Goal: Task Accomplishment & Management: Complete application form

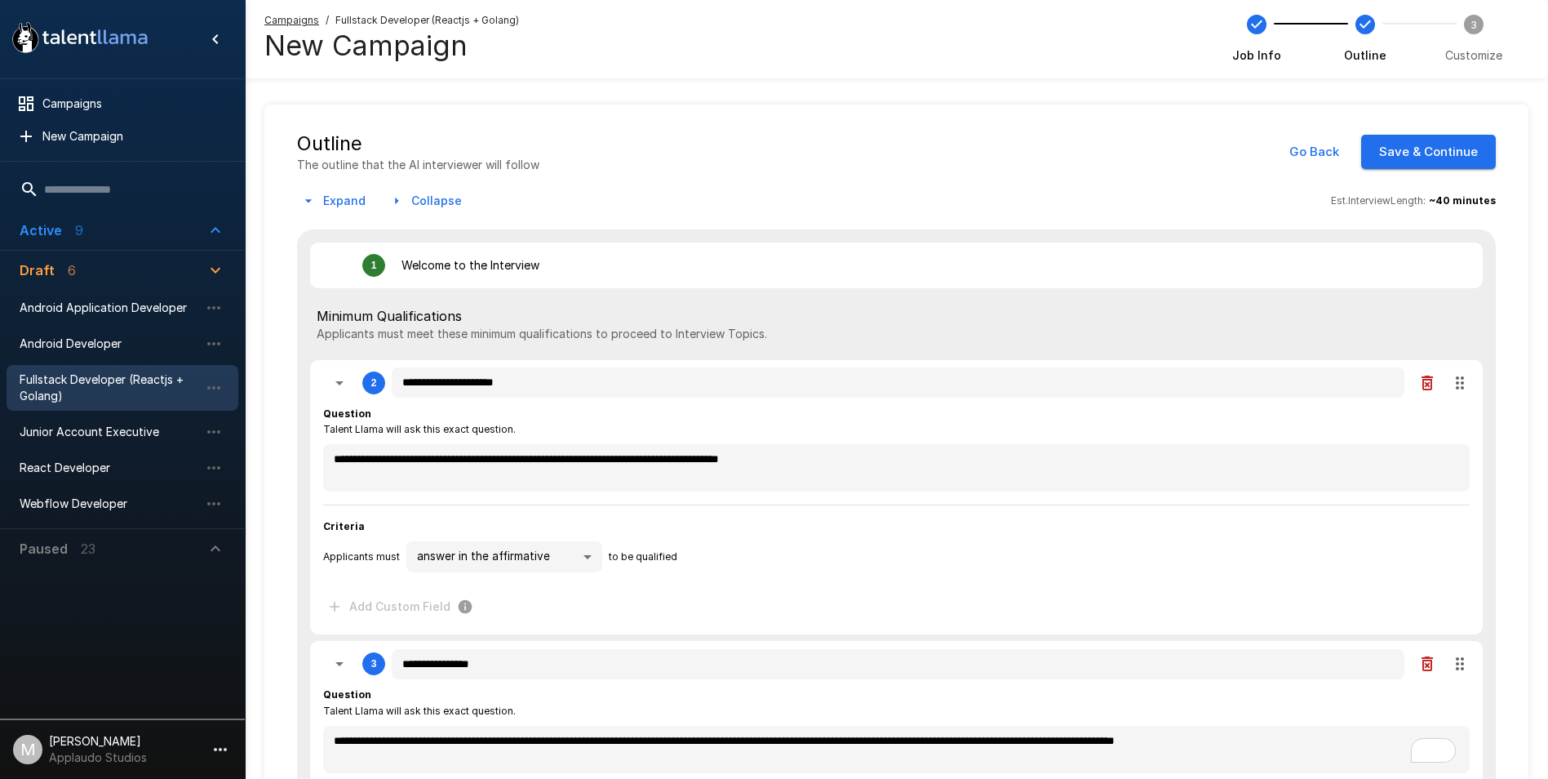
scroll to position [979, 0]
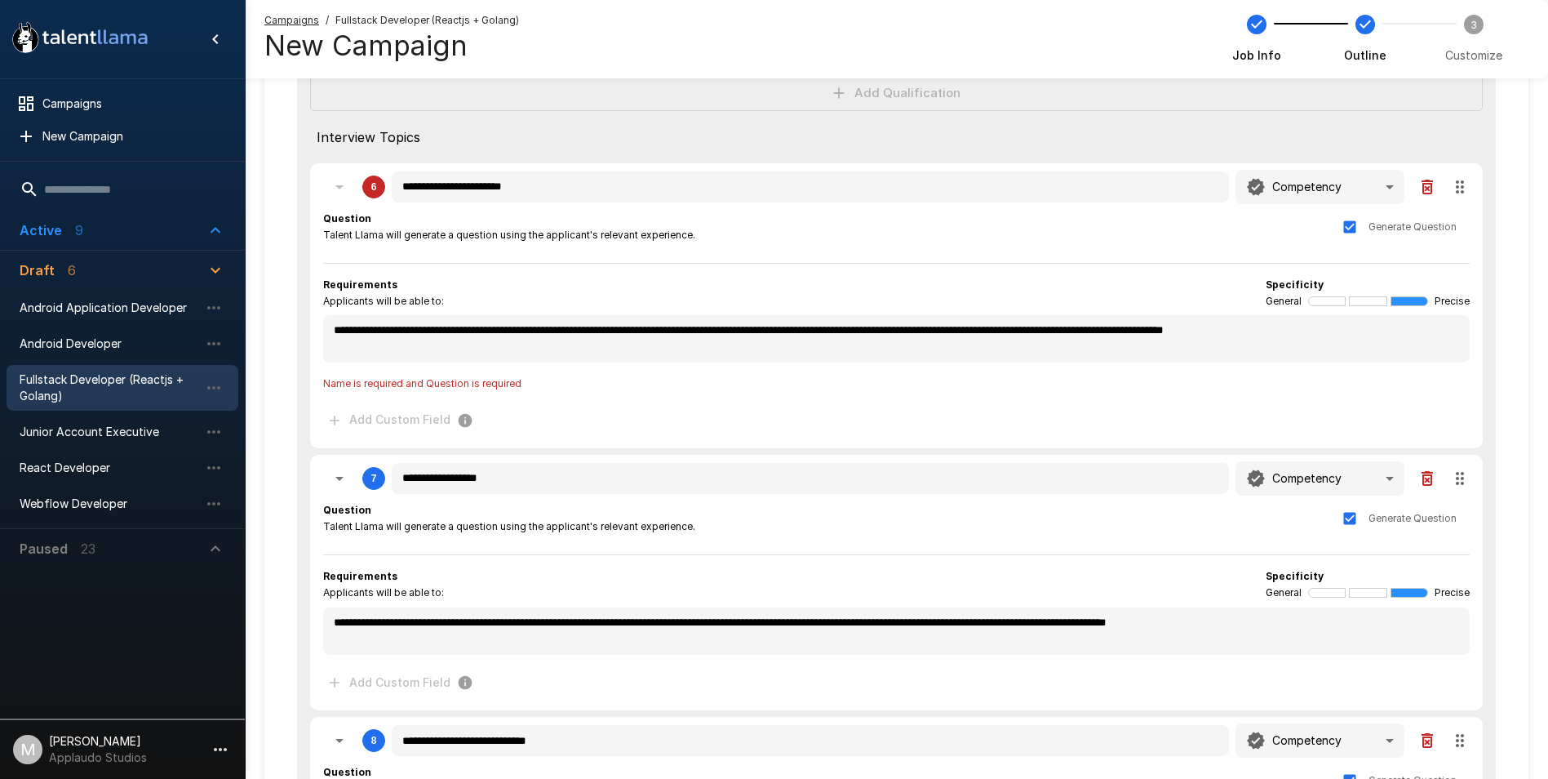
scroll to position [1267, 0]
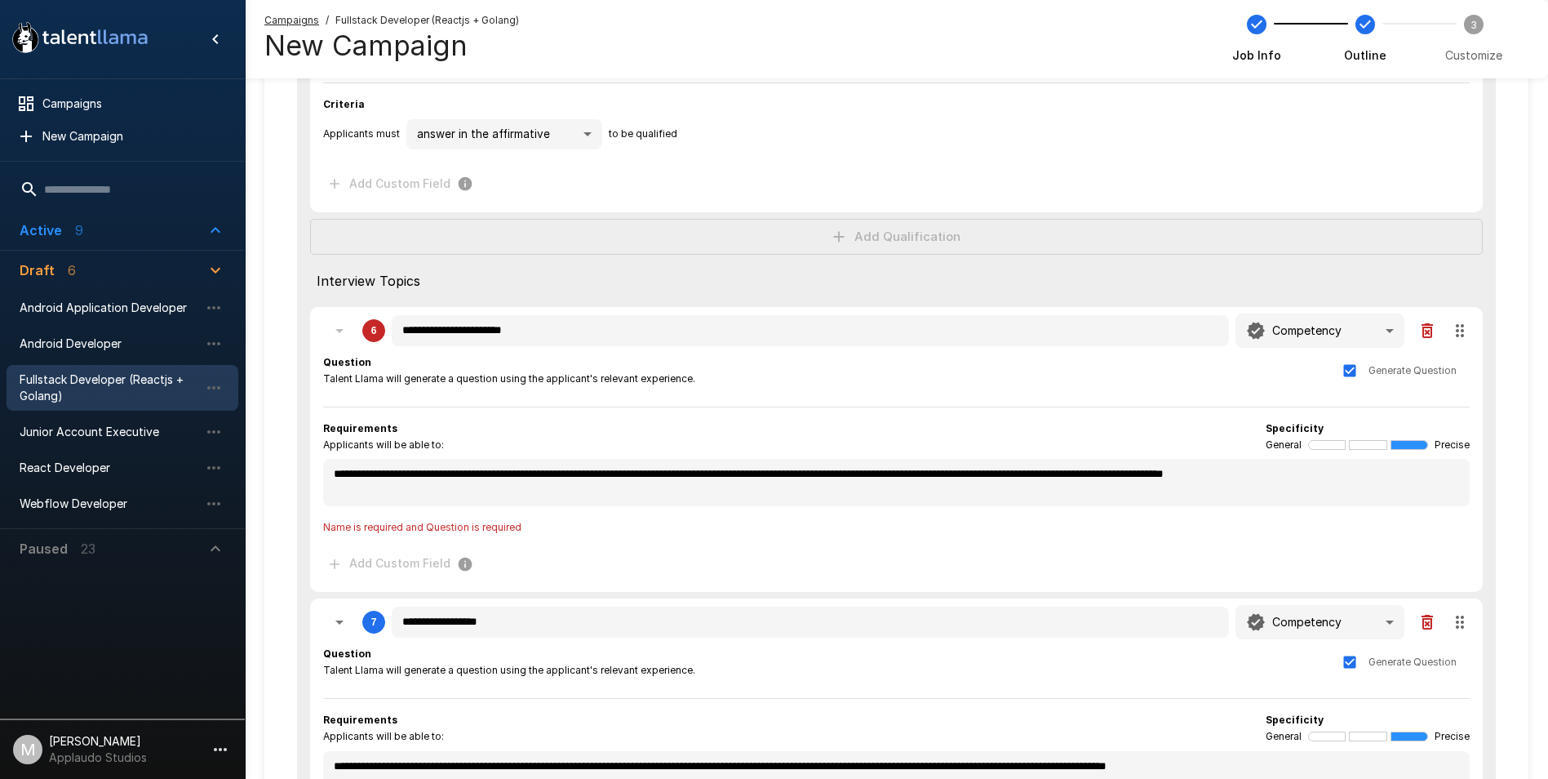
click at [456, 525] on span "Name is required and Question is required" at bounding box center [896, 527] width 1147 height 16
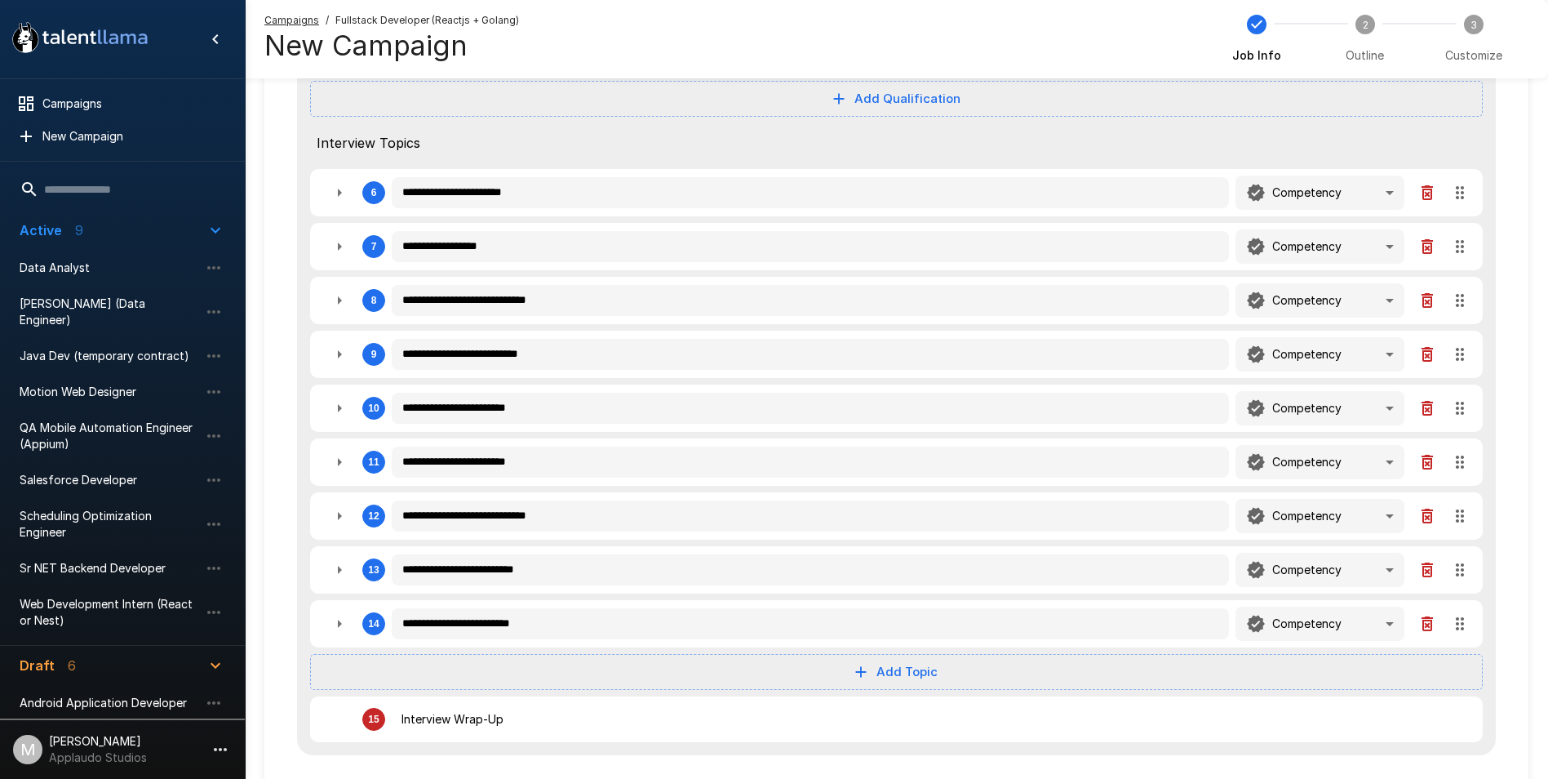
scroll to position [487, 0]
click at [343, 619] on icon "button" at bounding box center [340, 625] width 20 height 20
type textarea "*"
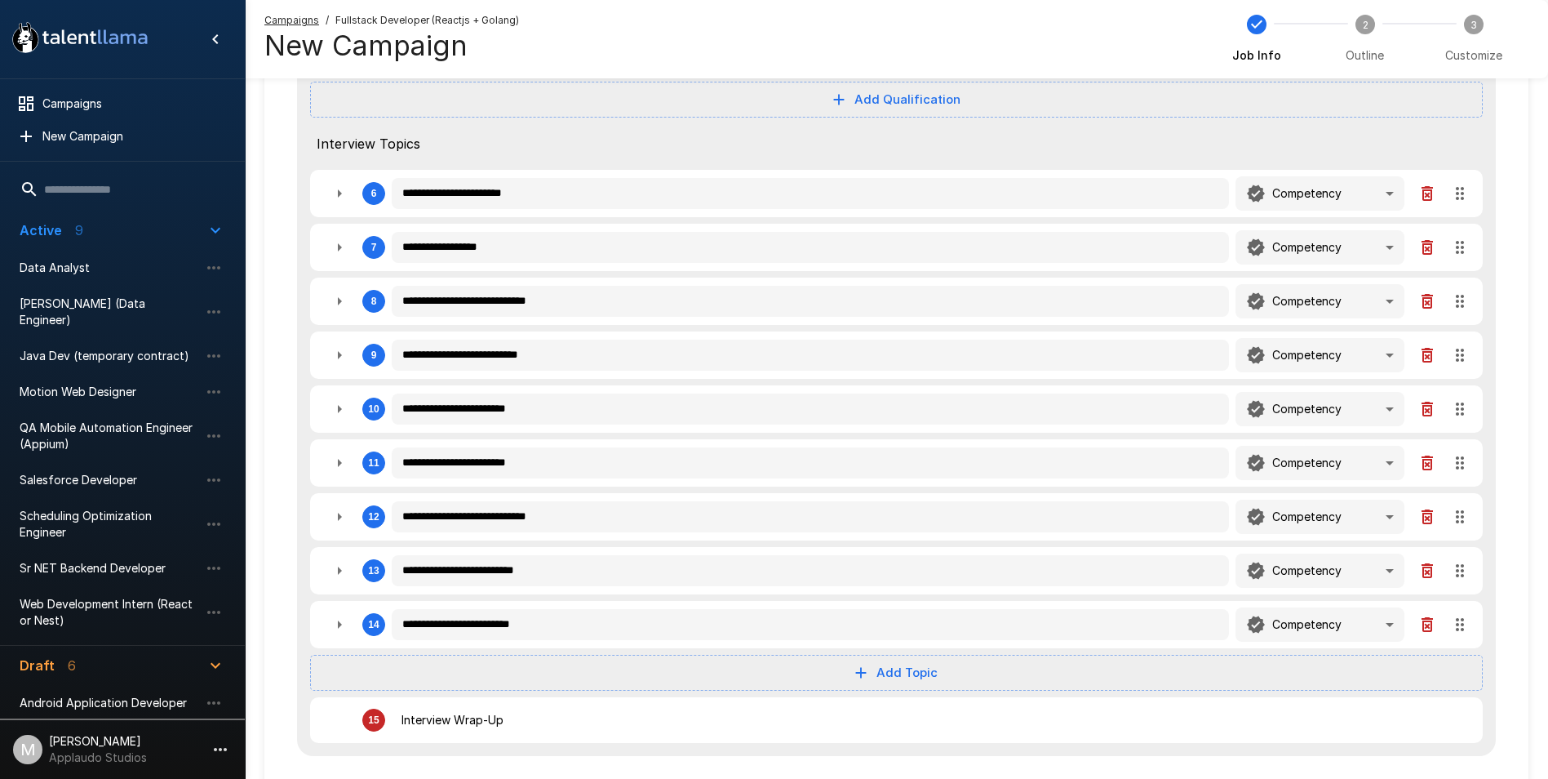
type textarea "*"
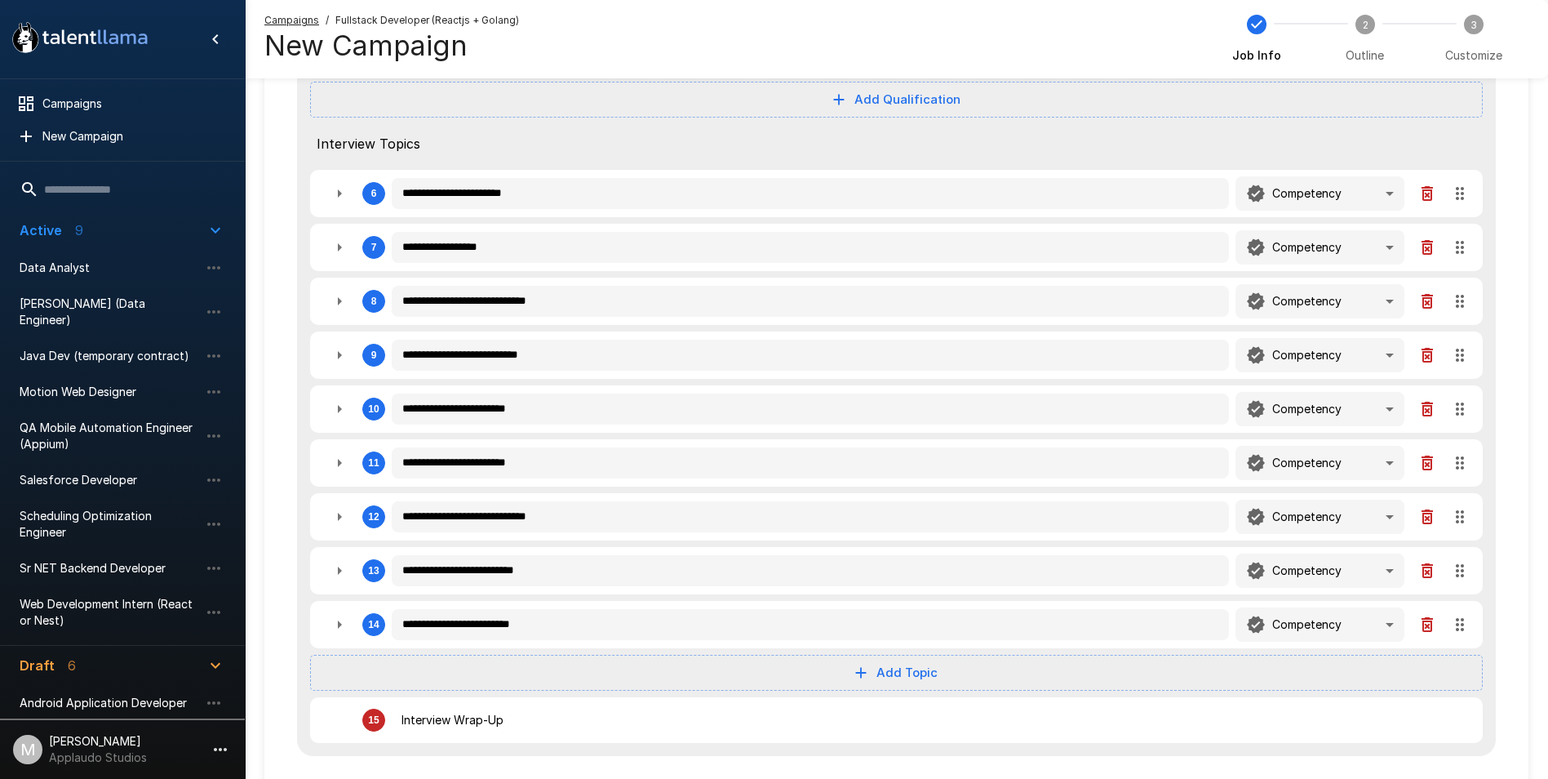
type textarea "*"
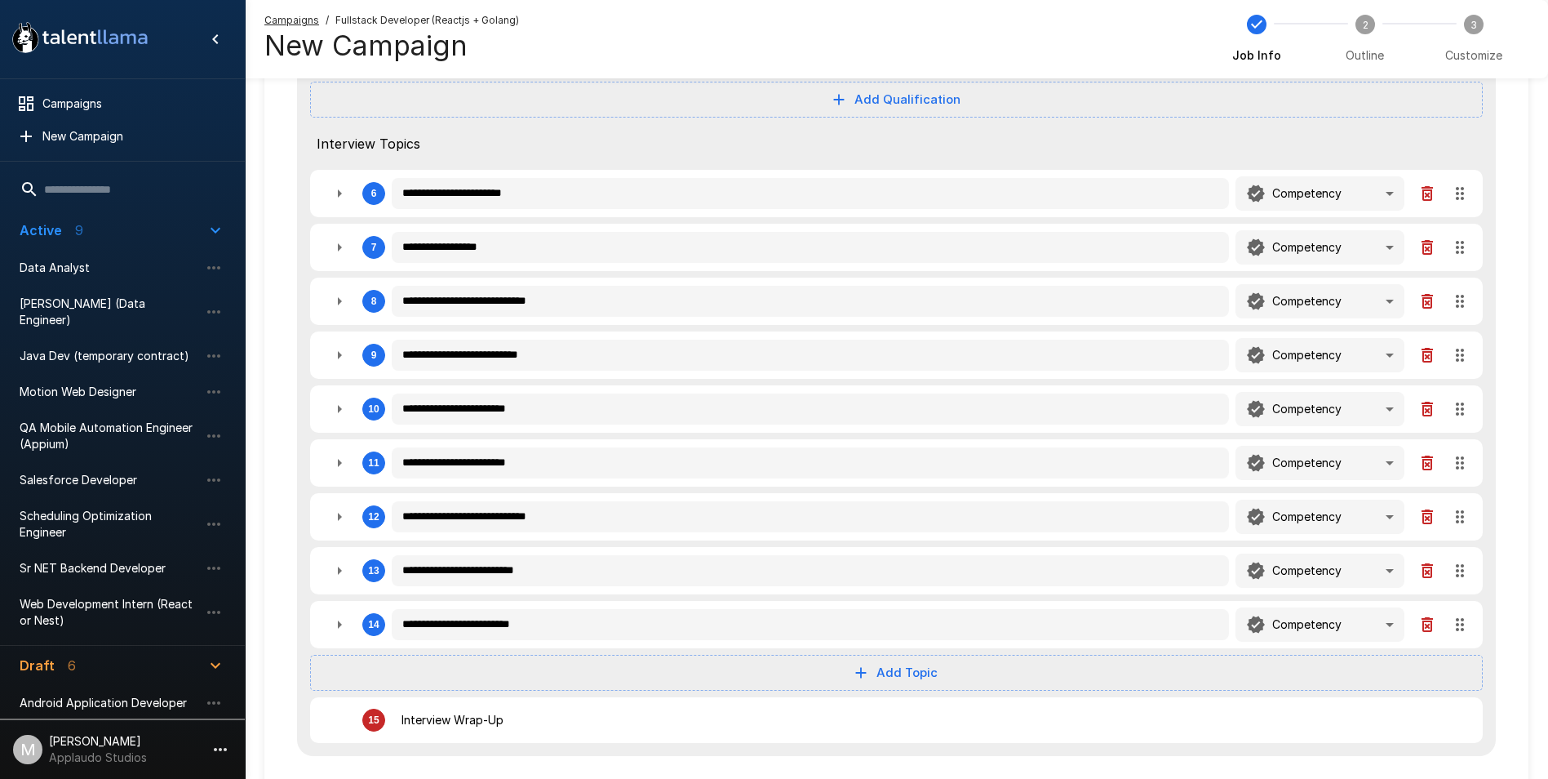
type textarea "*"
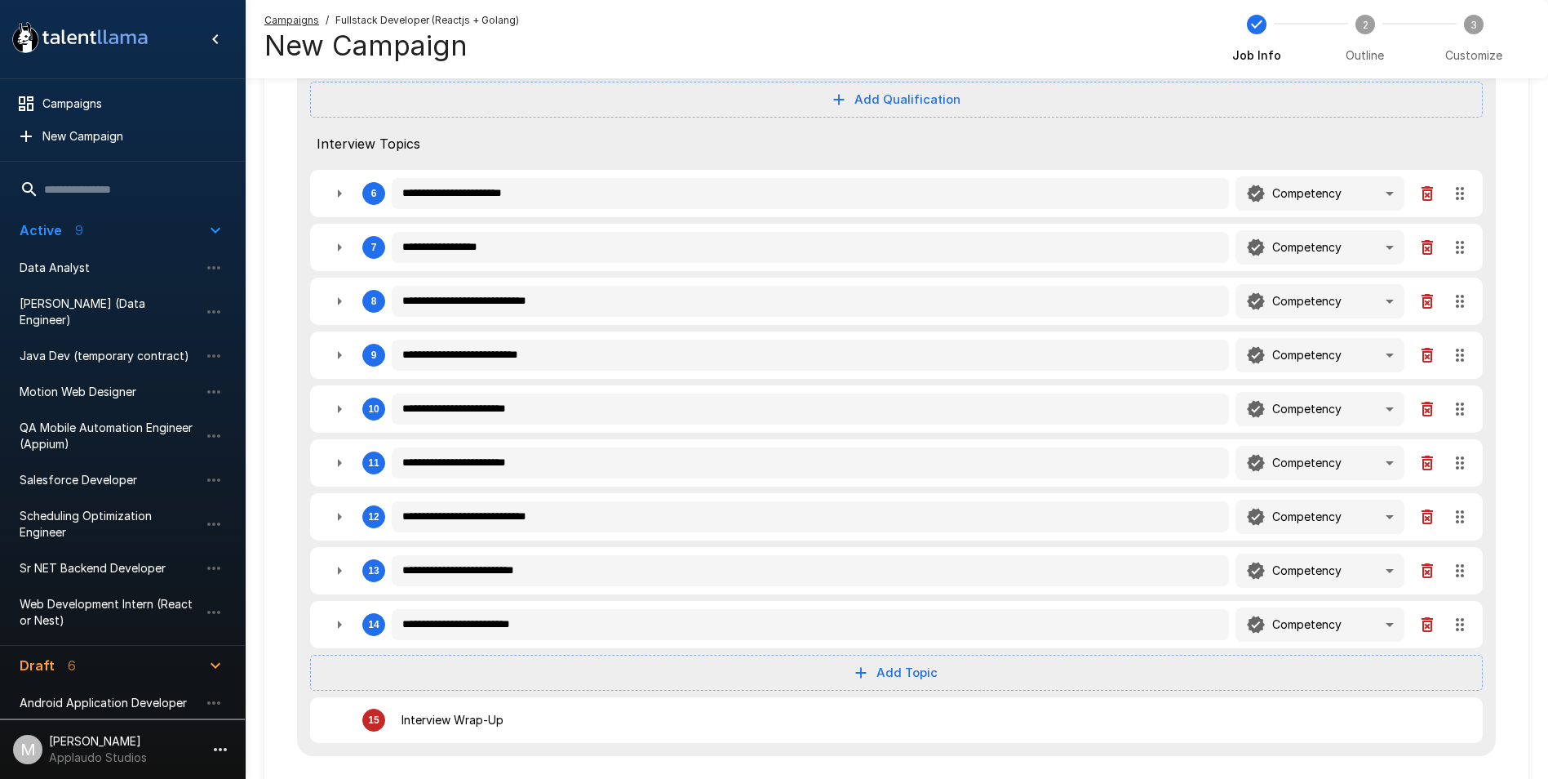
type textarea "*"
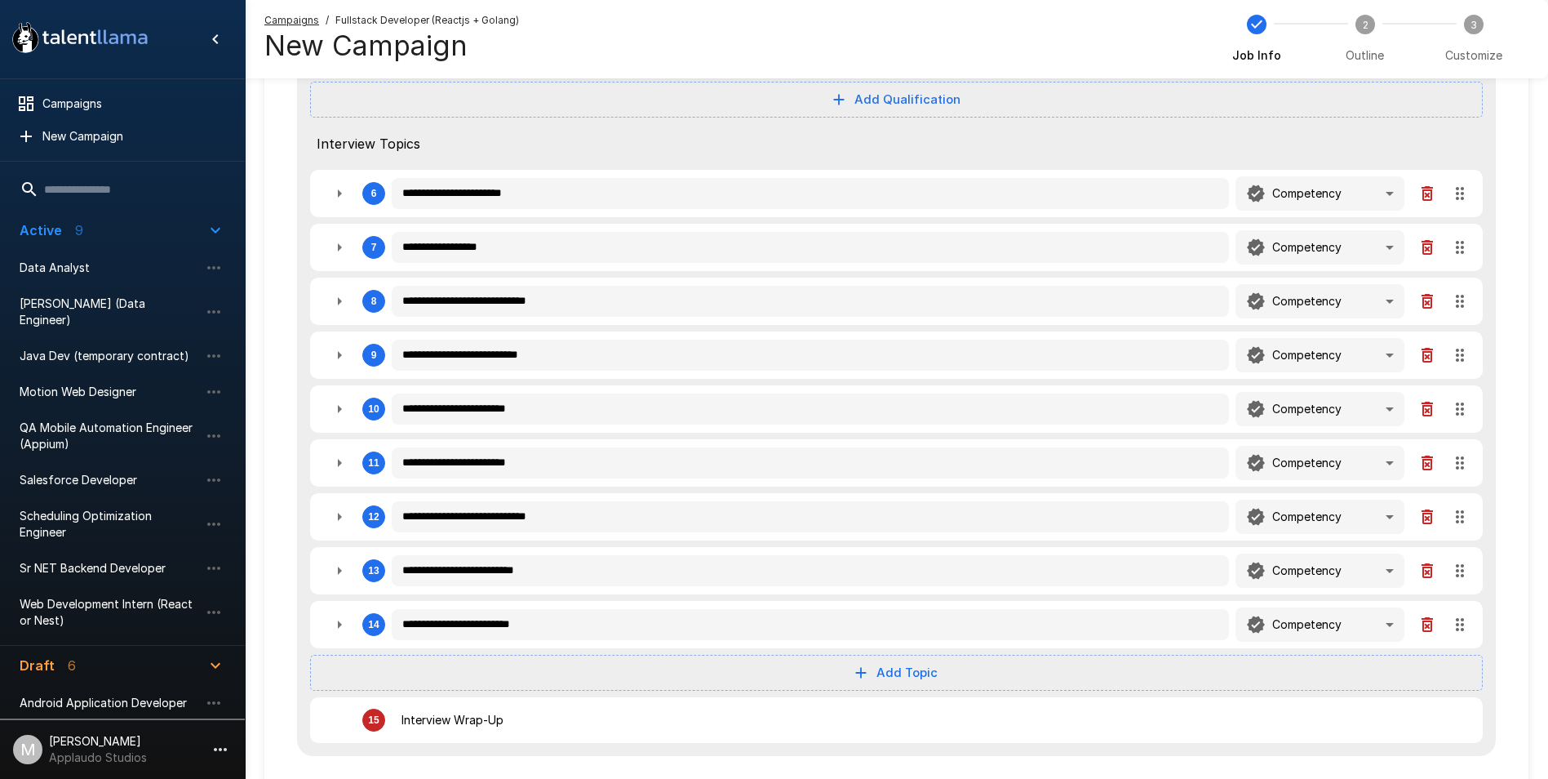
type textarea "*"
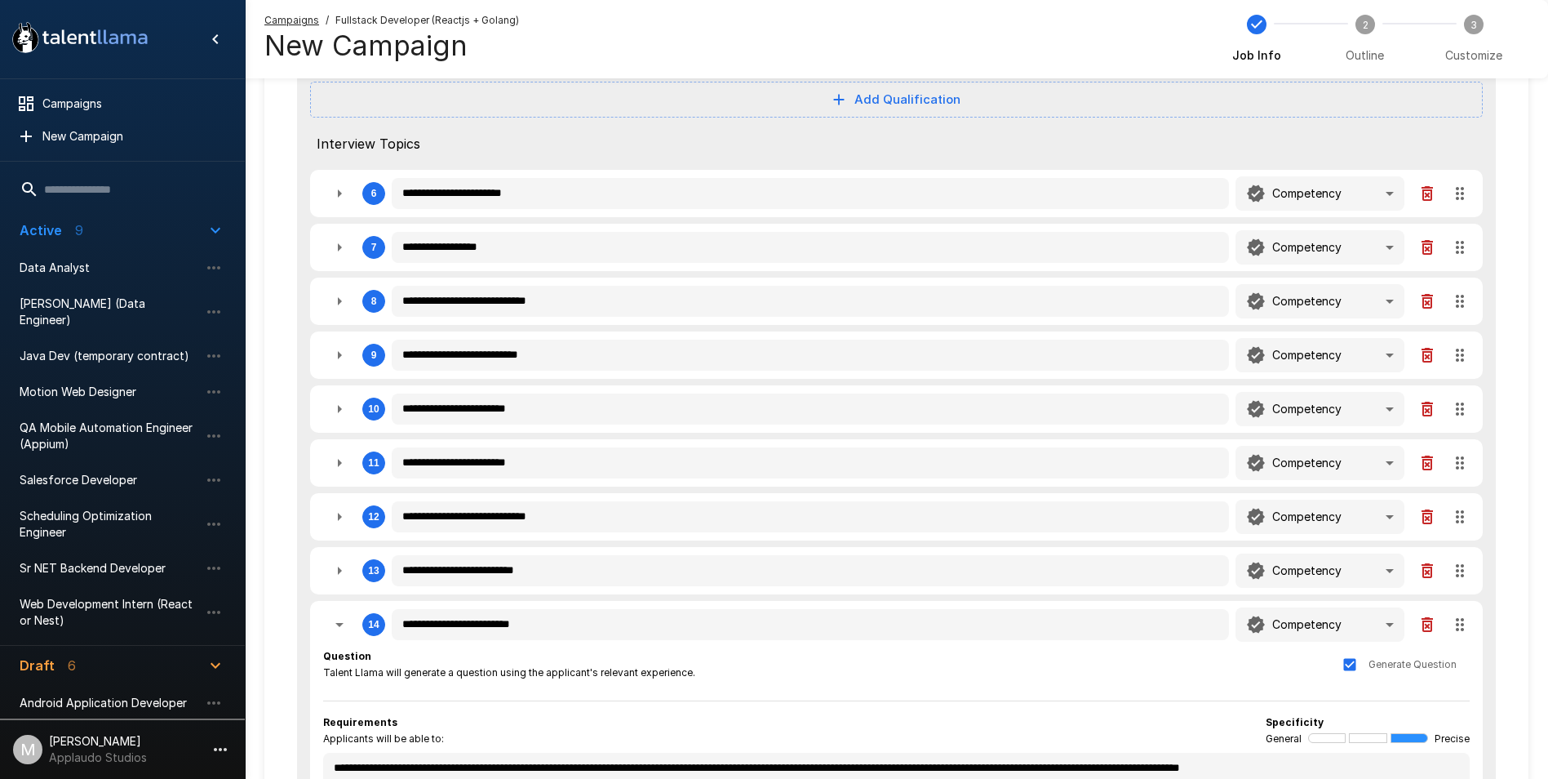
scroll to position [732, 0]
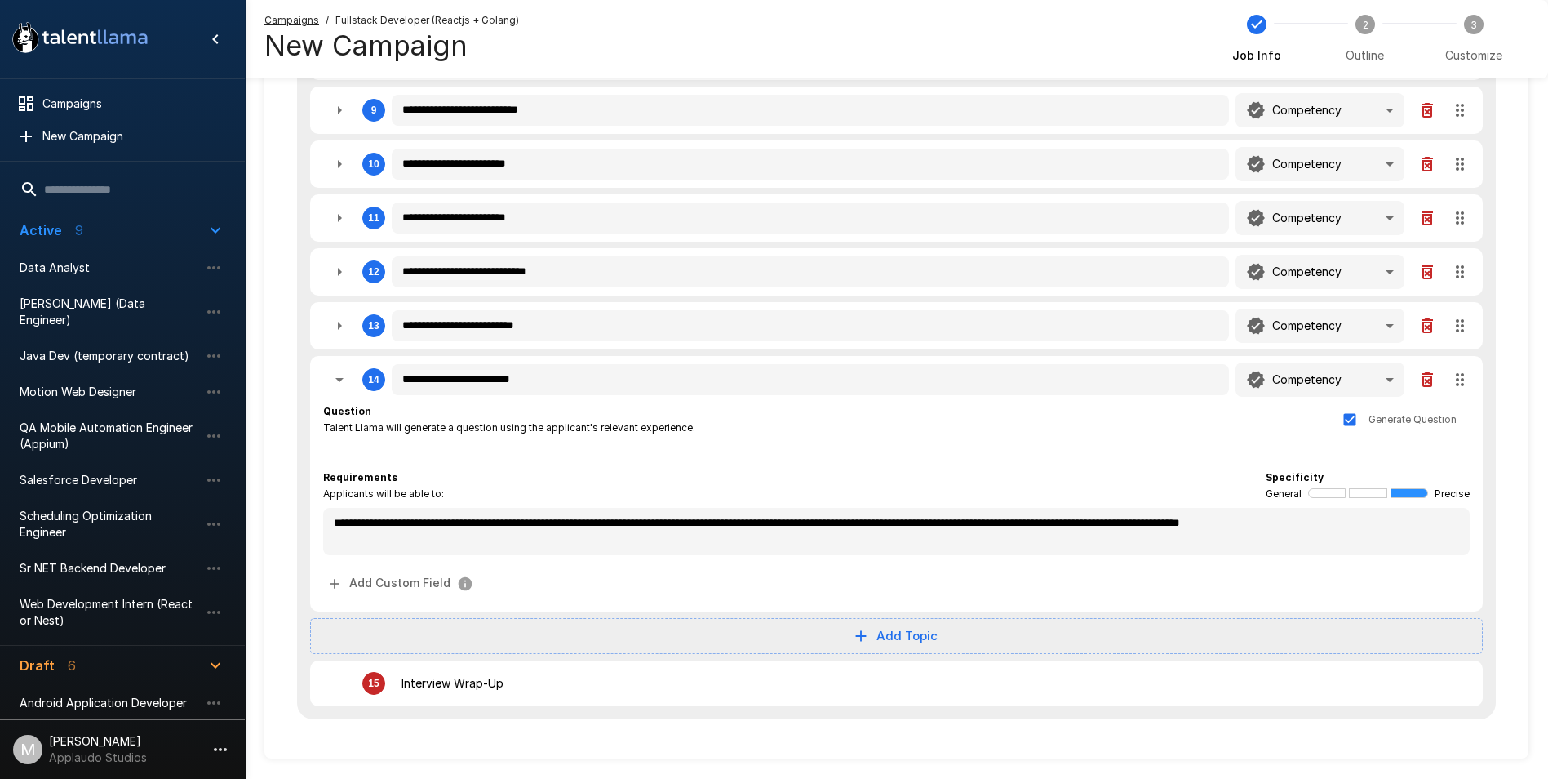
click at [353, 389] on div "14" at bounding box center [354, 379] width 62 height 33
type textarea "*"
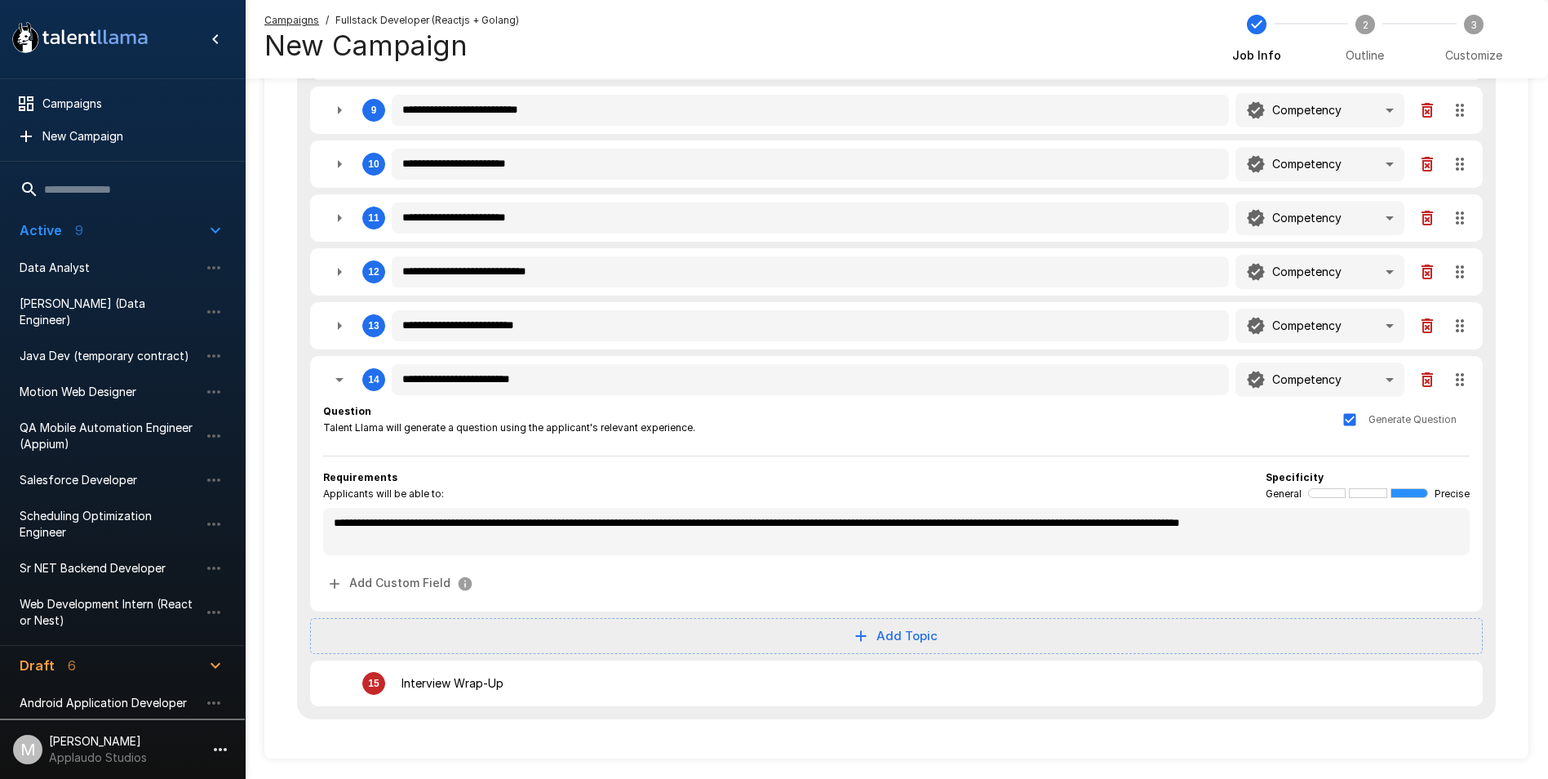
type textarea "*"
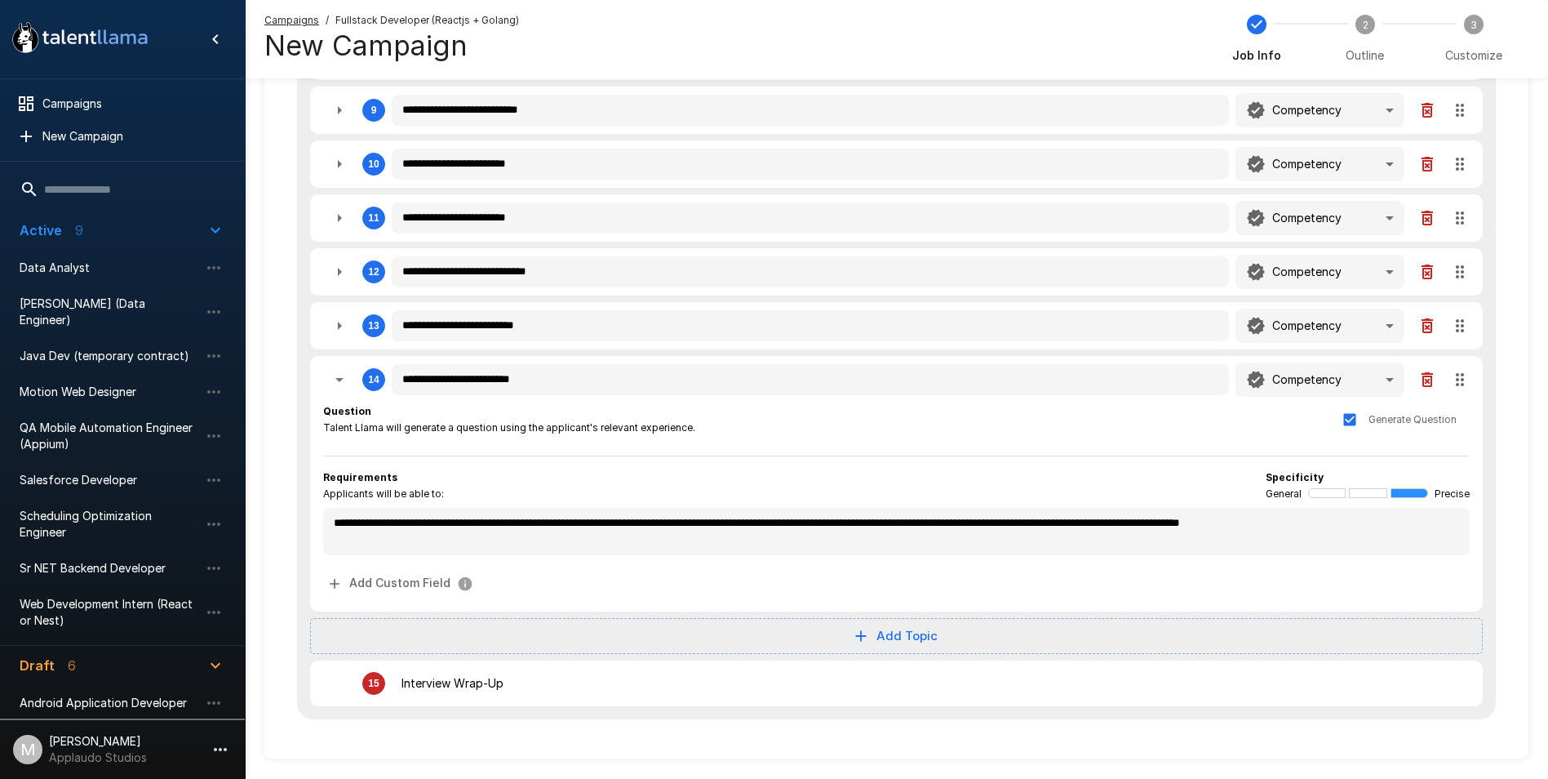
type textarea "*"
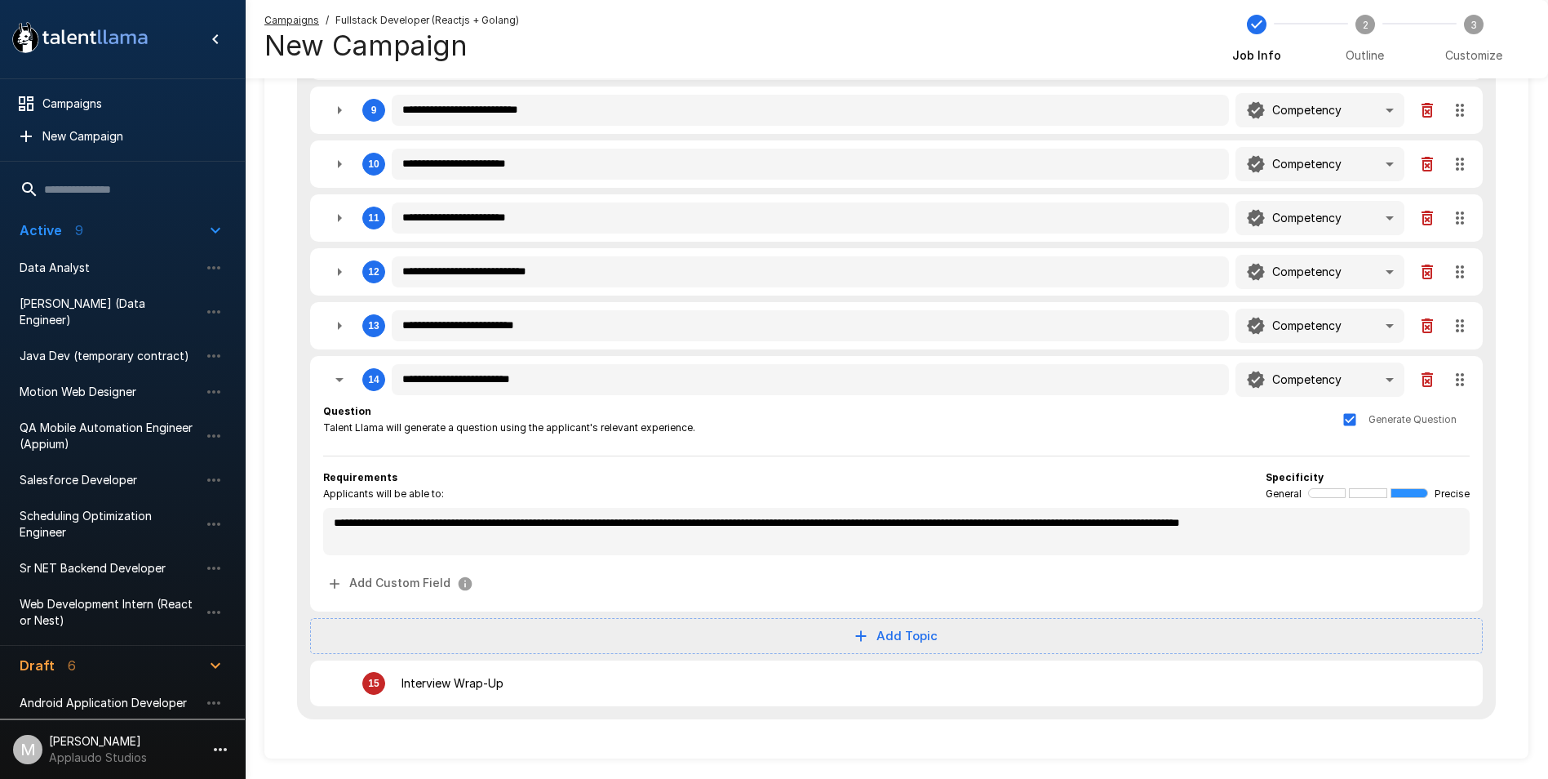
type textarea "*"
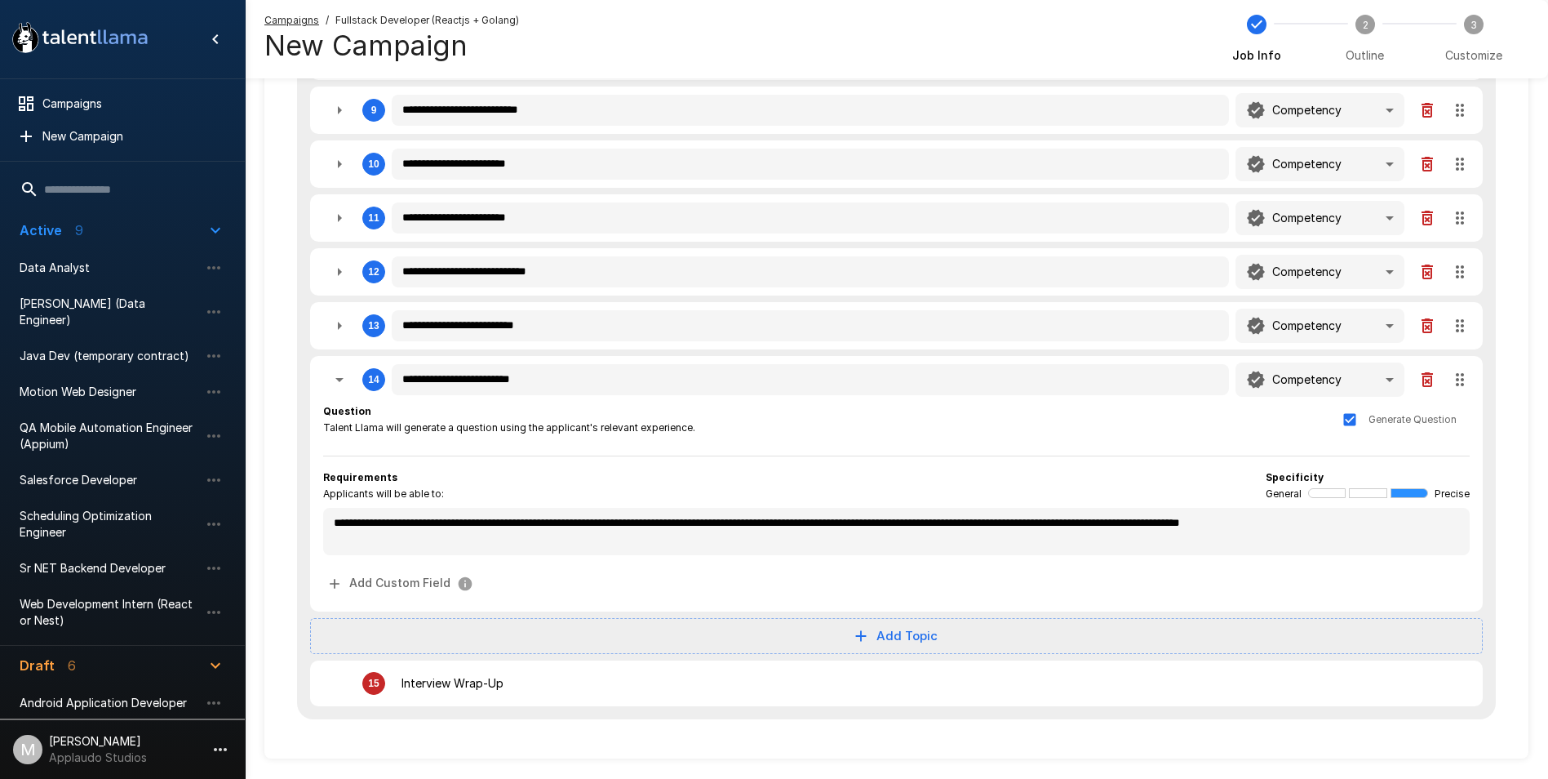
type textarea "*"
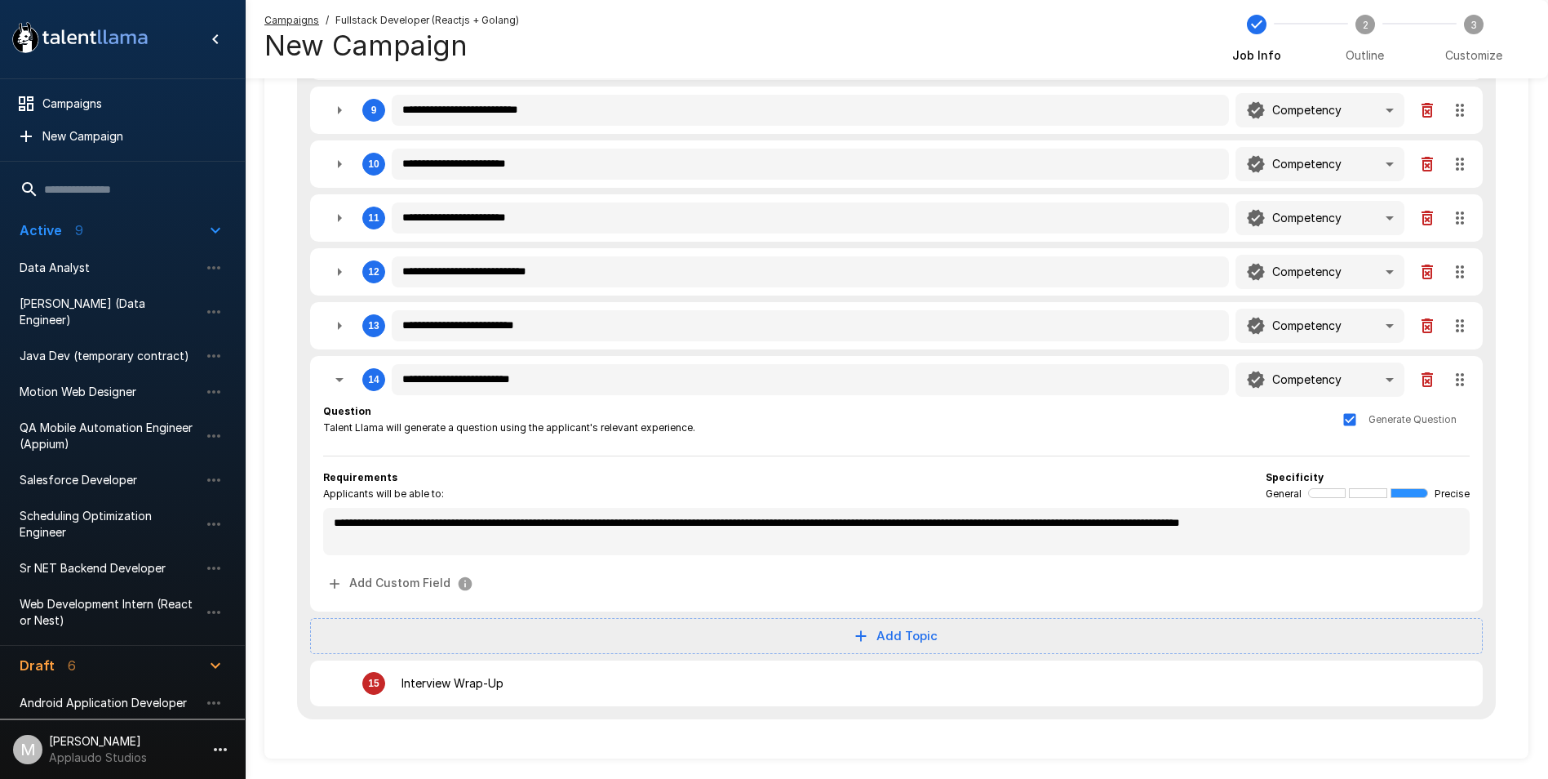
type textarea "*"
click at [346, 388] on icon "button" at bounding box center [340, 380] width 20 height 20
type textarea "*"
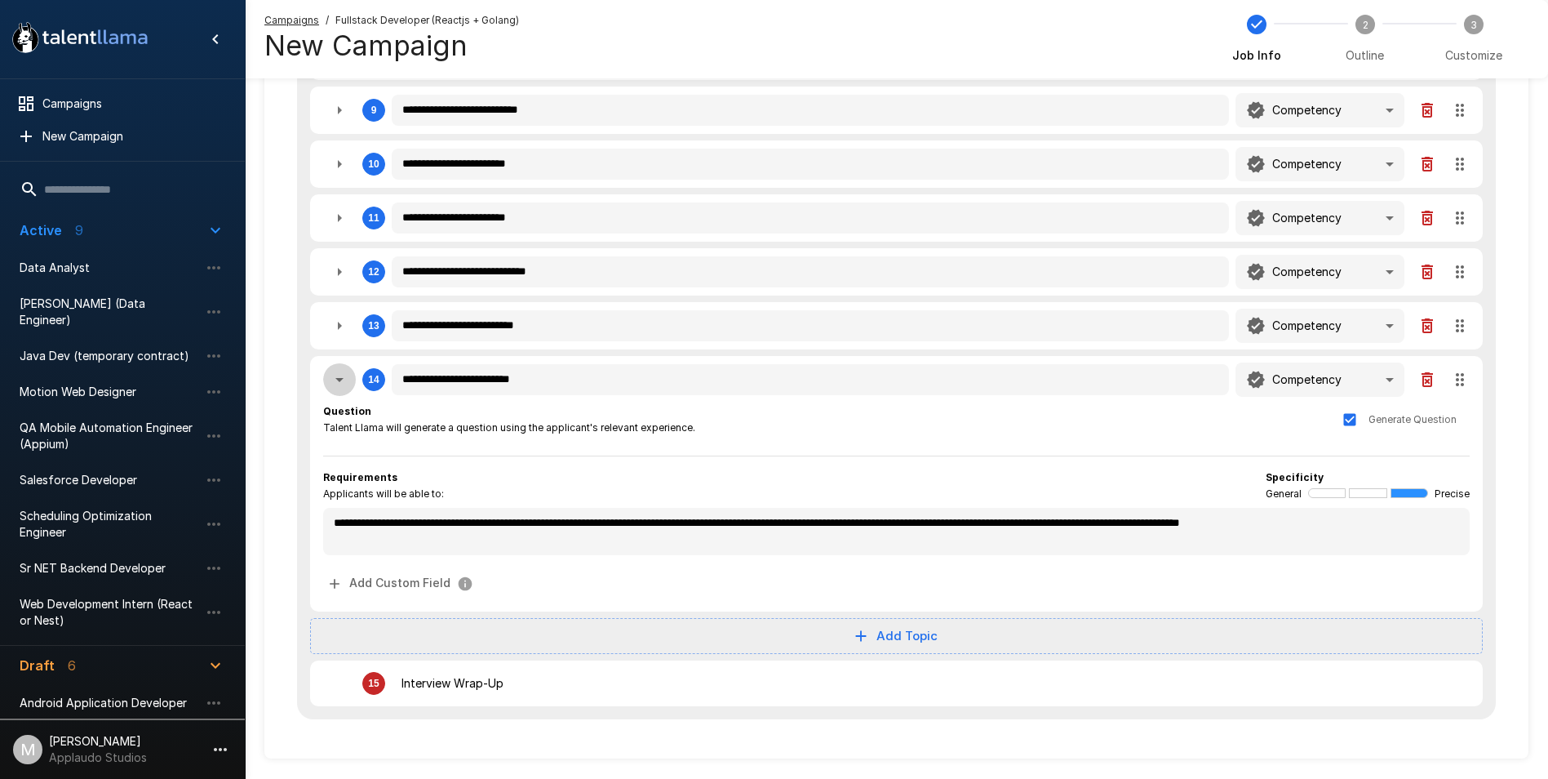
type textarea "*"
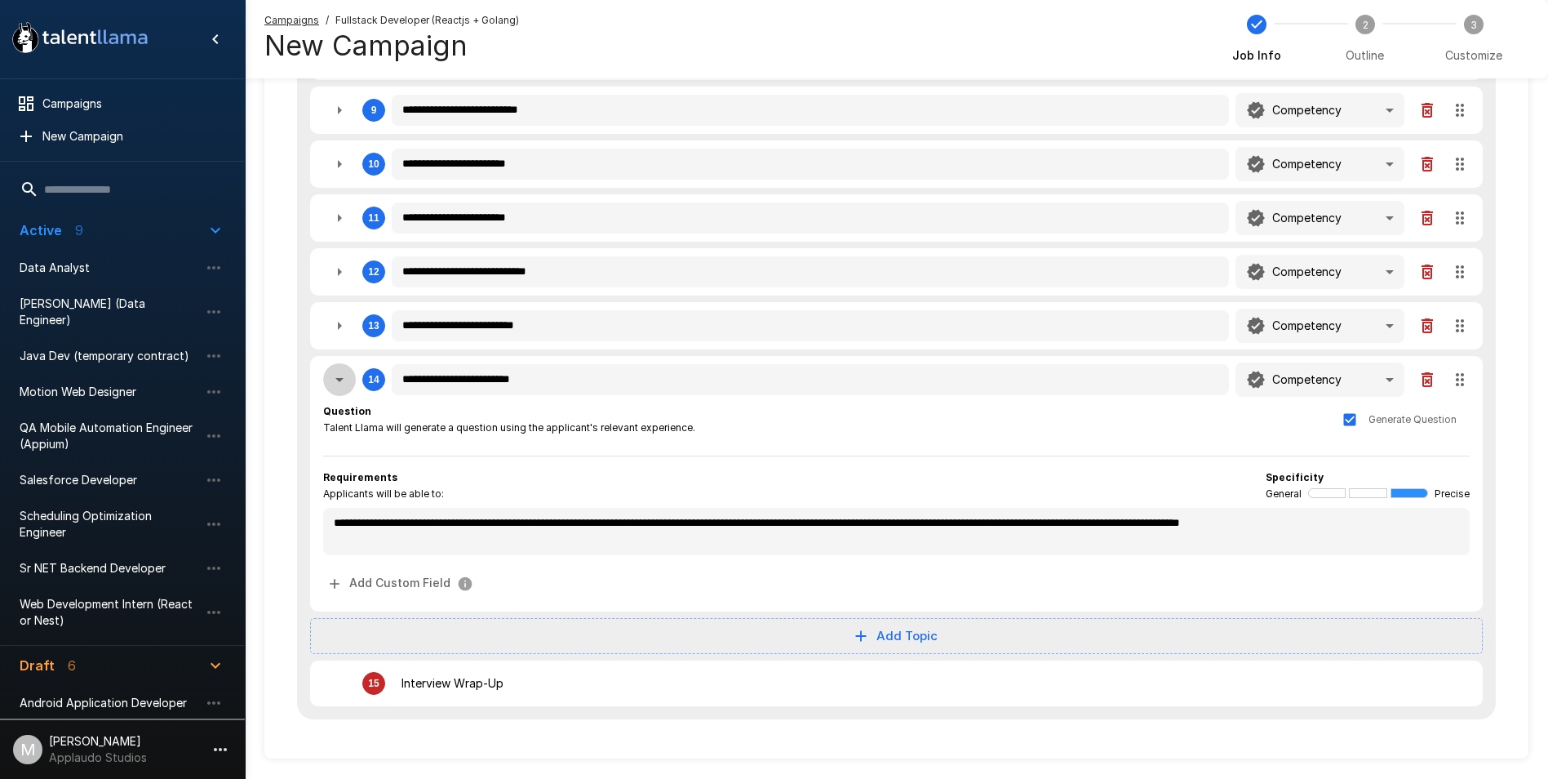
type textarea "*"
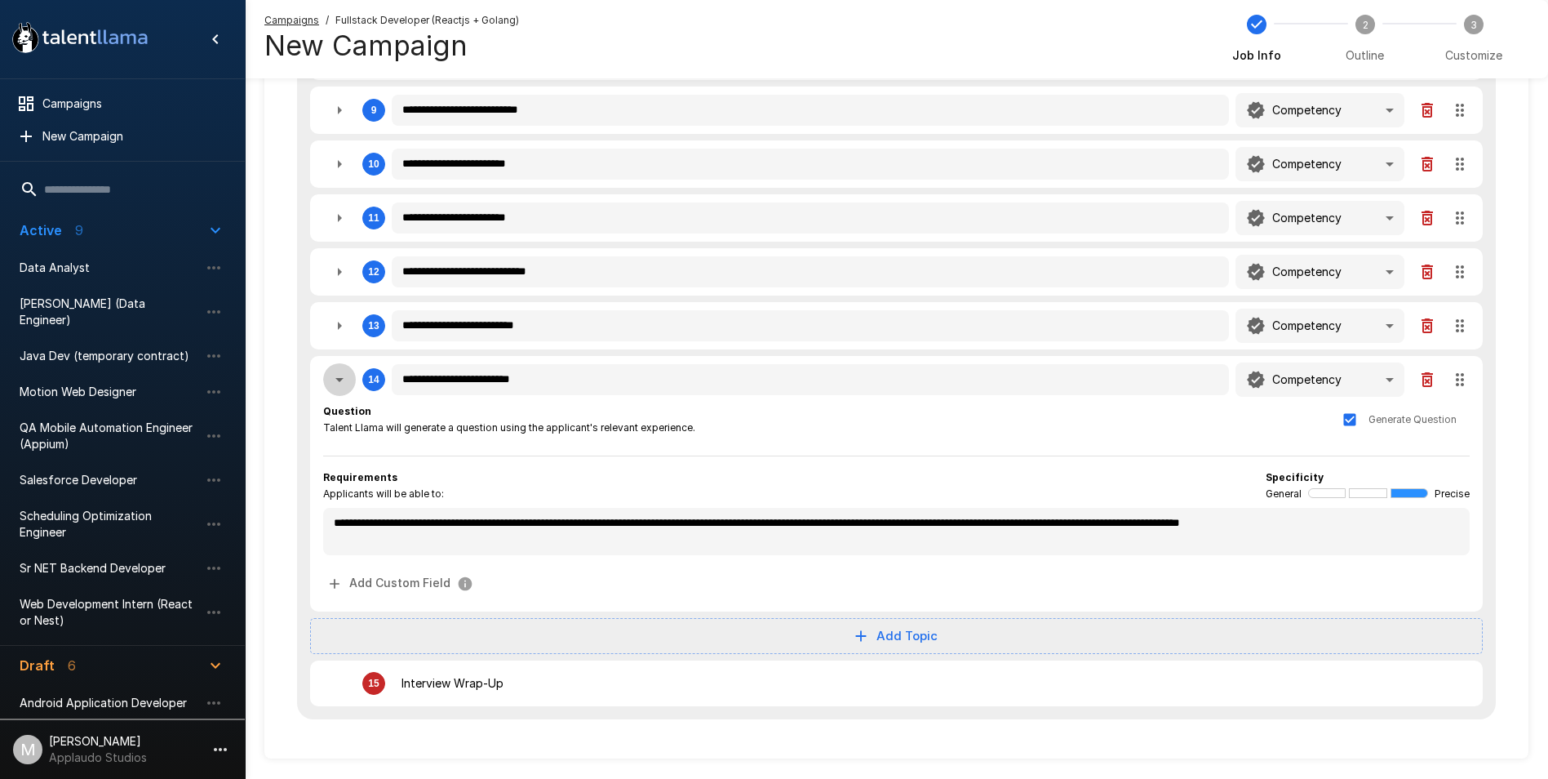
type textarea "*"
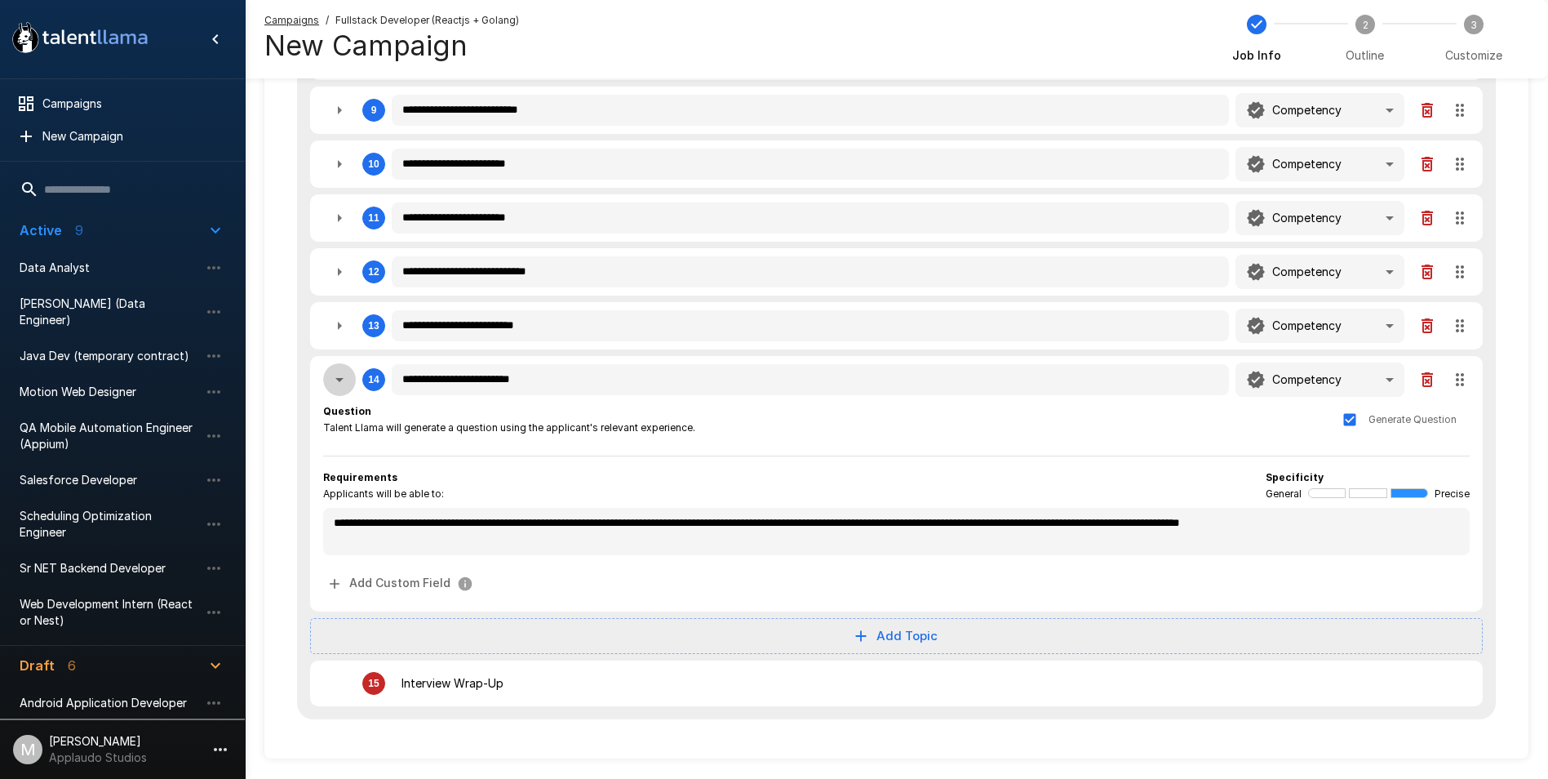
type textarea "*"
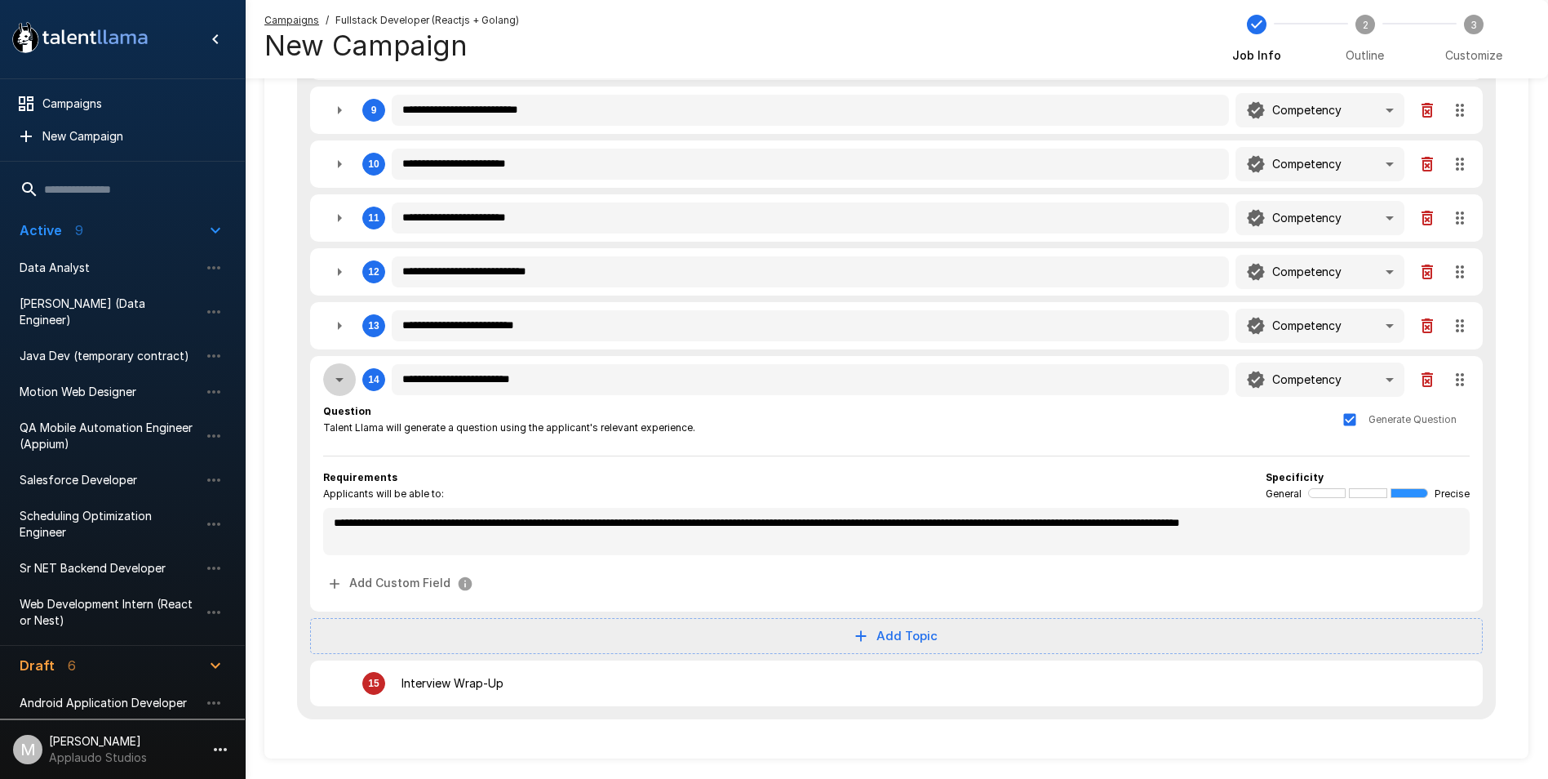
type textarea "*"
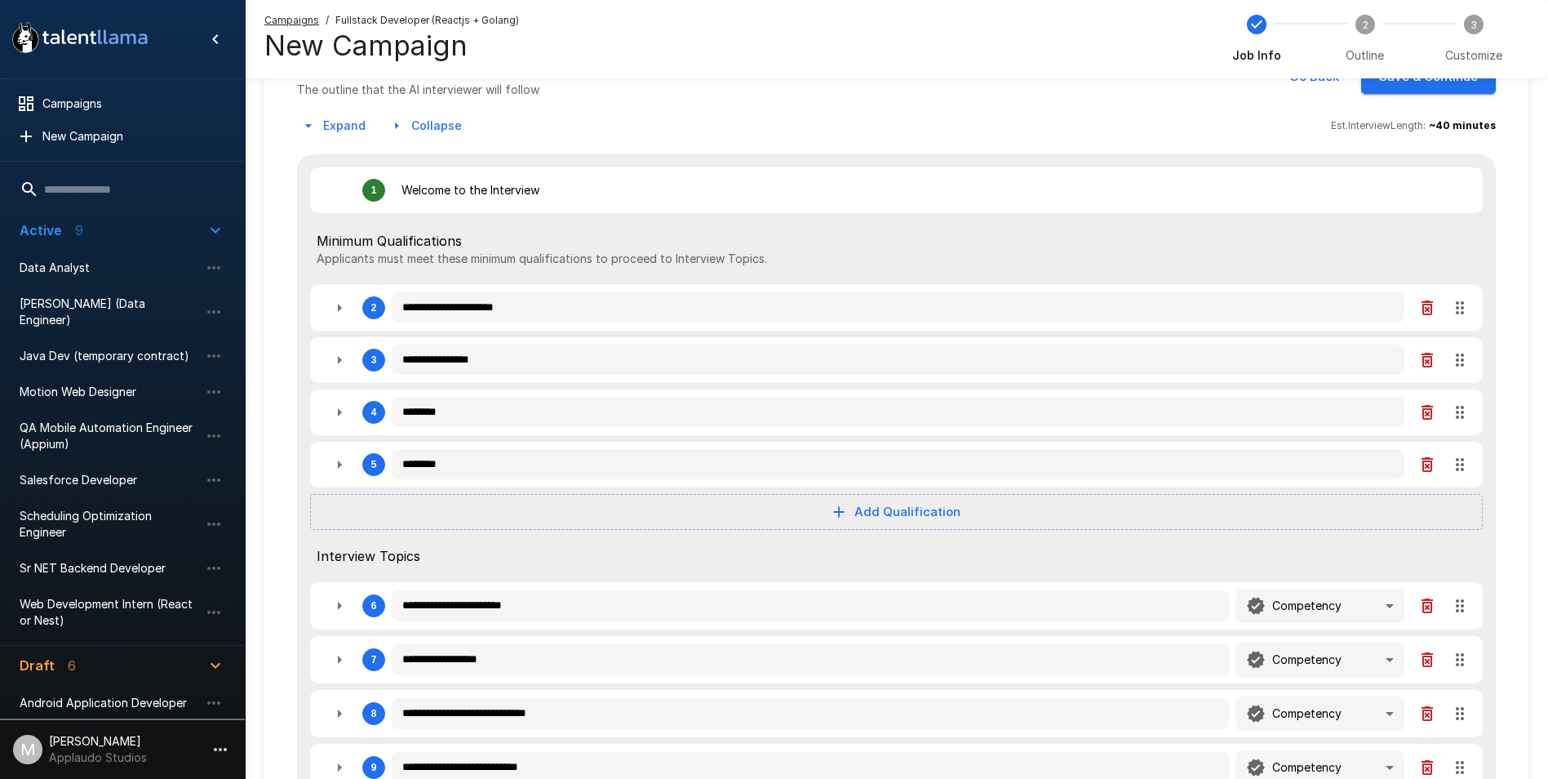
scroll to position [0, 0]
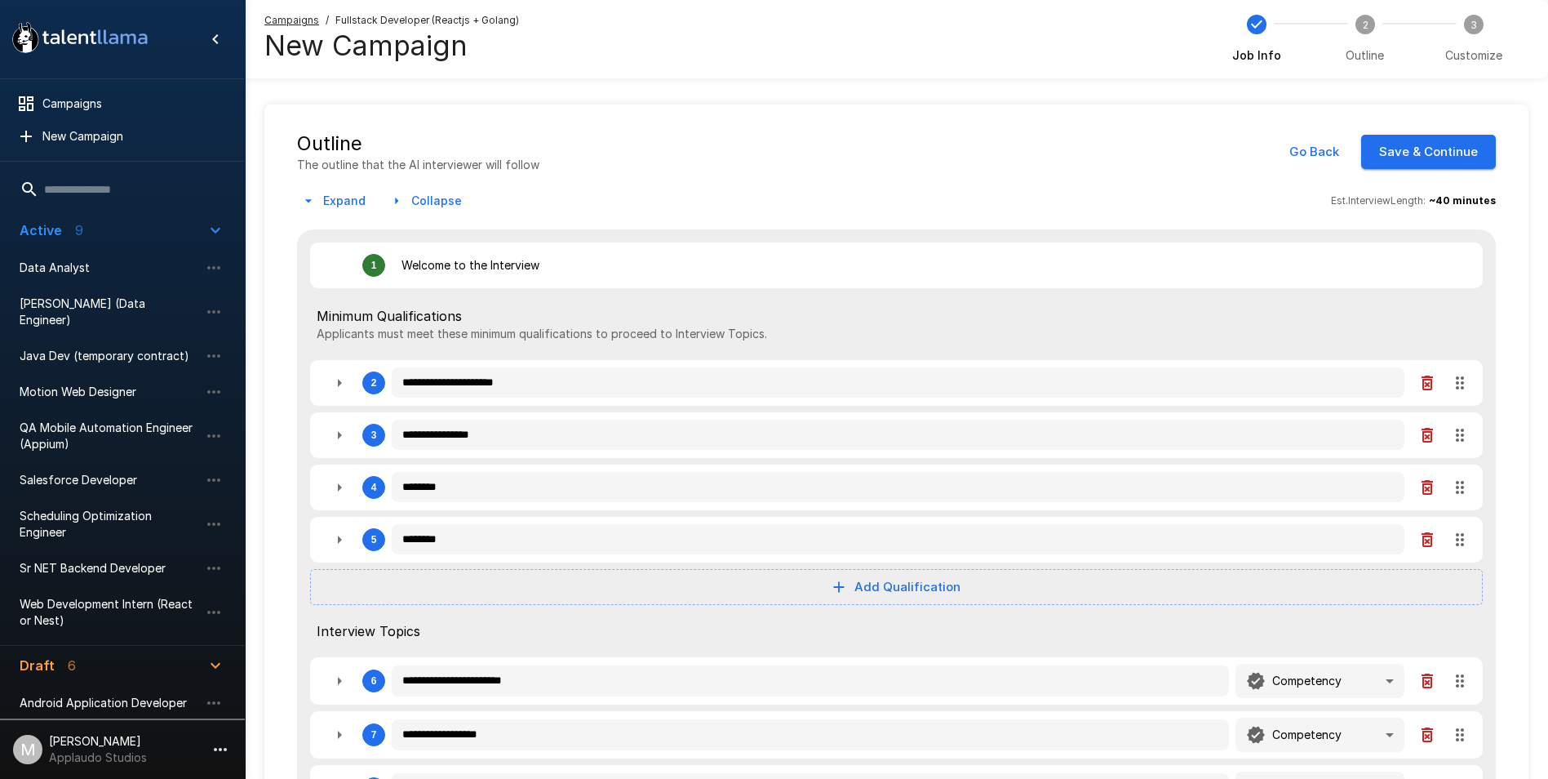
click at [329, 533] on button "button" at bounding box center [339, 539] width 33 height 33
type textarea "*"
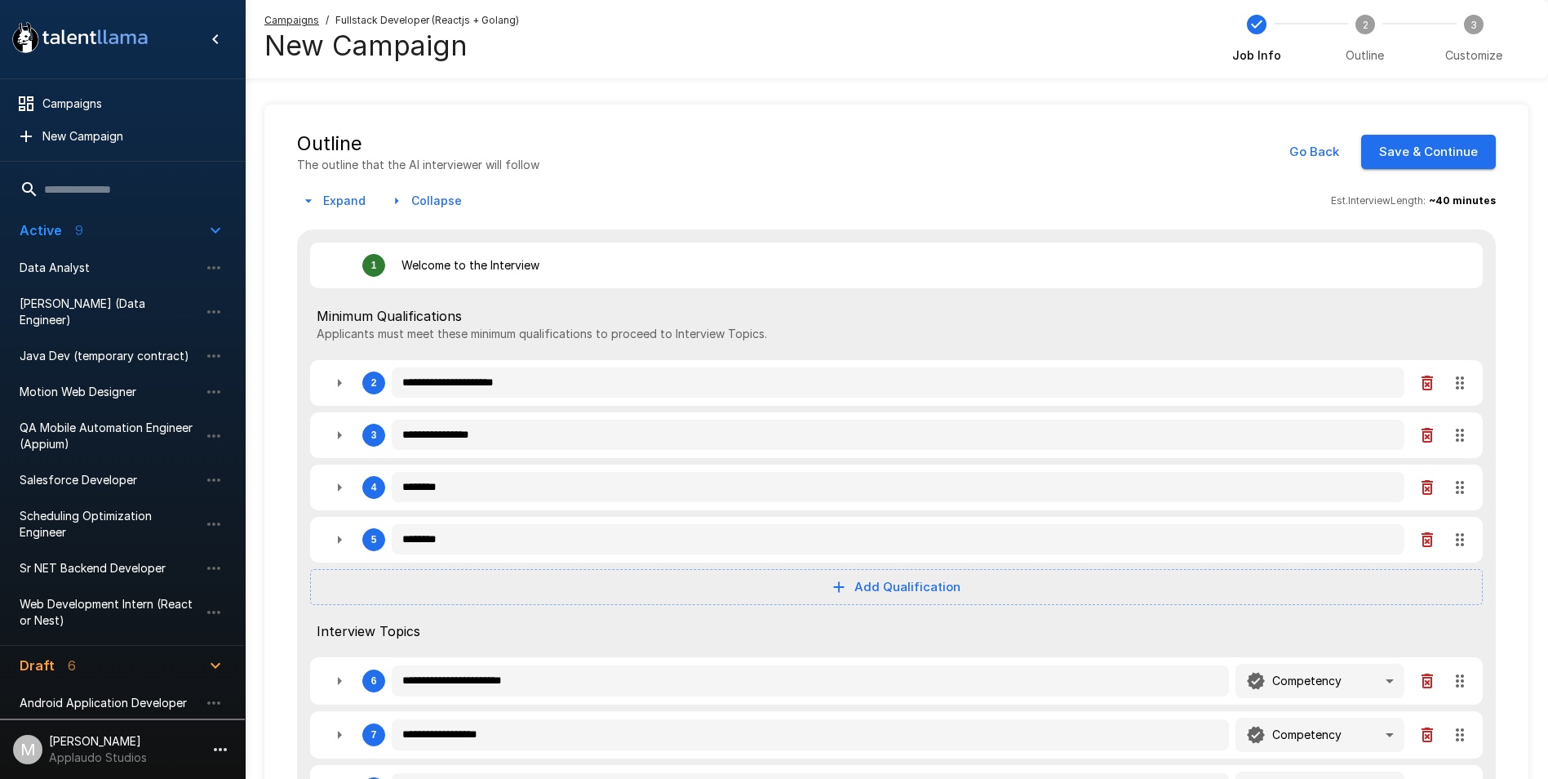
type textarea "*"
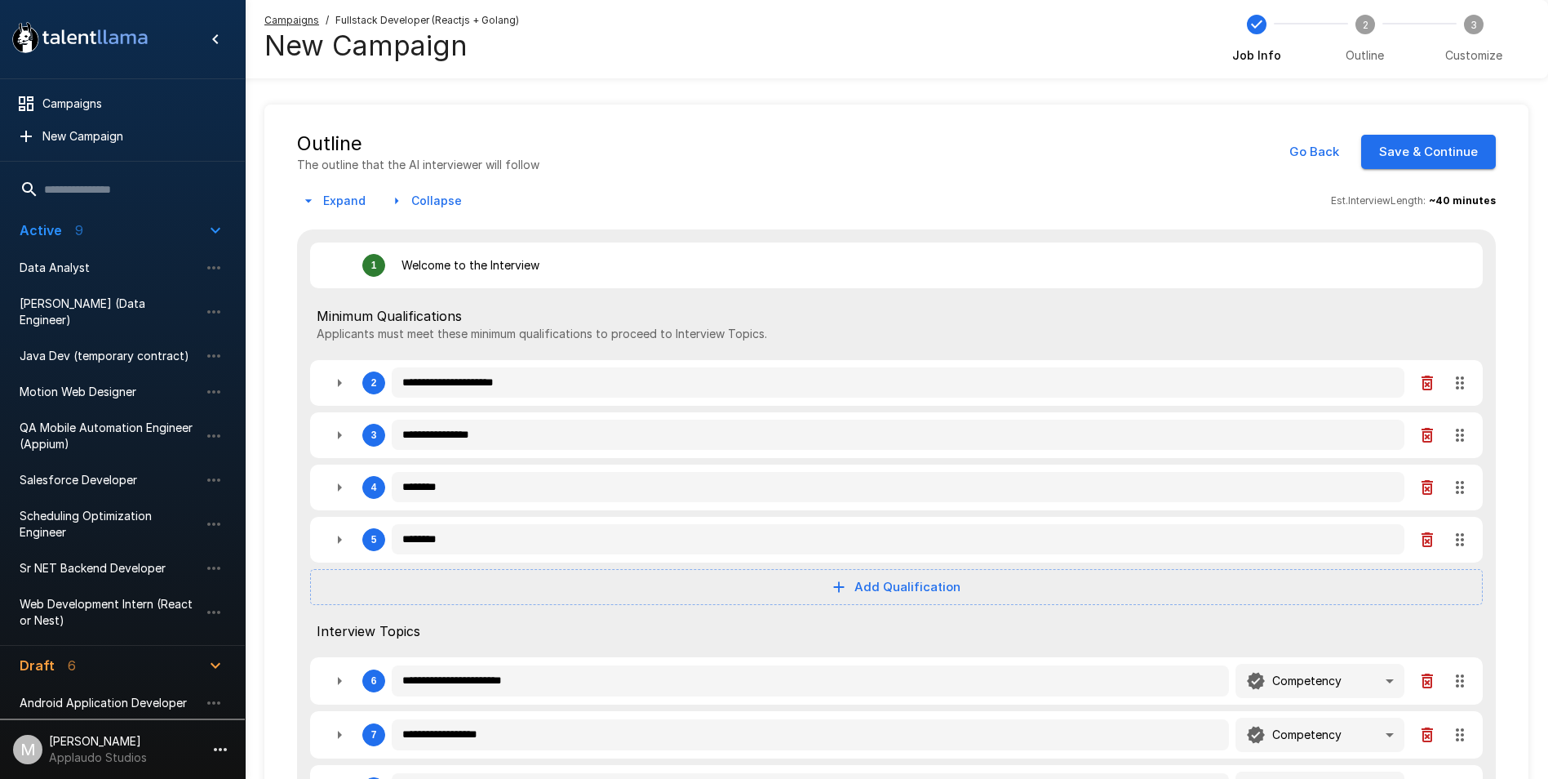
type textarea "*"
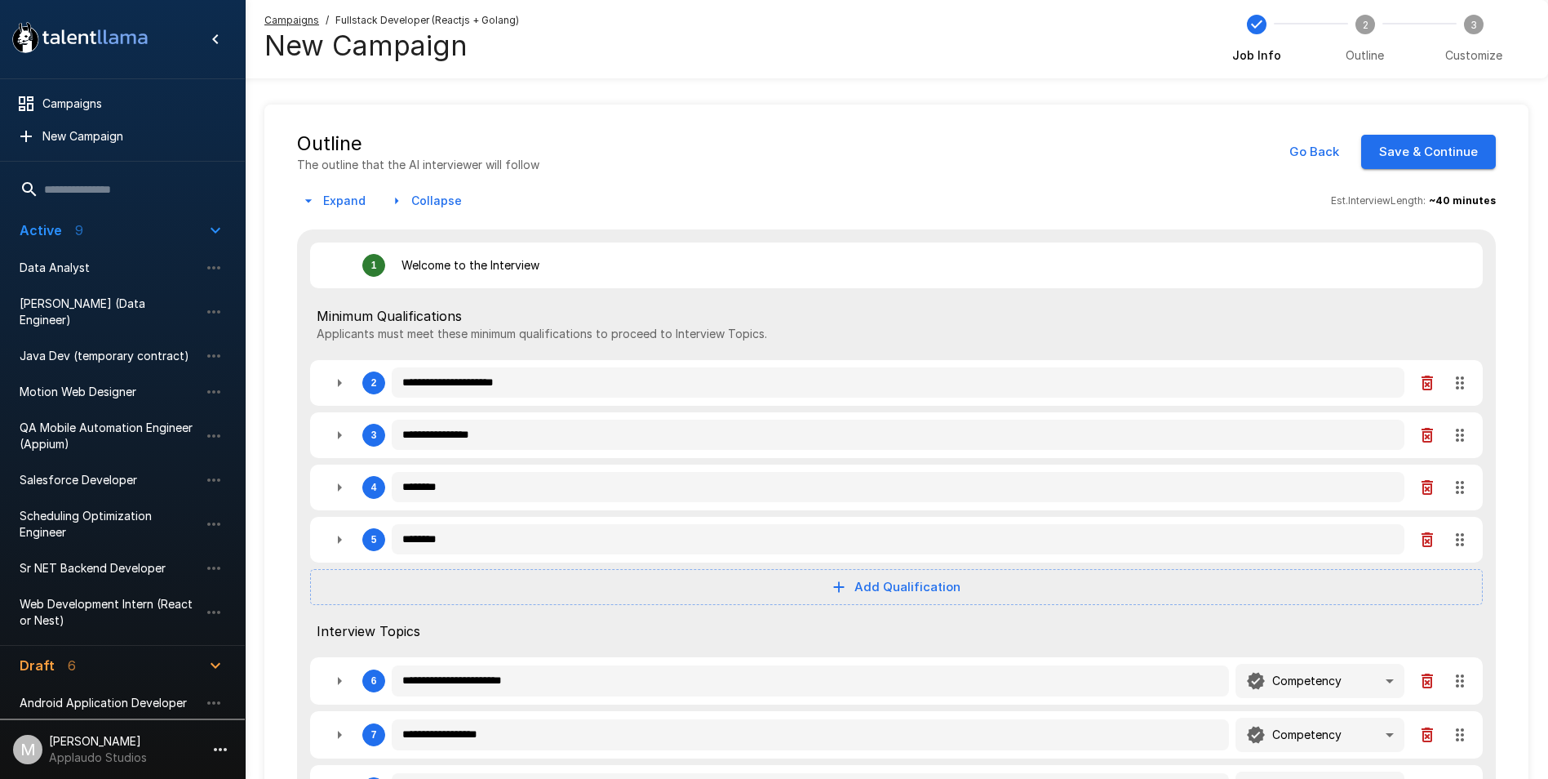
type textarea "*"
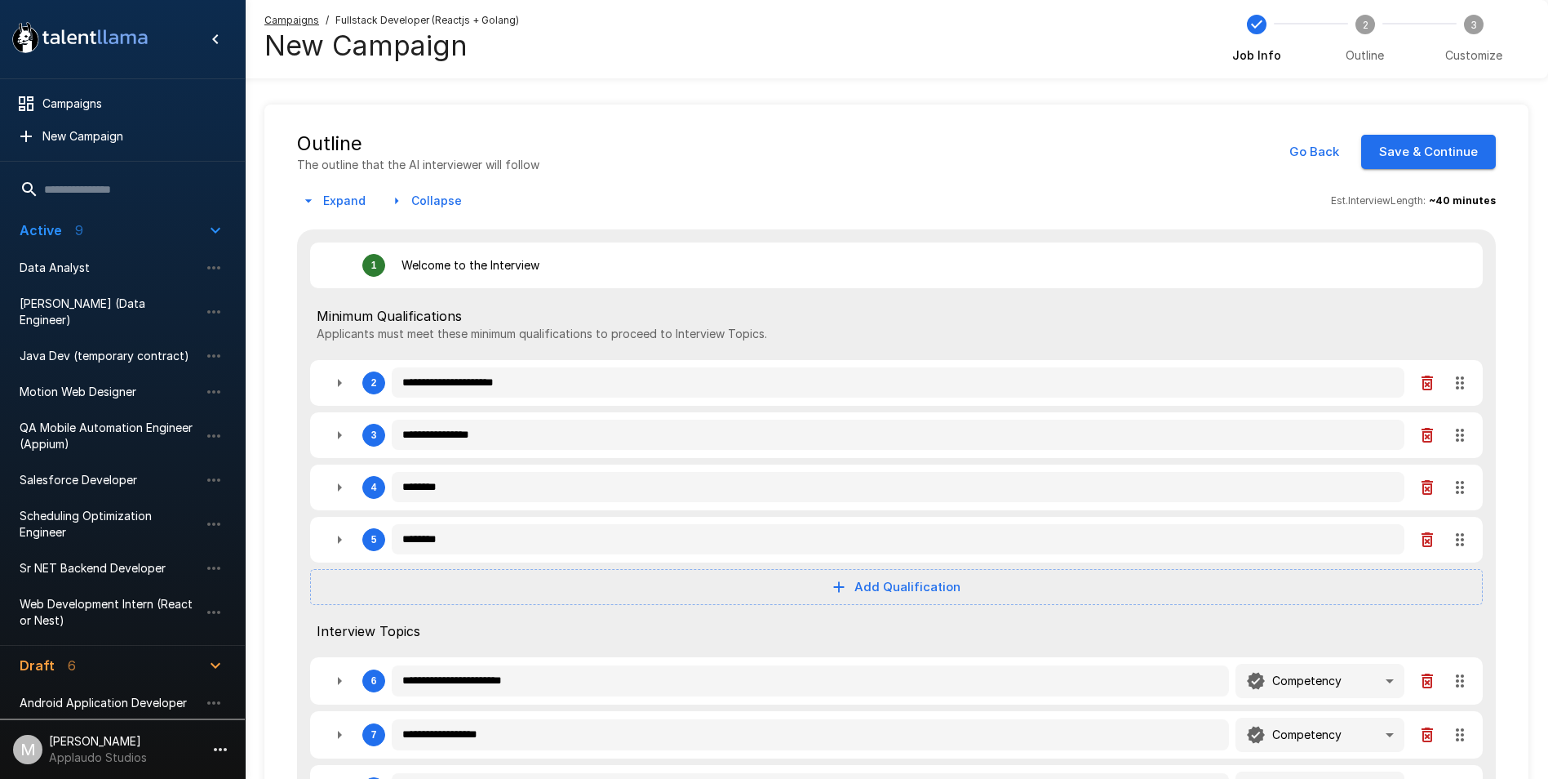
type textarea "*"
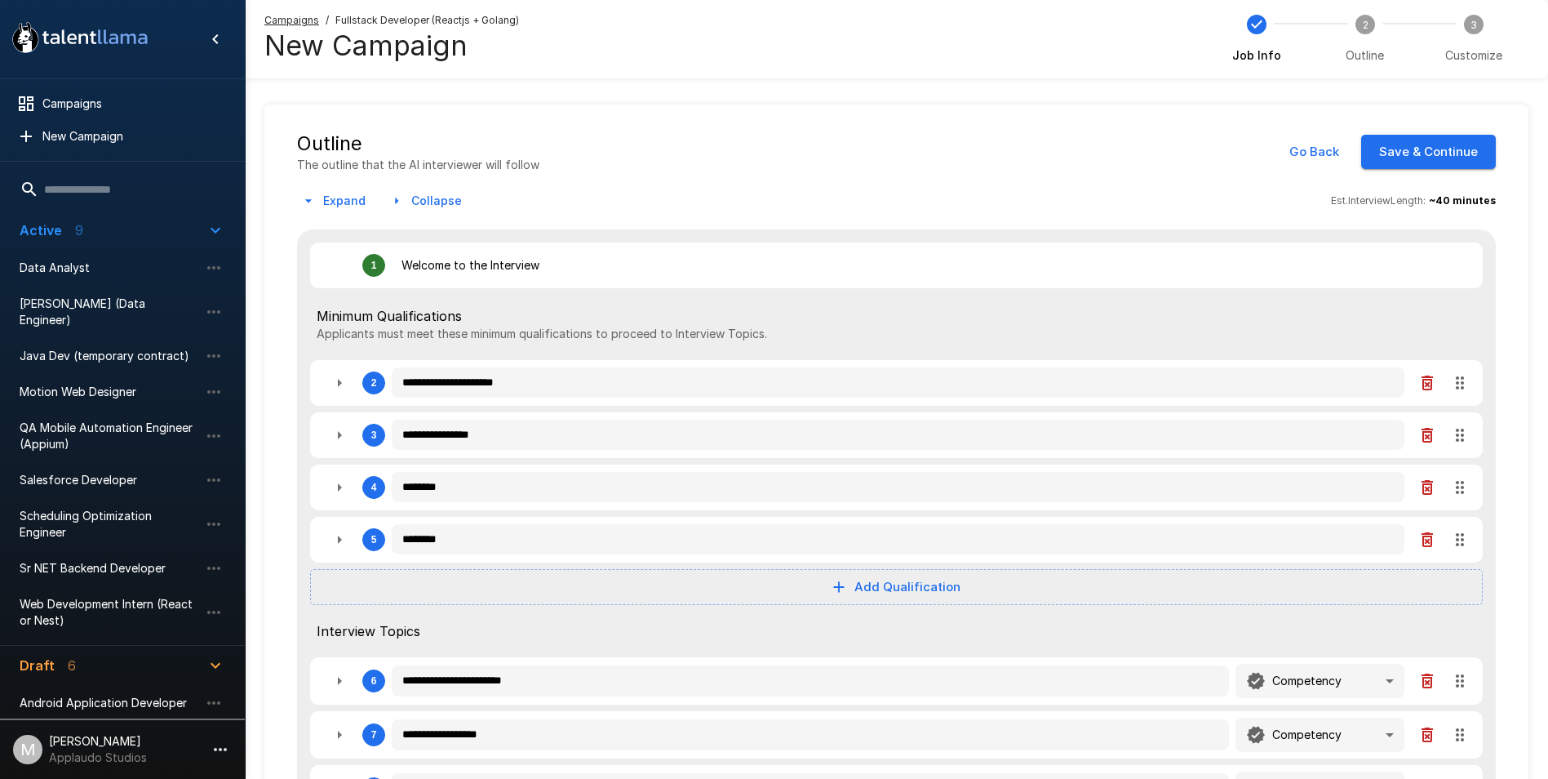
type textarea "*"
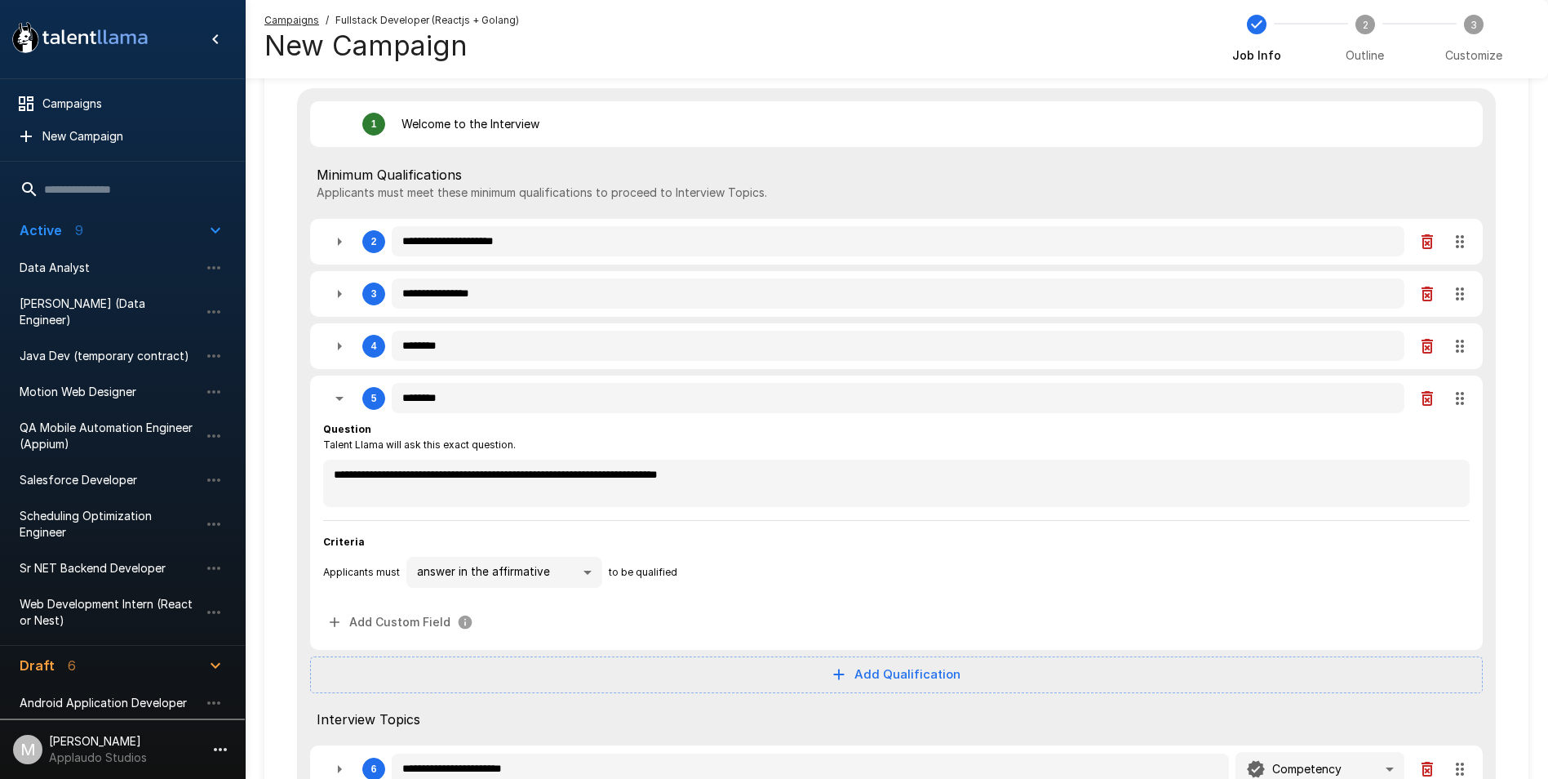
scroll to position [245, 0]
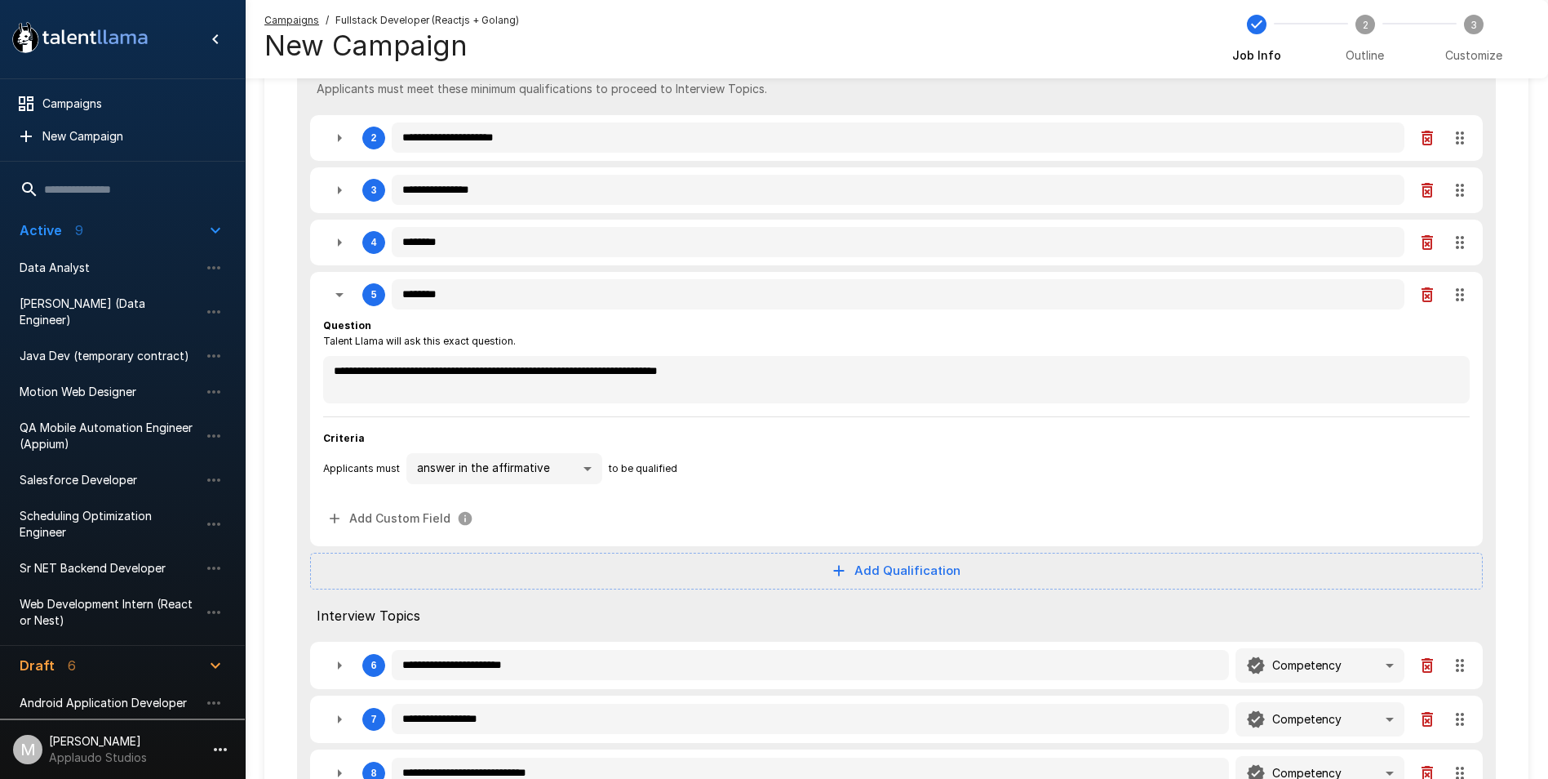
click at [339, 246] on icon "button" at bounding box center [340, 243] width 20 height 20
type textarea "*"
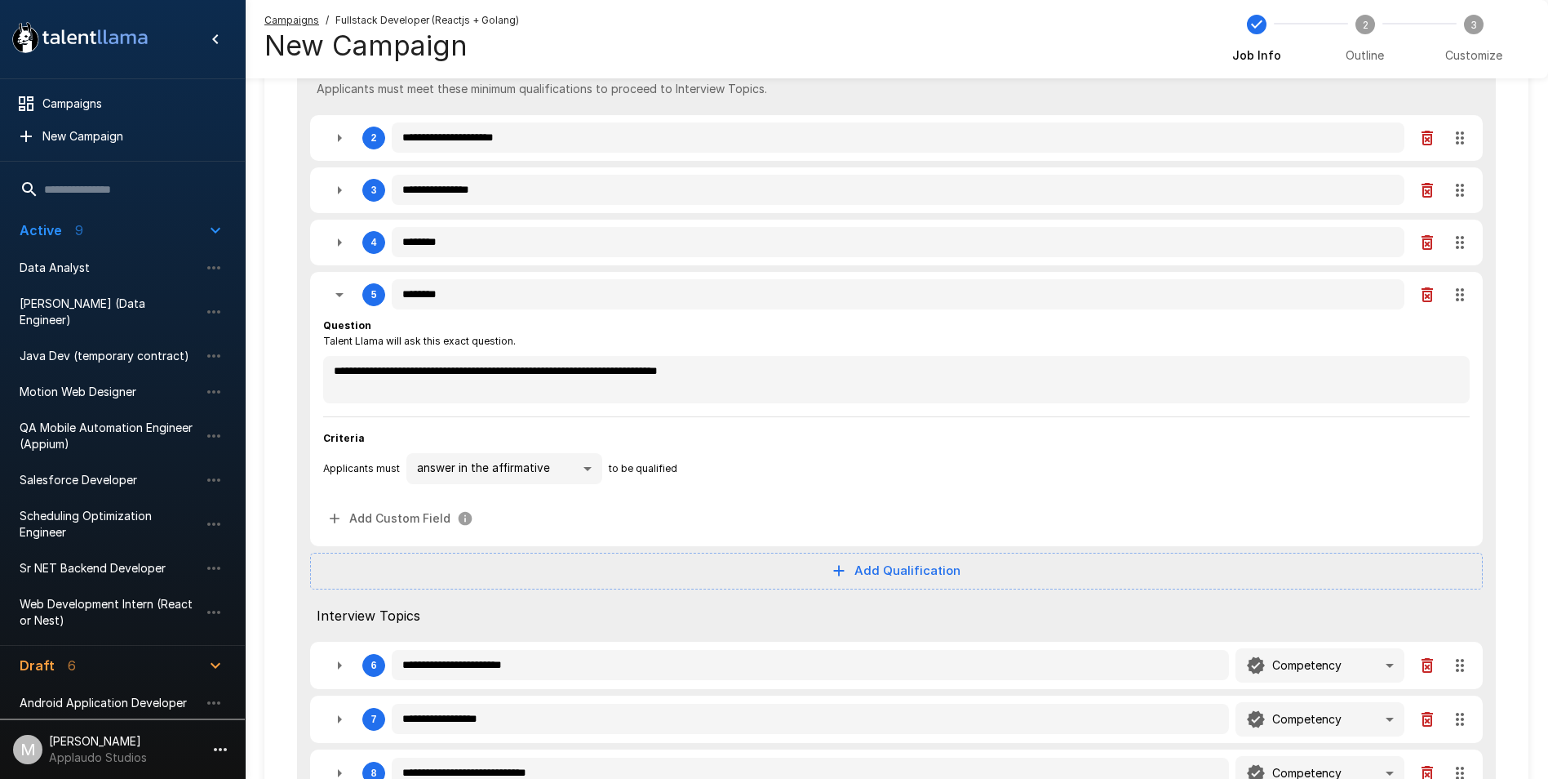
type textarea "*"
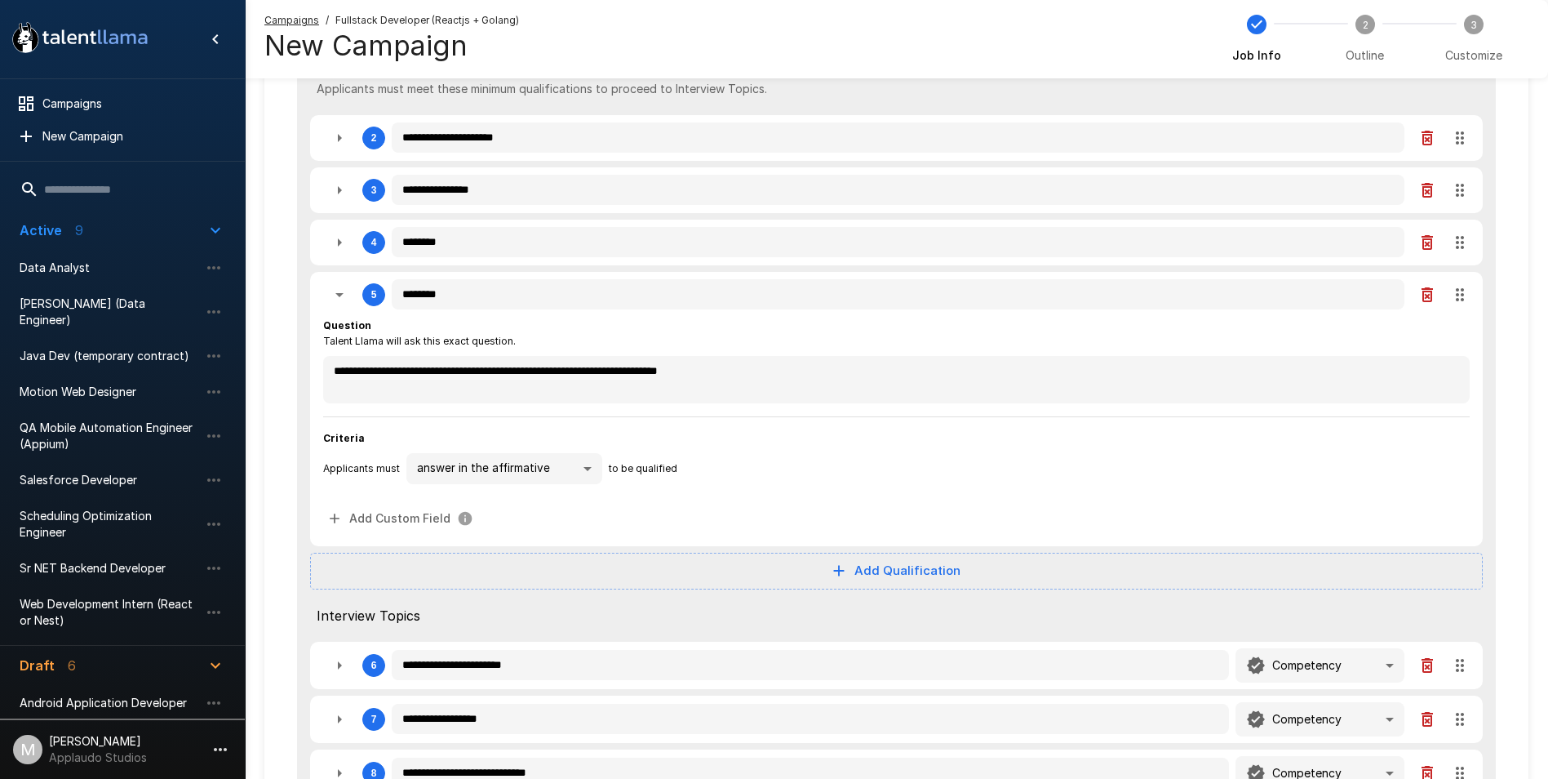
type textarea "*"
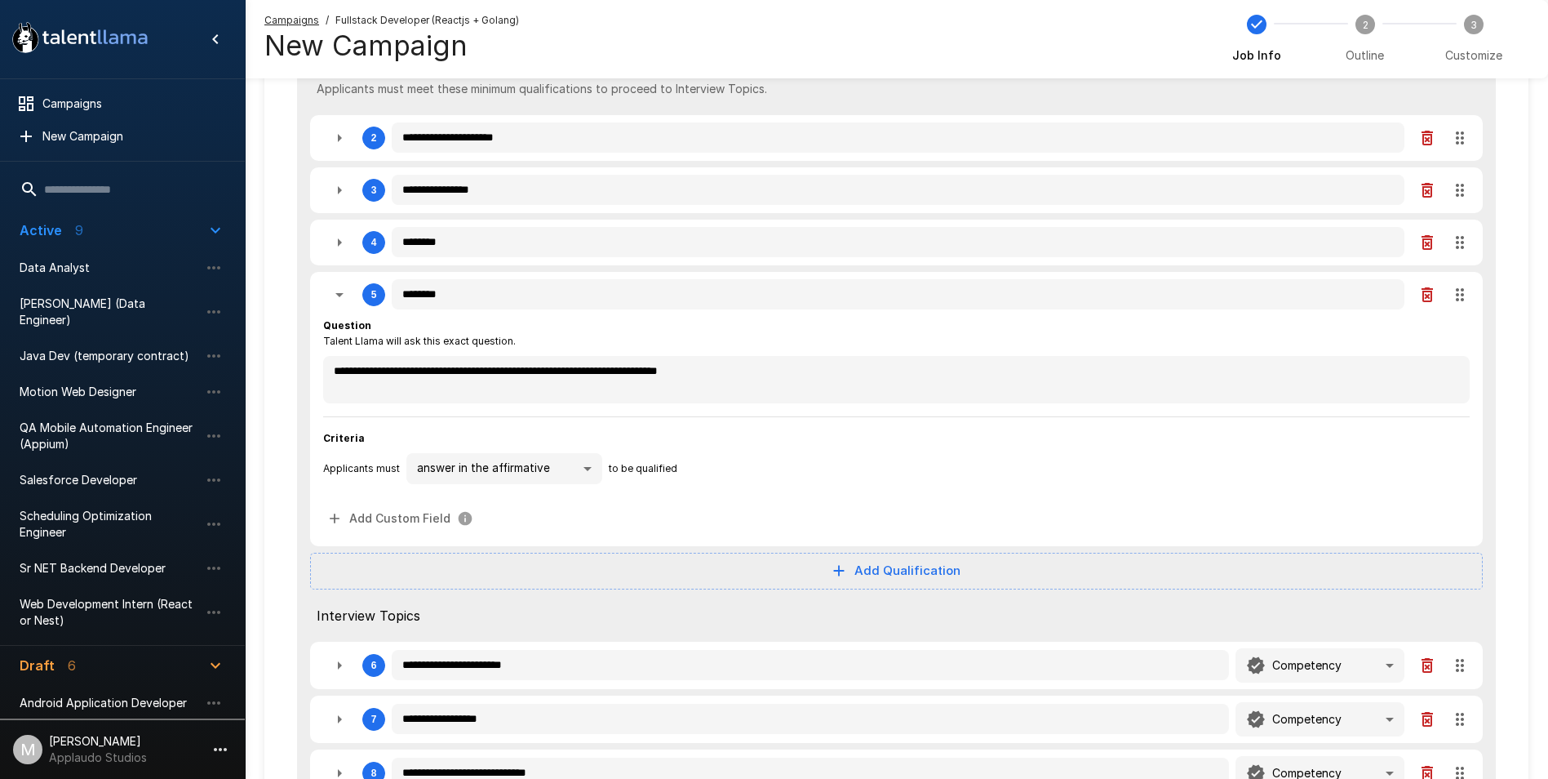
type textarea "*"
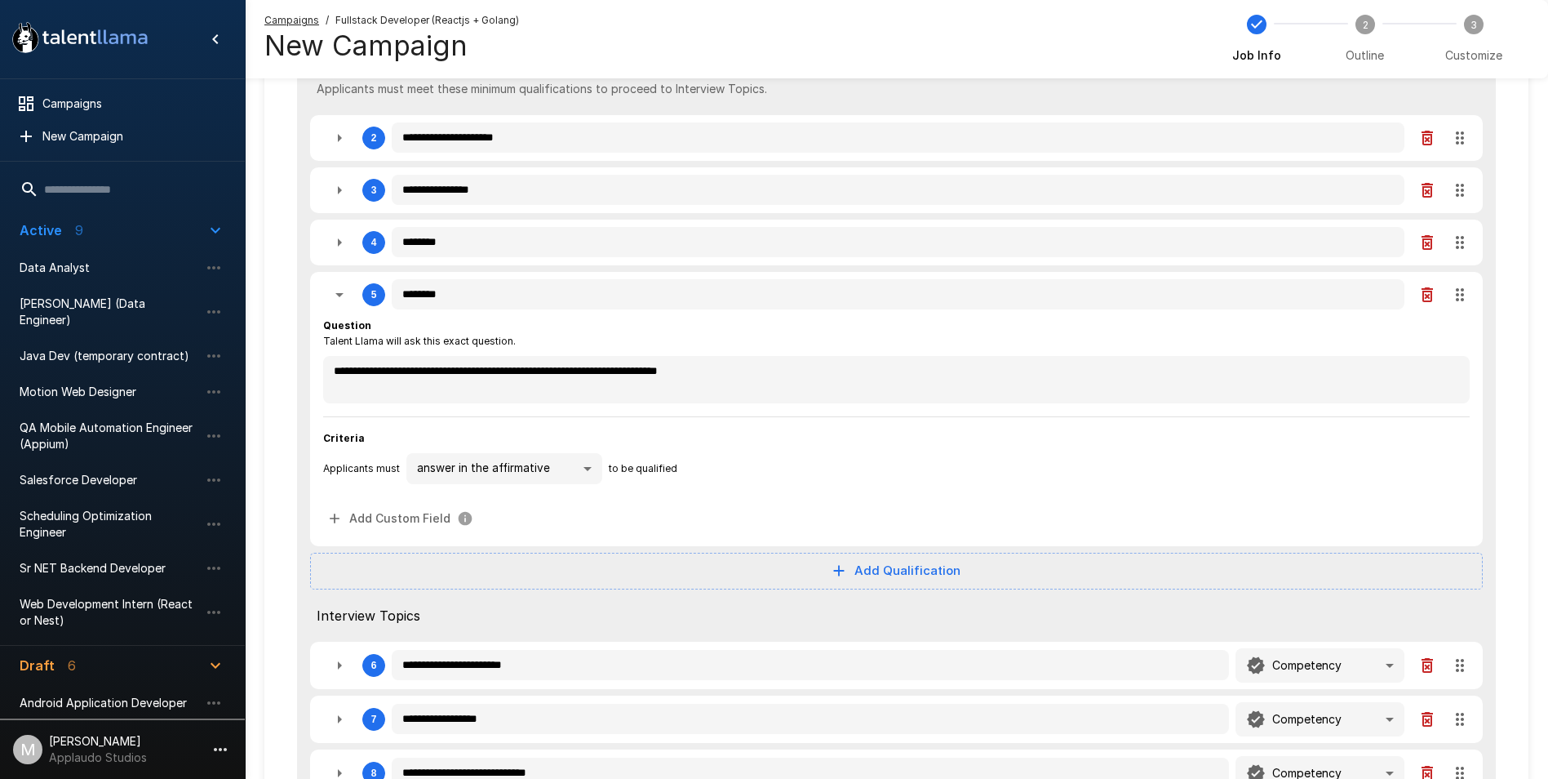
type textarea "*"
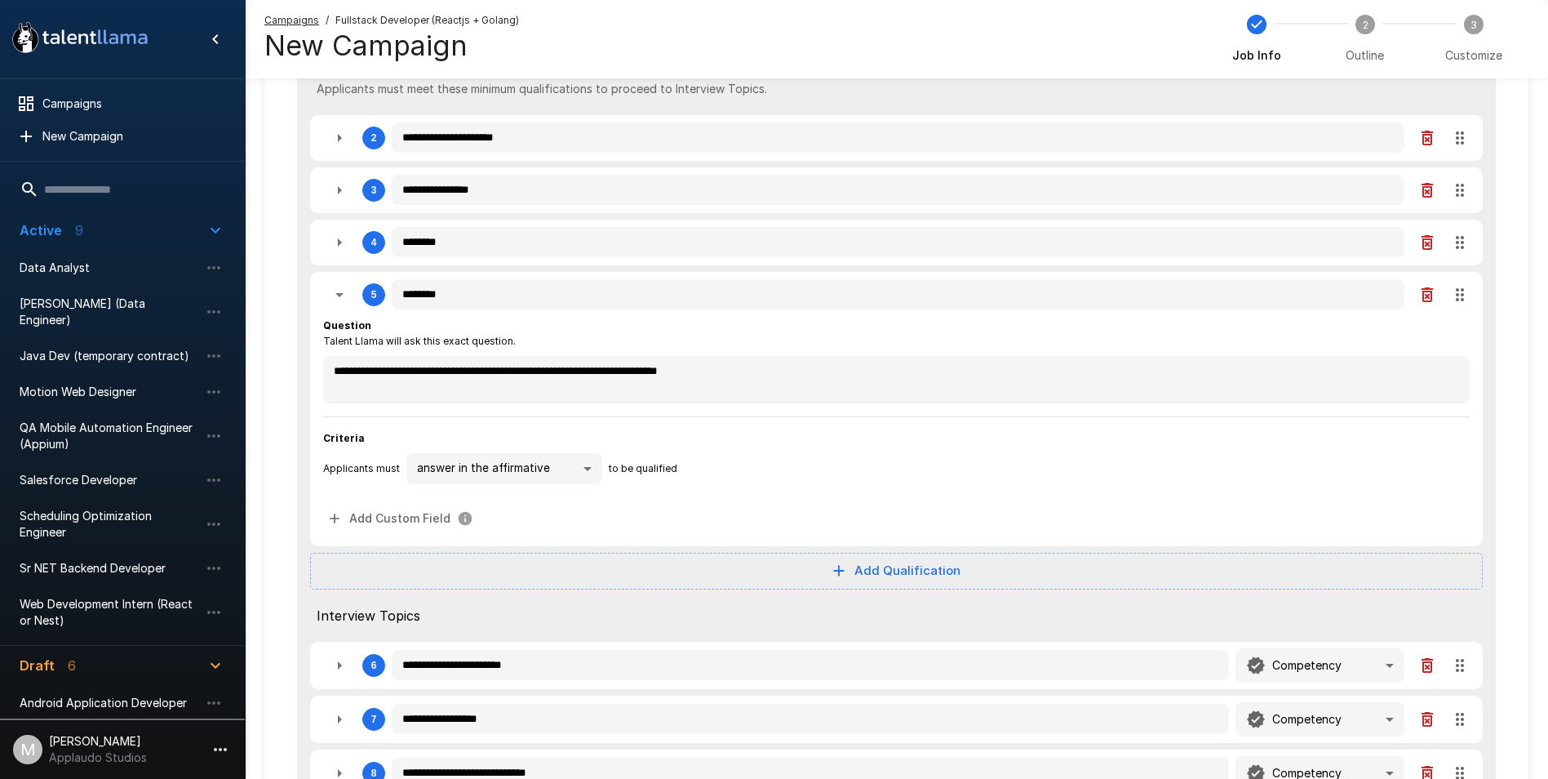
type textarea "*"
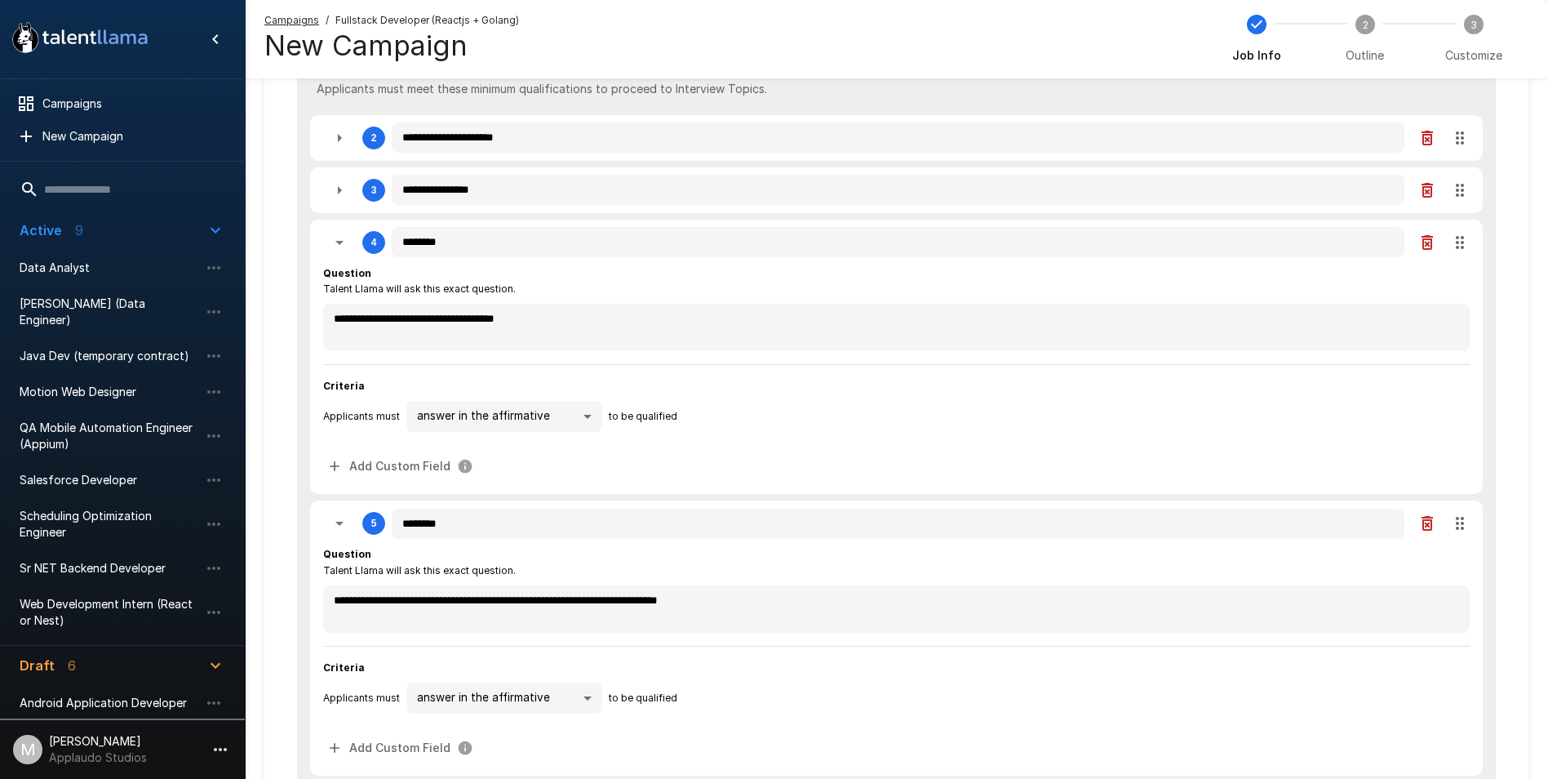
click at [339, 246] on icon "button" at bounding box center [340, 243] width 20 height 20
type textarea "*"
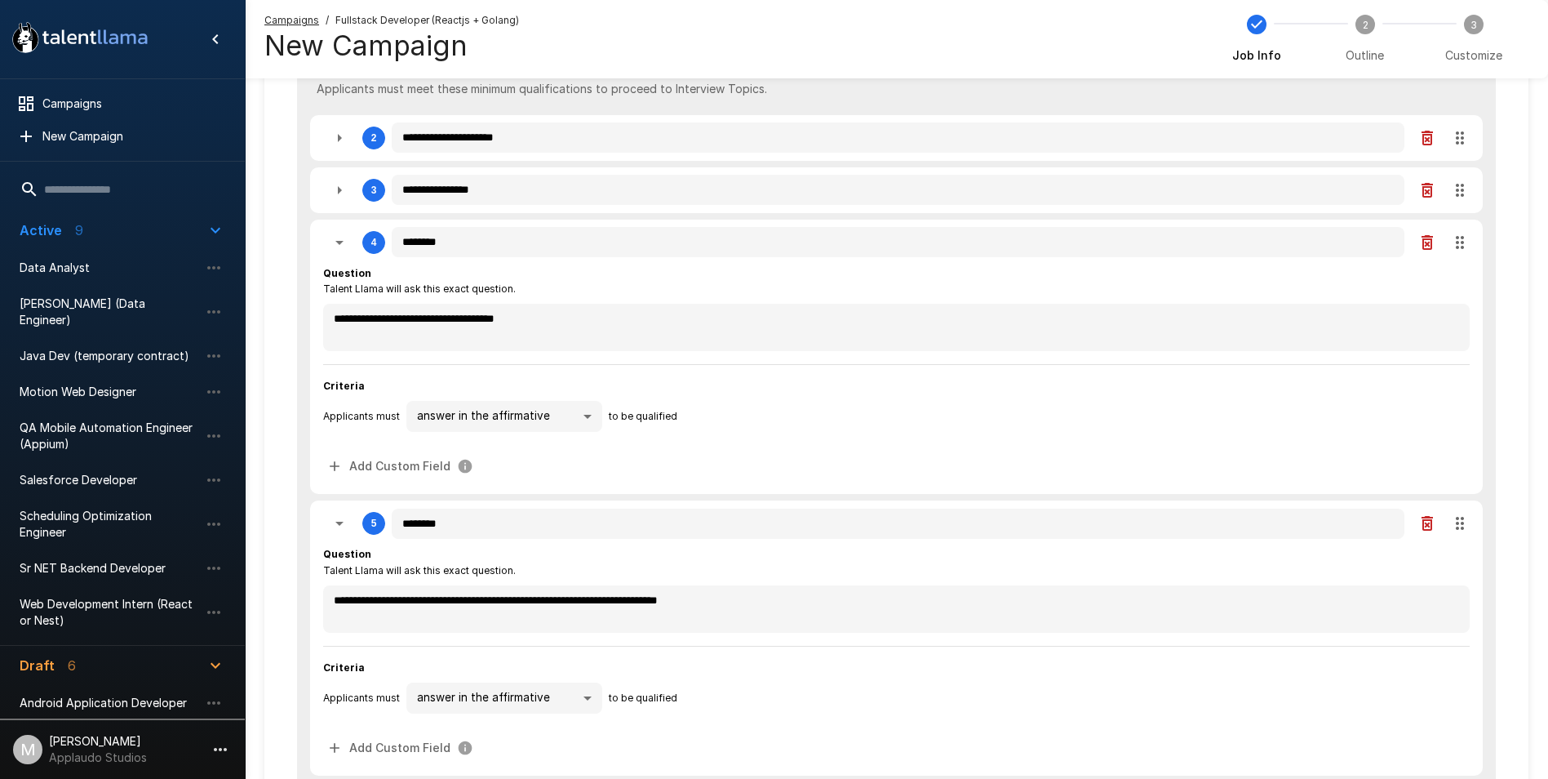
type textarea "*"
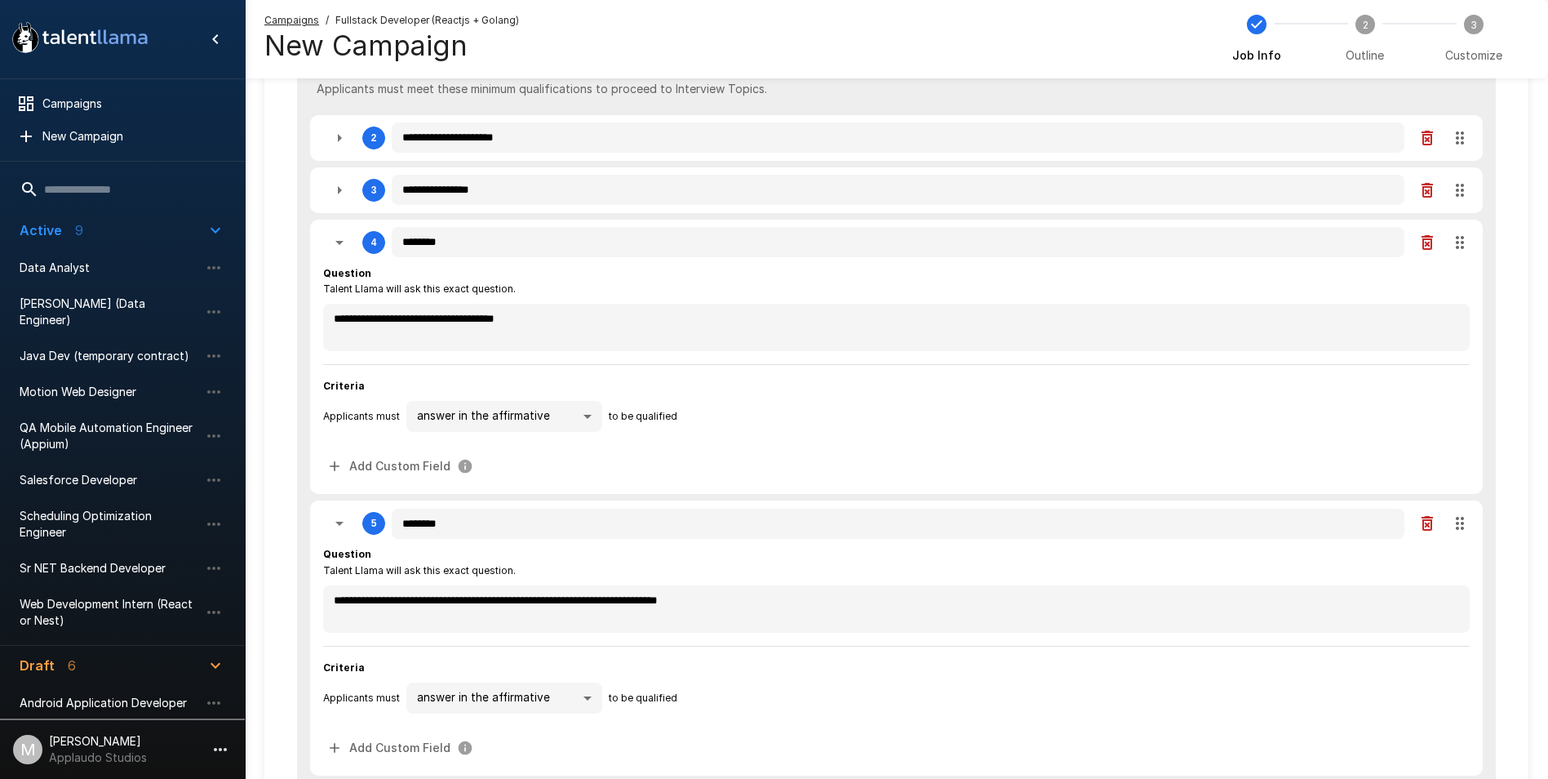
type textarea "*"
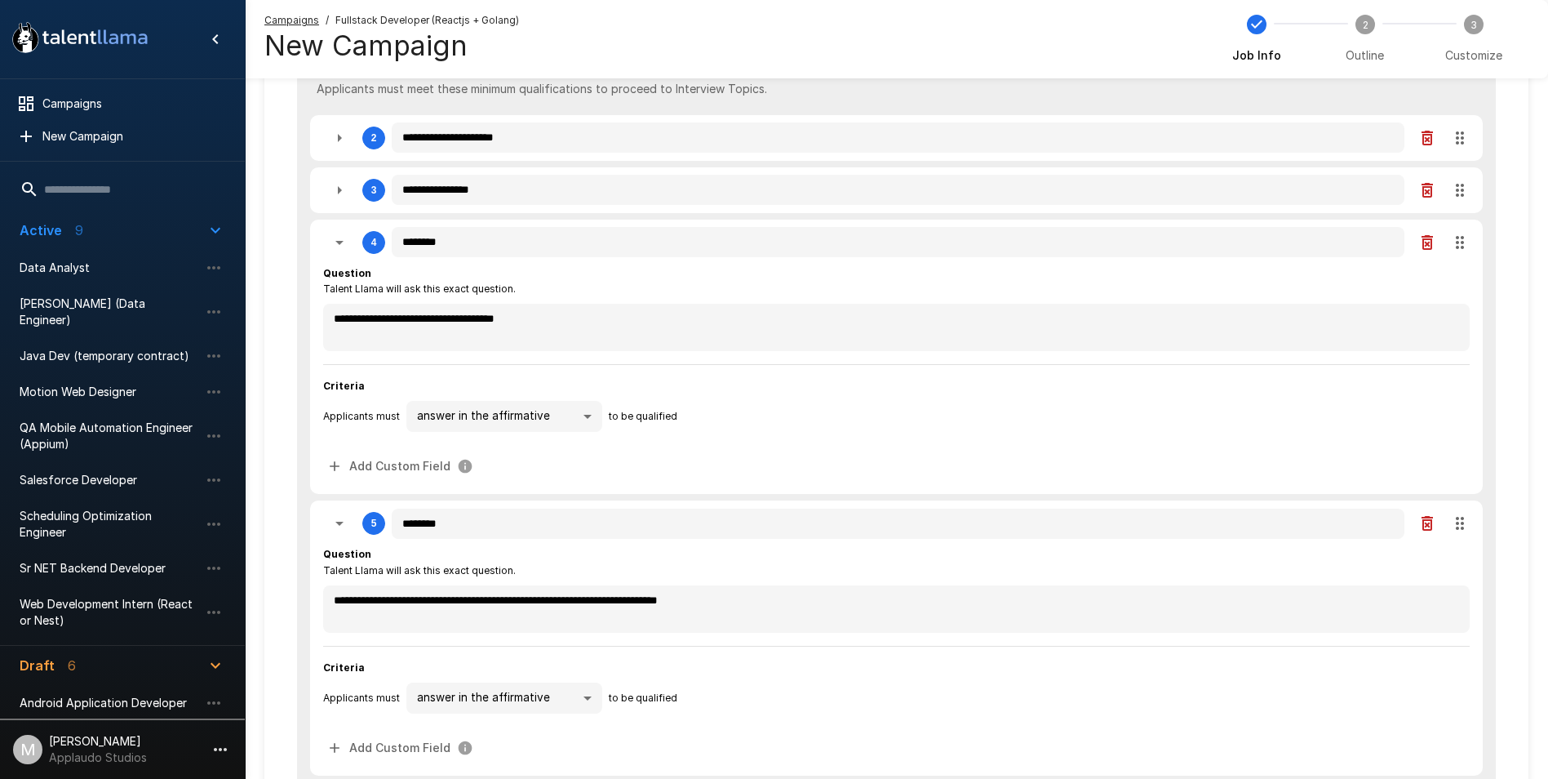
type textarea "*"
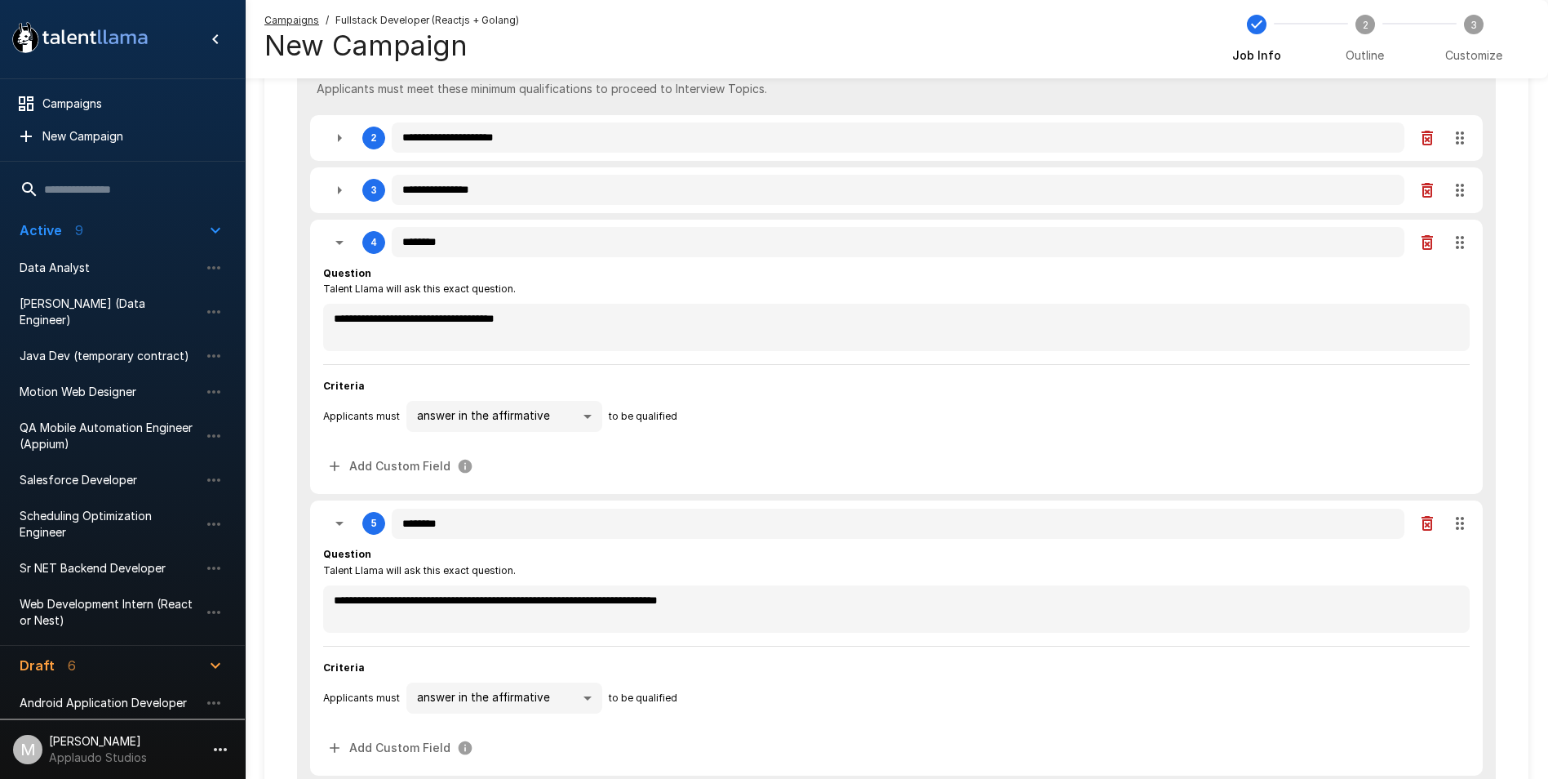
type textarea "*"
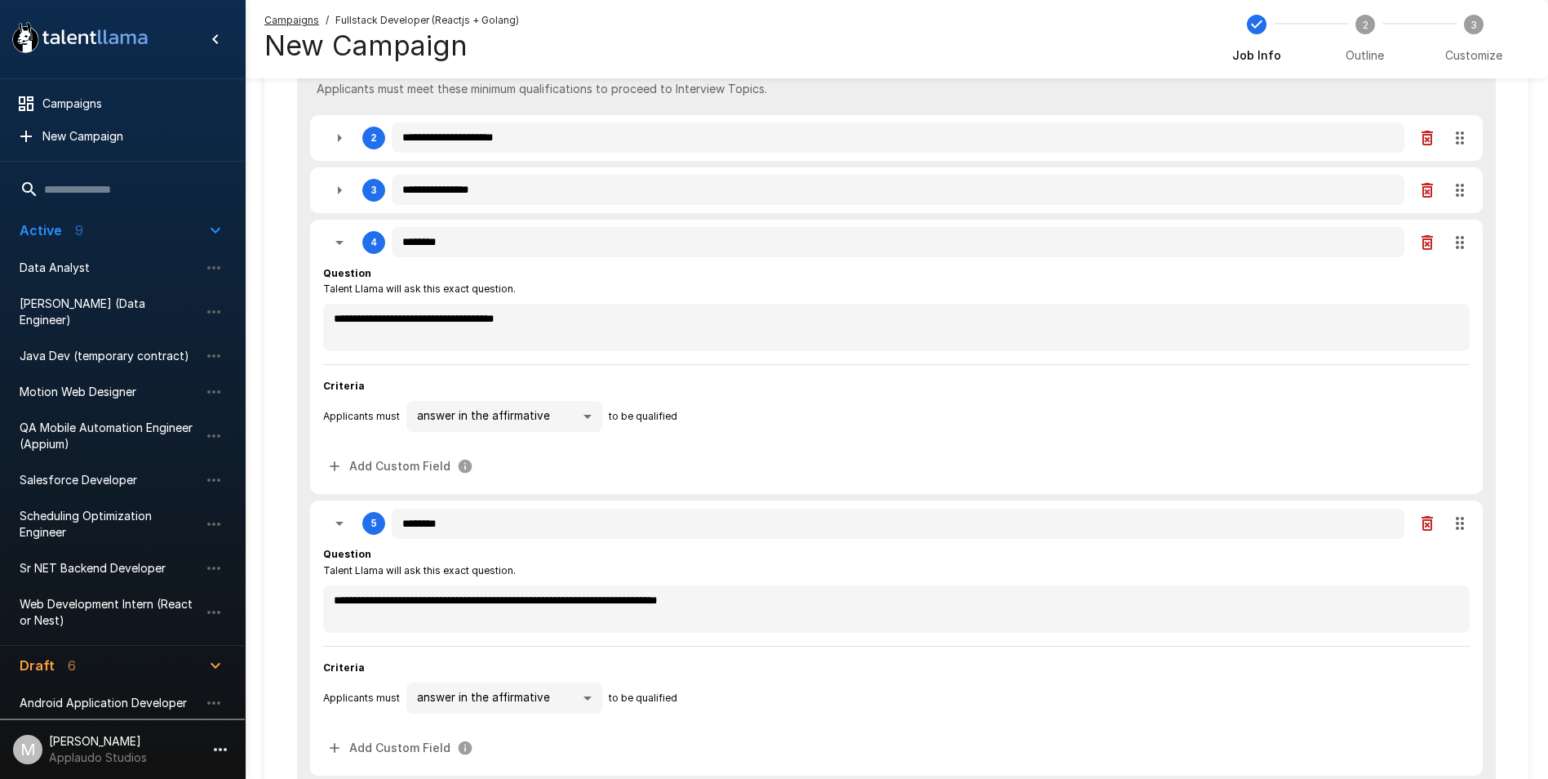
type textarea "*"
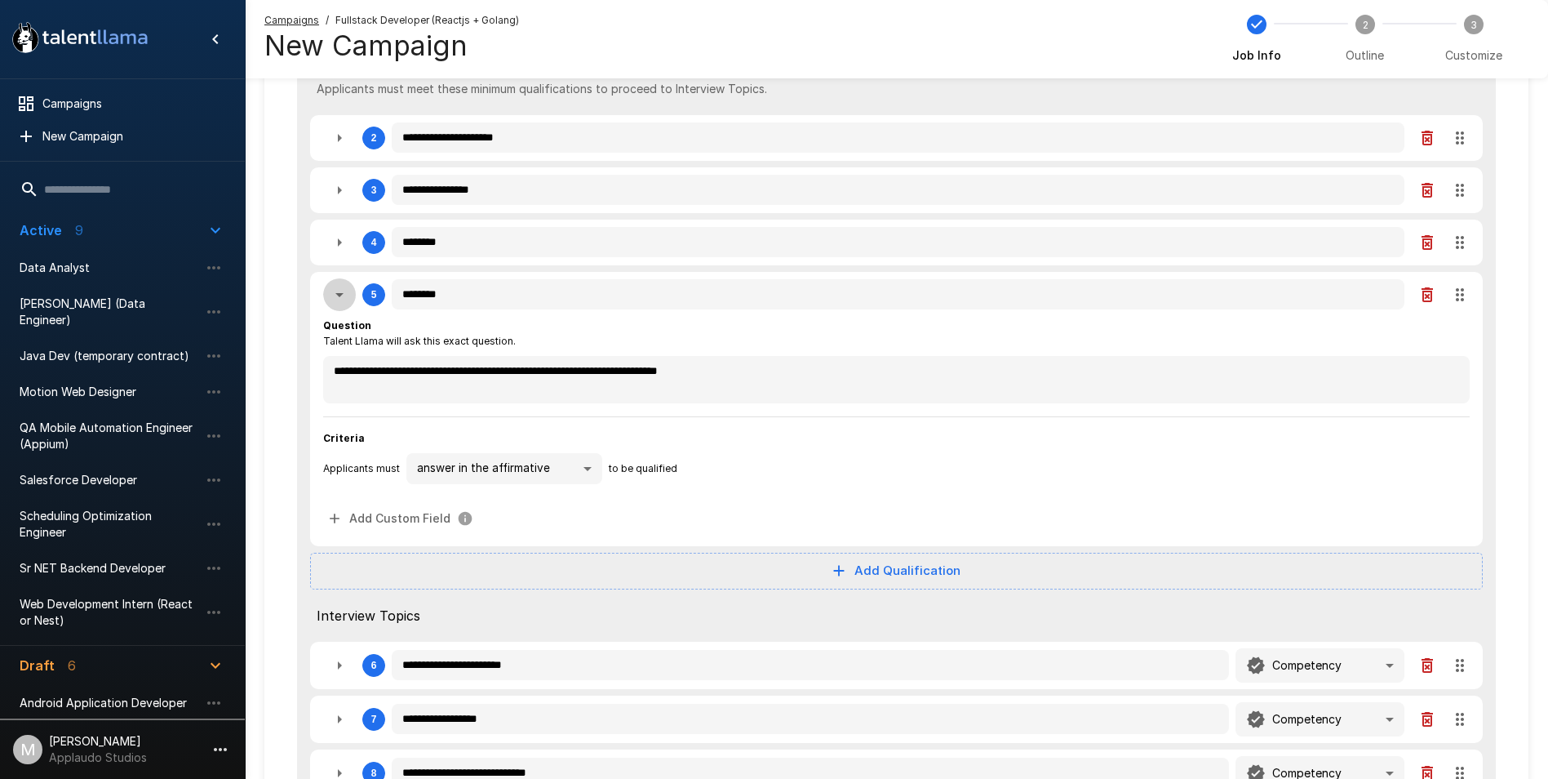
click at [335, 291] on icon "button" at bounding box center [340, 295] width 20 height 20
type textarea "*"
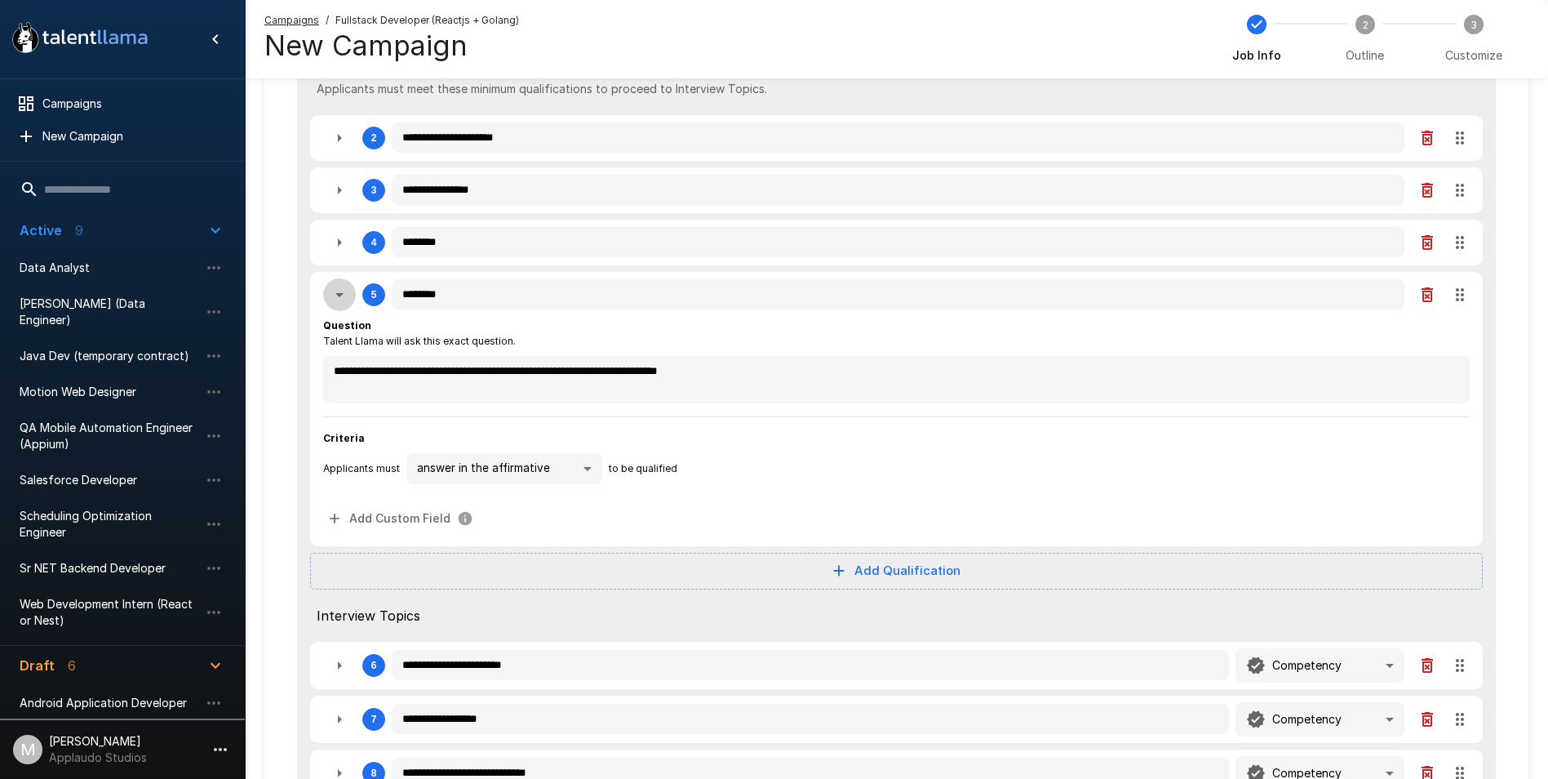
type textarea "*"
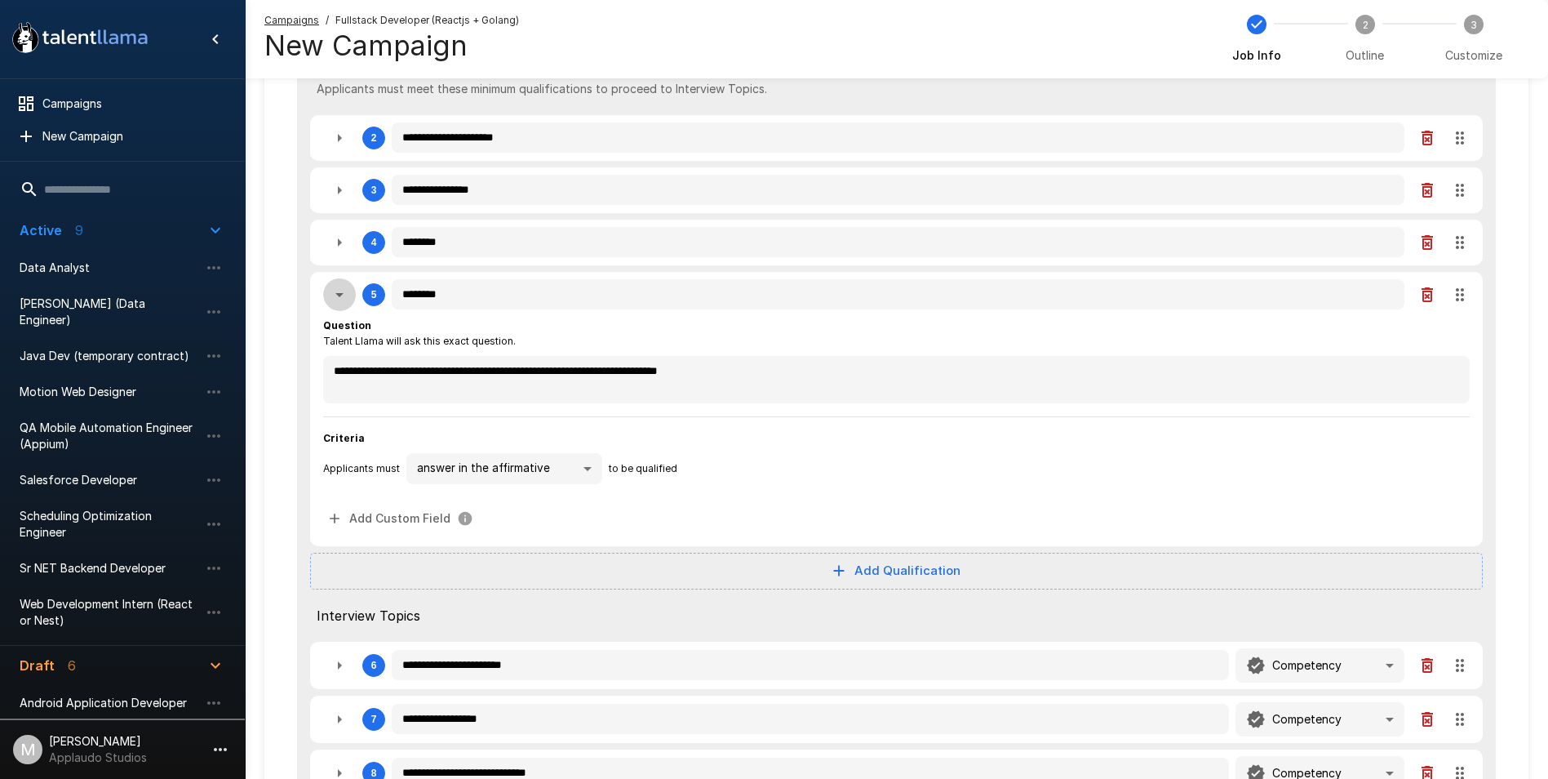
type textarea "*"
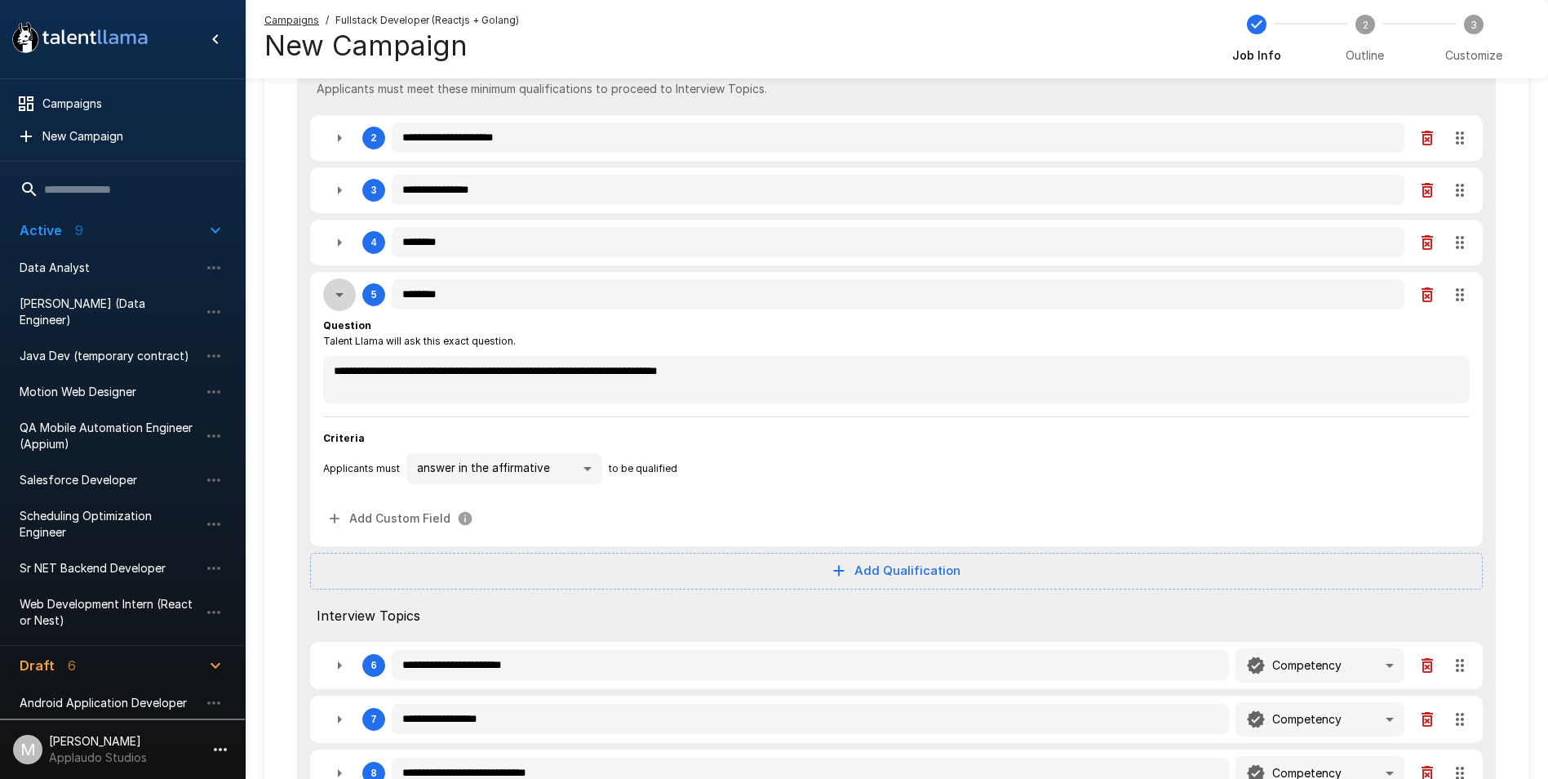
type textarea "*"
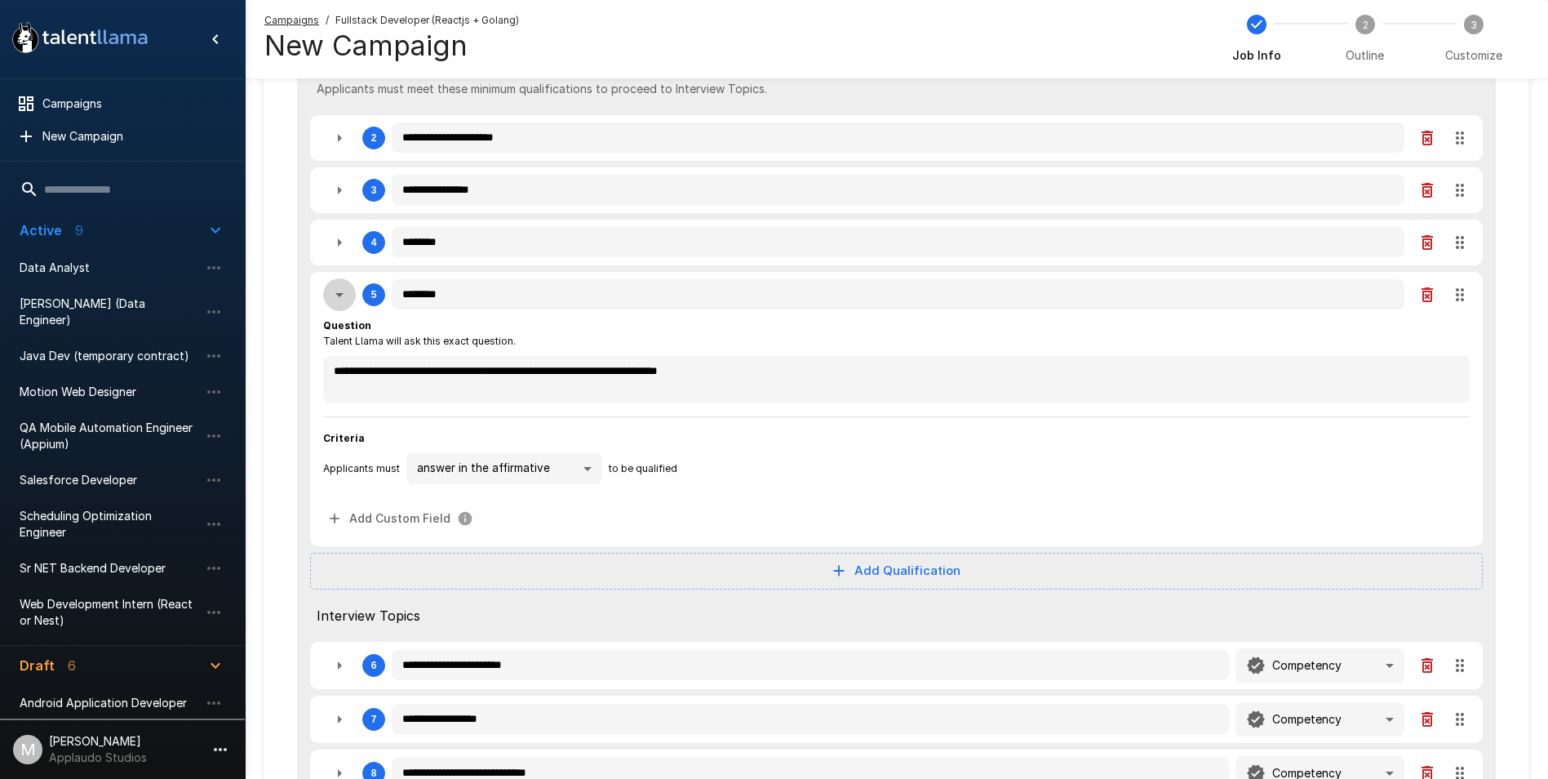
type textarea "*"
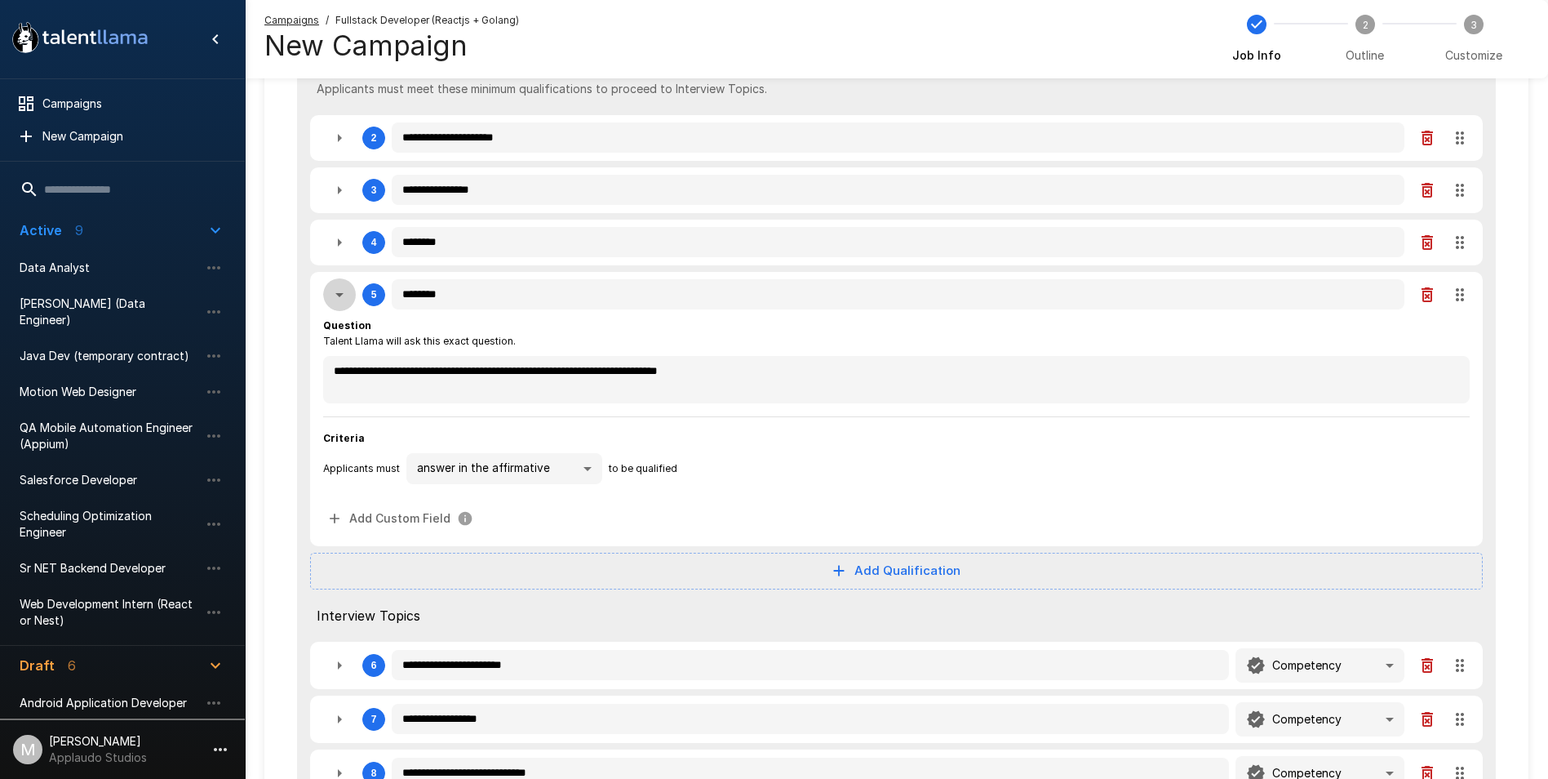
type textarea "*"
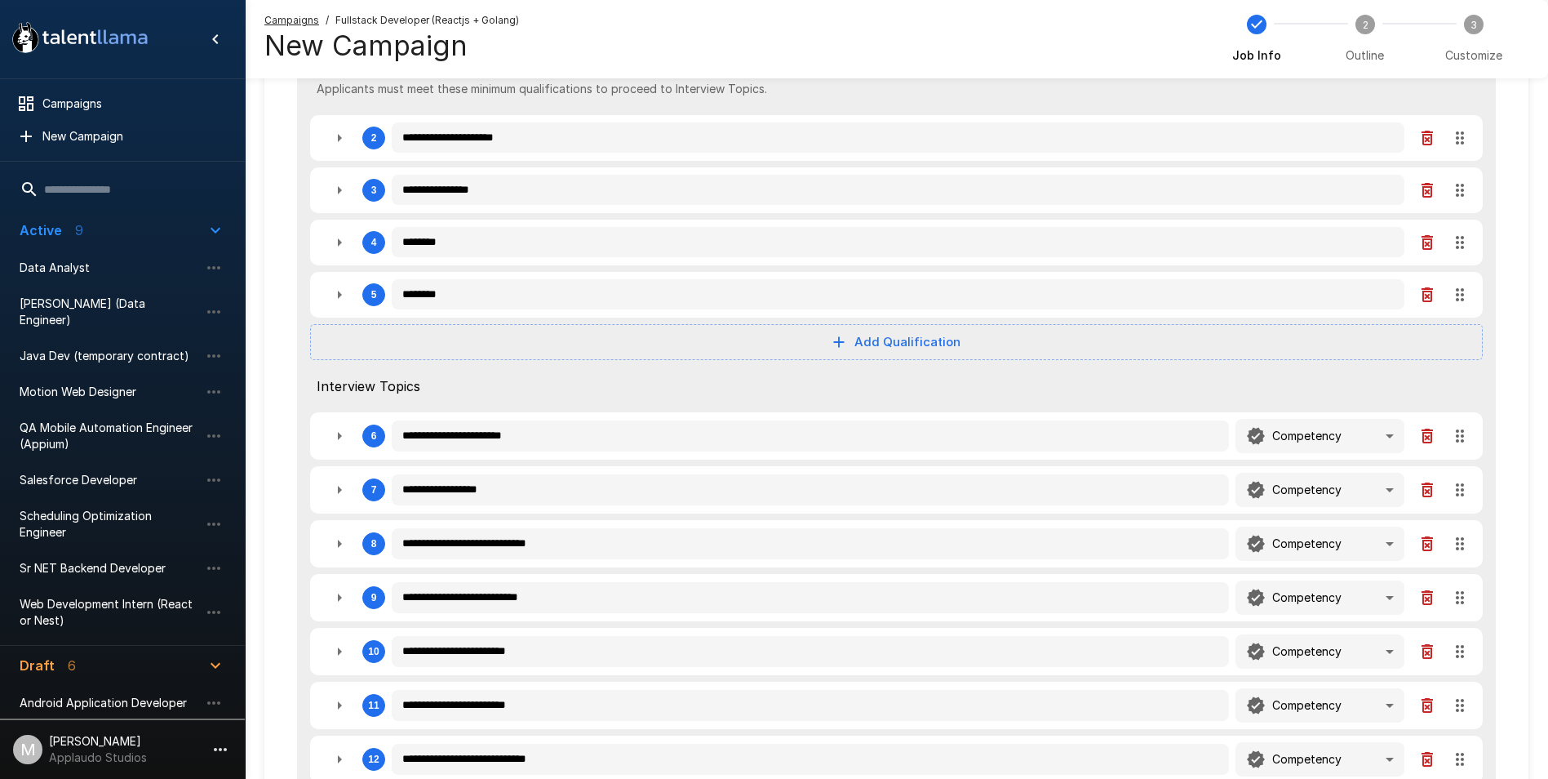
click at [920, 352] on button "Add Qualification" at bounding box center [896, 342] width 1173 height 36
type textarea "*"
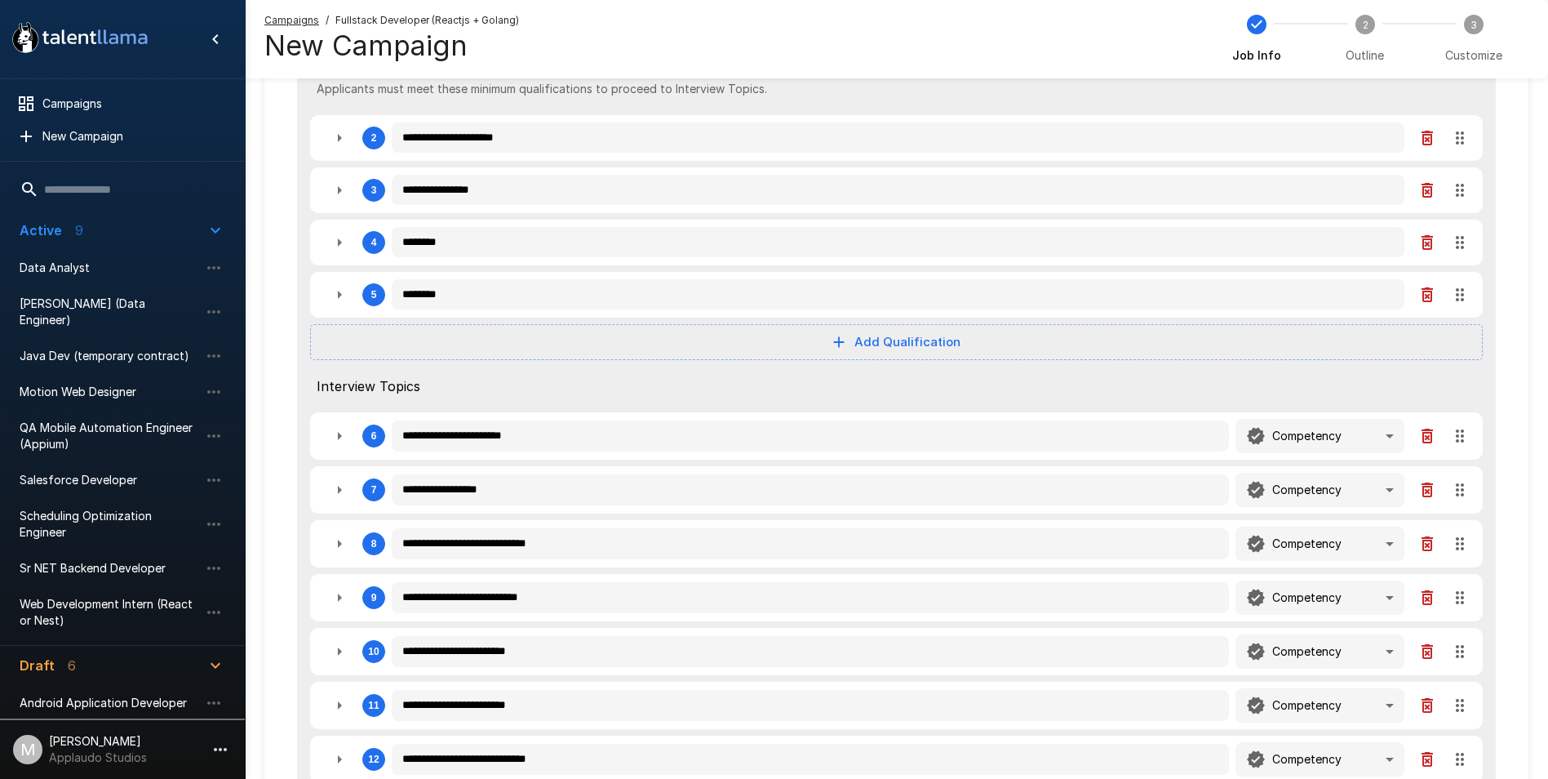
type textarea "*"
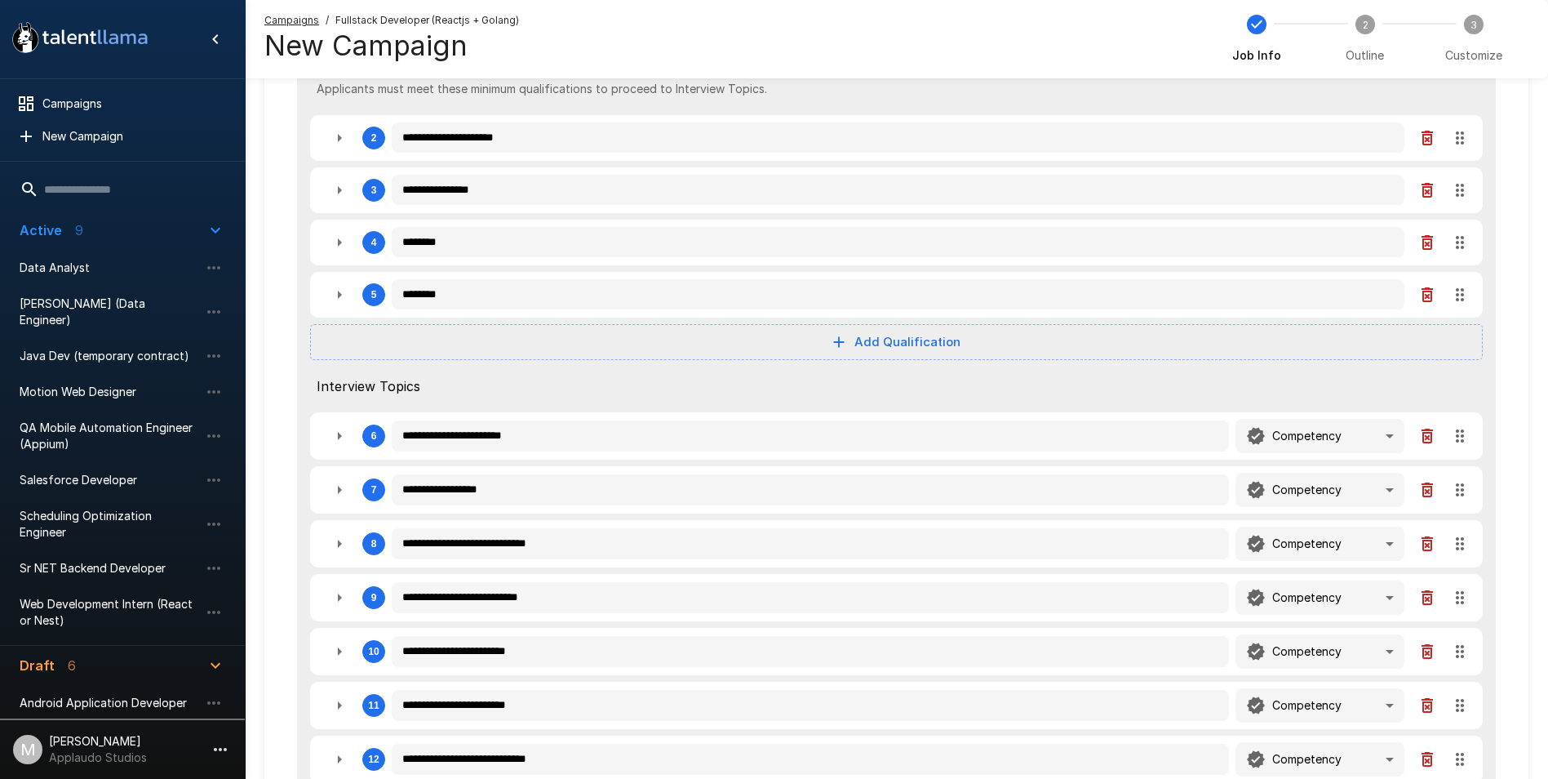
type textarea "*"
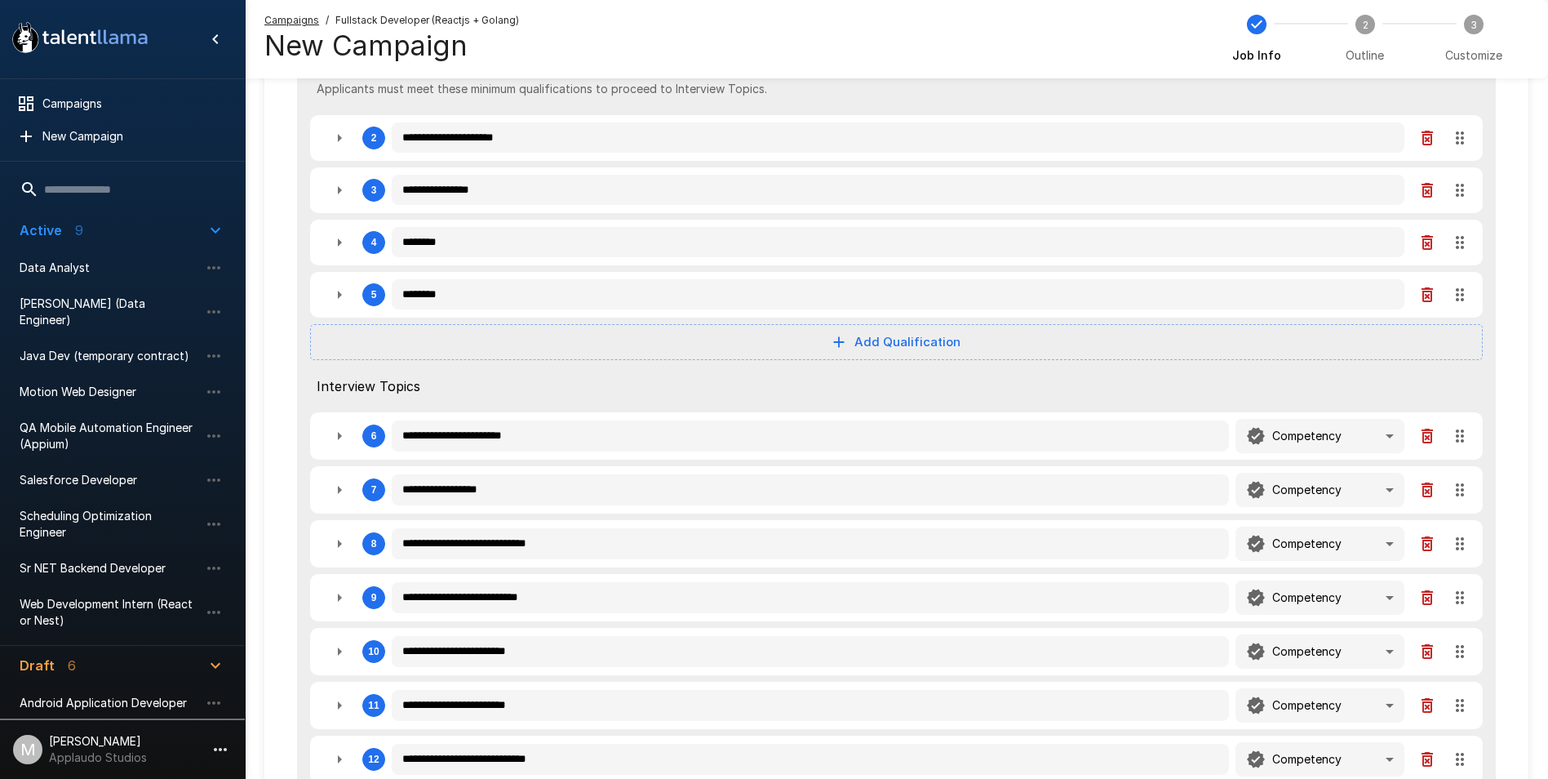
type textarea "*"
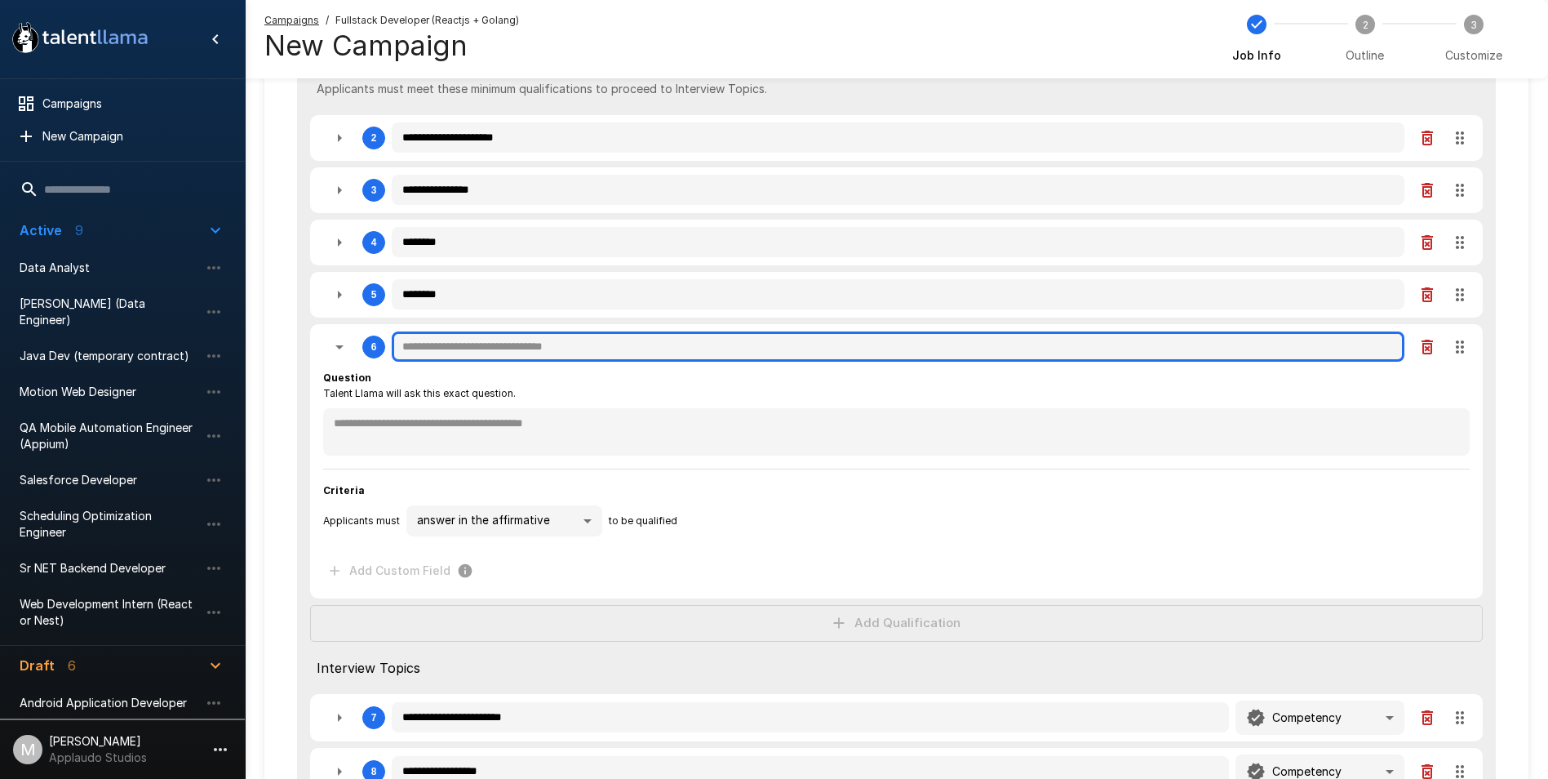
click at [495, 348] on input "text" at bounding box center [898, 346] width 1013 height 31
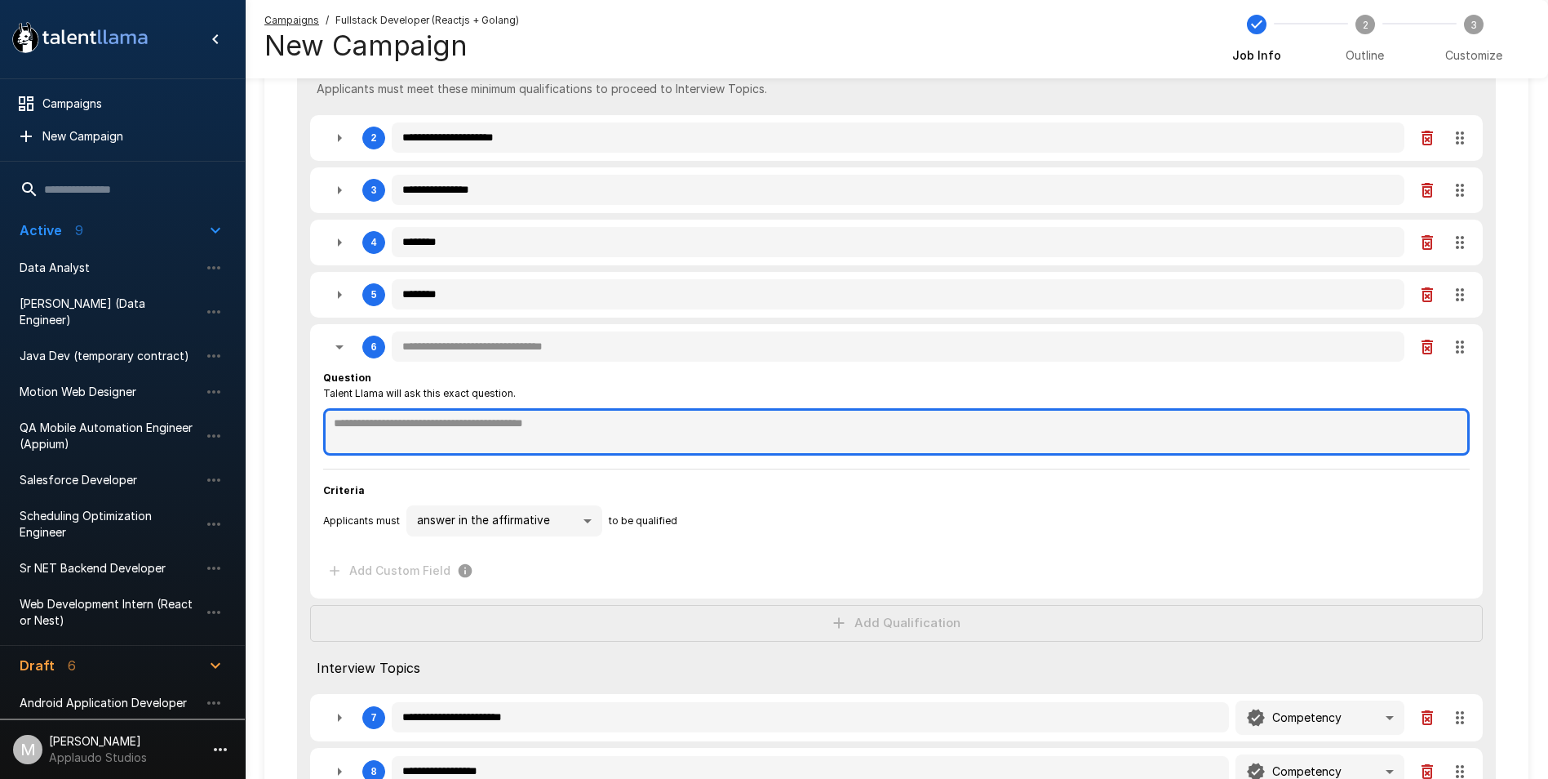
click at [475, 409] on textarea at bounding box center [896, 431] width 1147 height 47
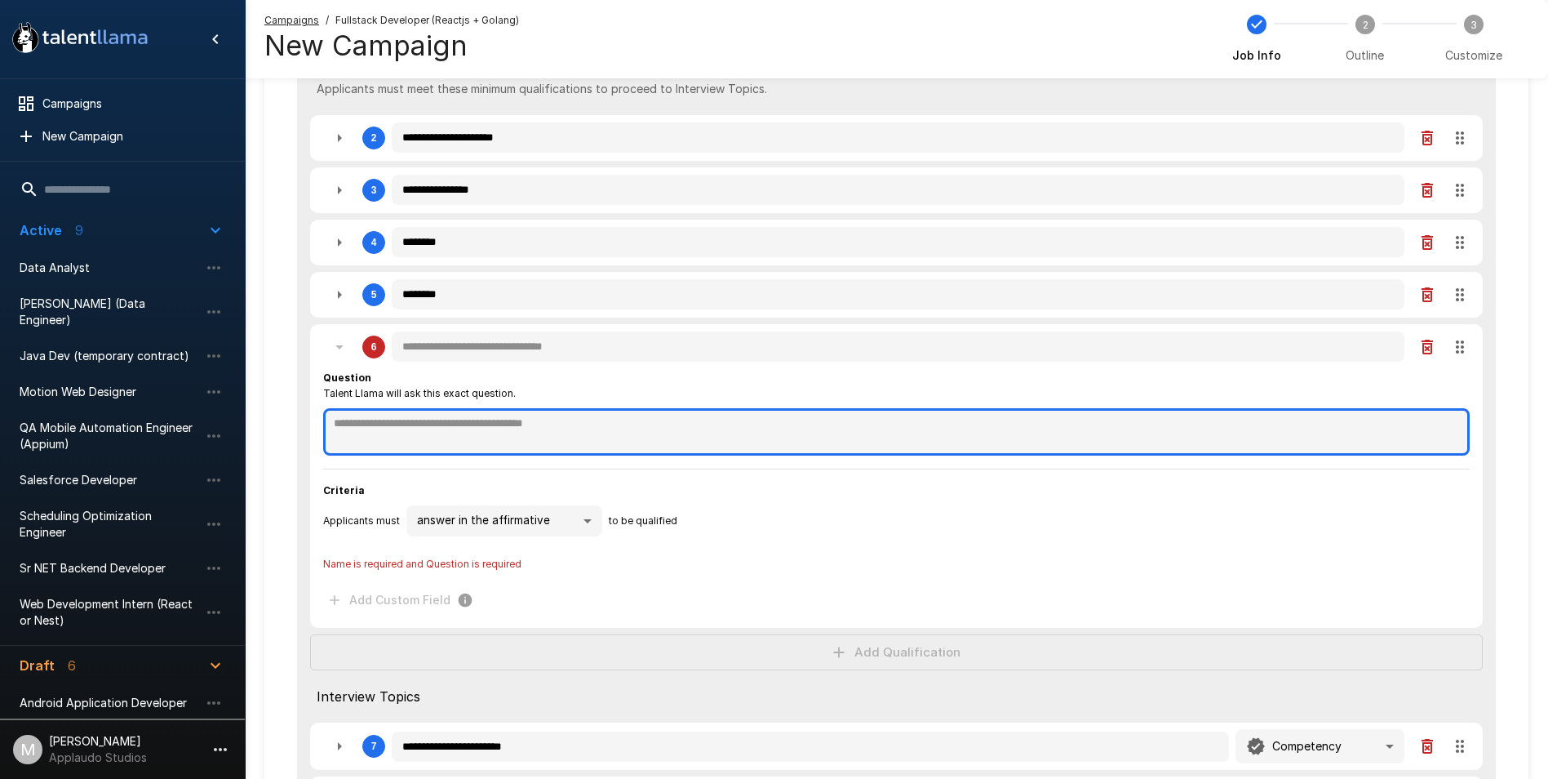
paste textarea "**********"
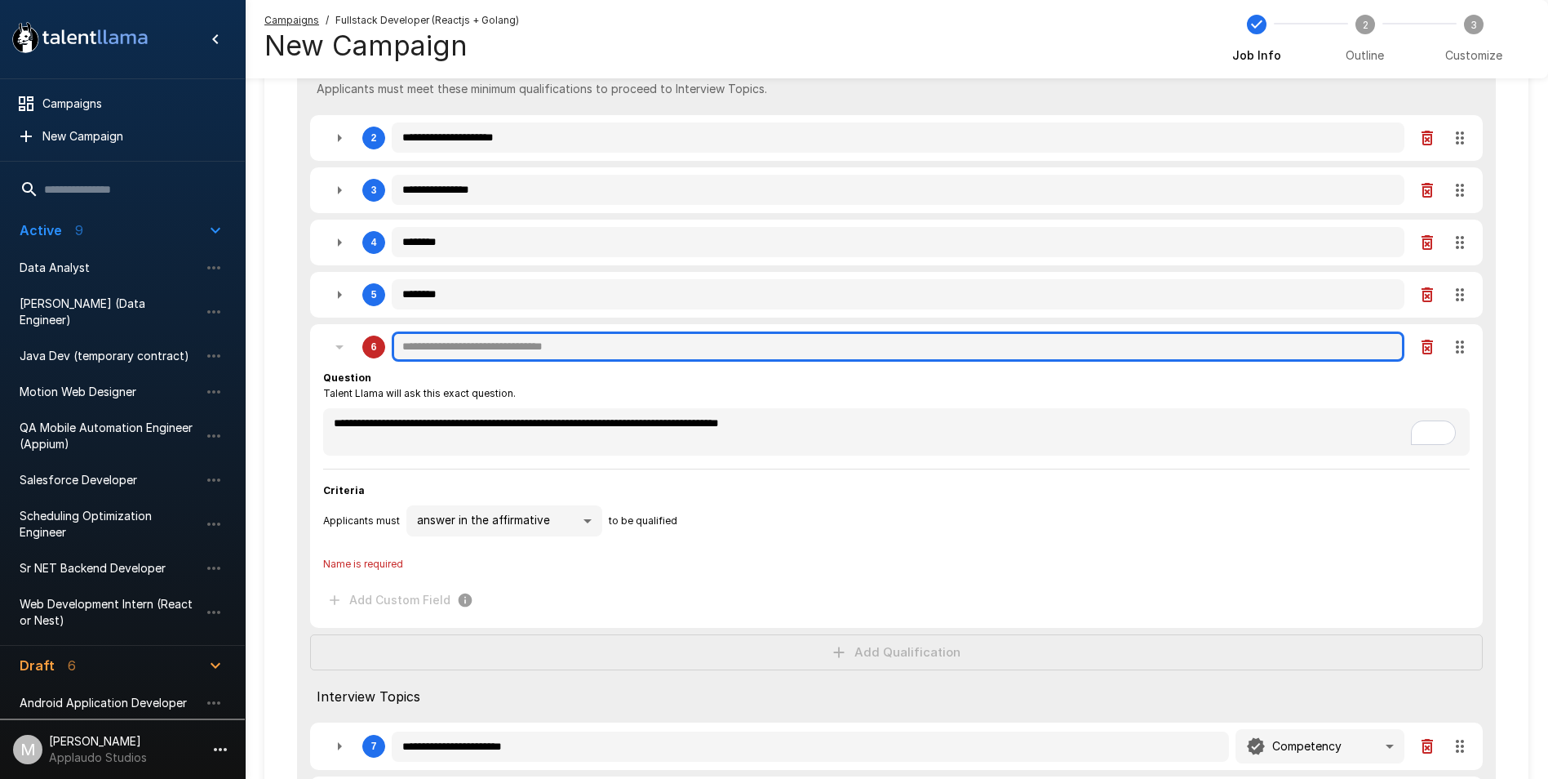
click at [554, 344] on input "text" at bounding box center [898, 346] width 1013 height 31
paste input "**********"
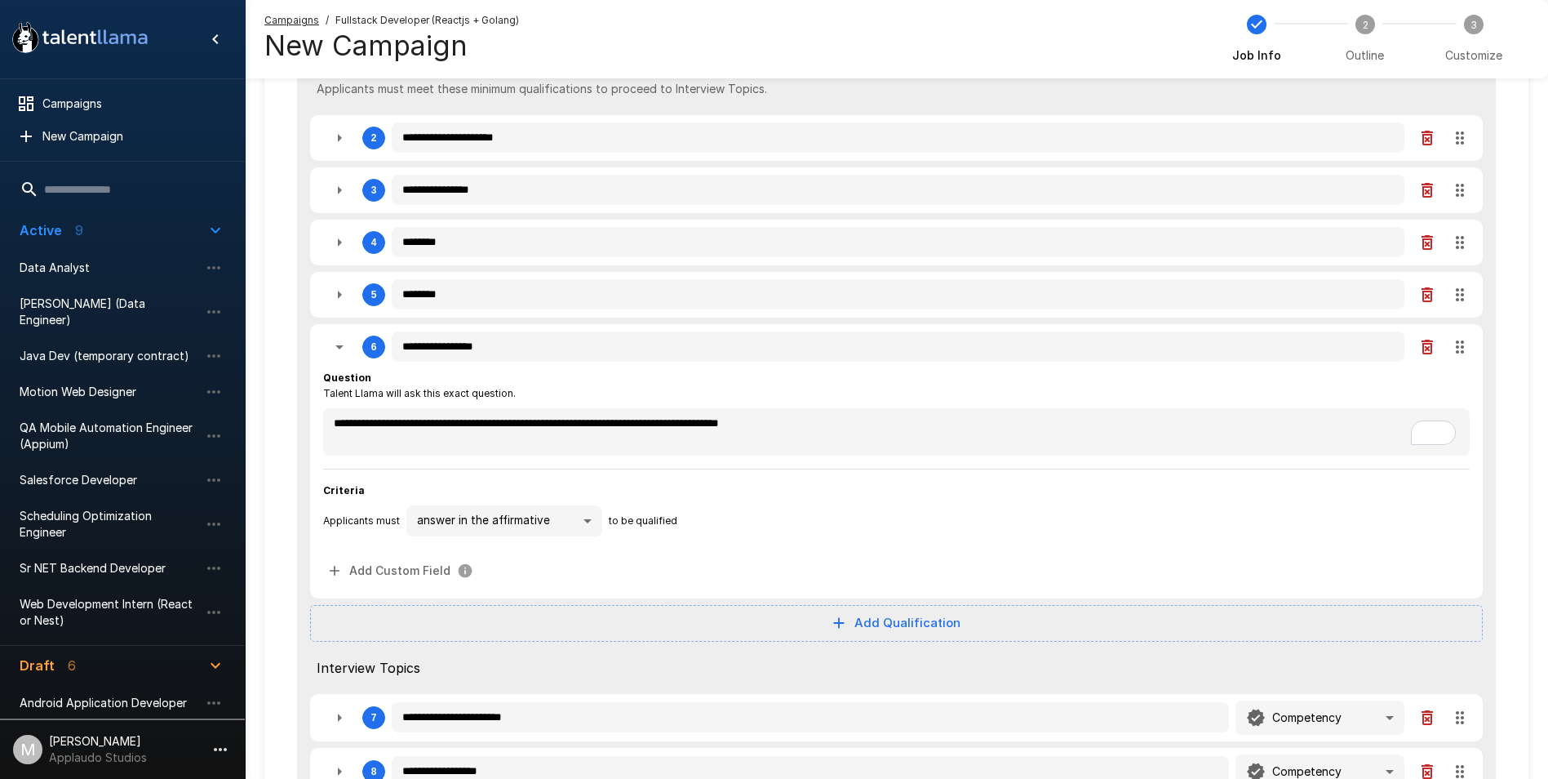
click at [385, 602] on div "**********" at bounding box center [896, 631] width 1199 height 1295
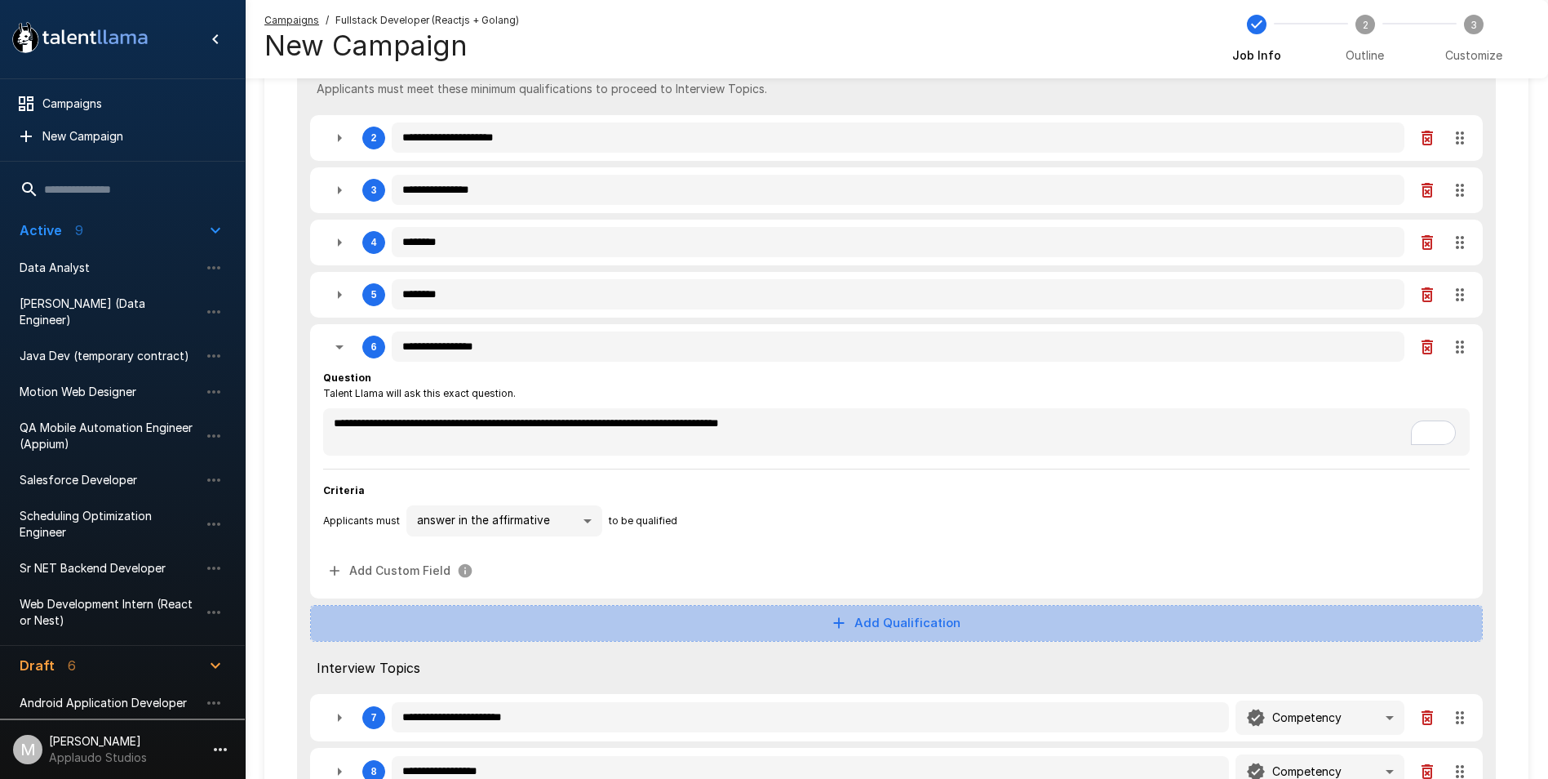
click at [730, 606] on button "Add Qualification" at bounding box center [896, 623] width 1173 height 36
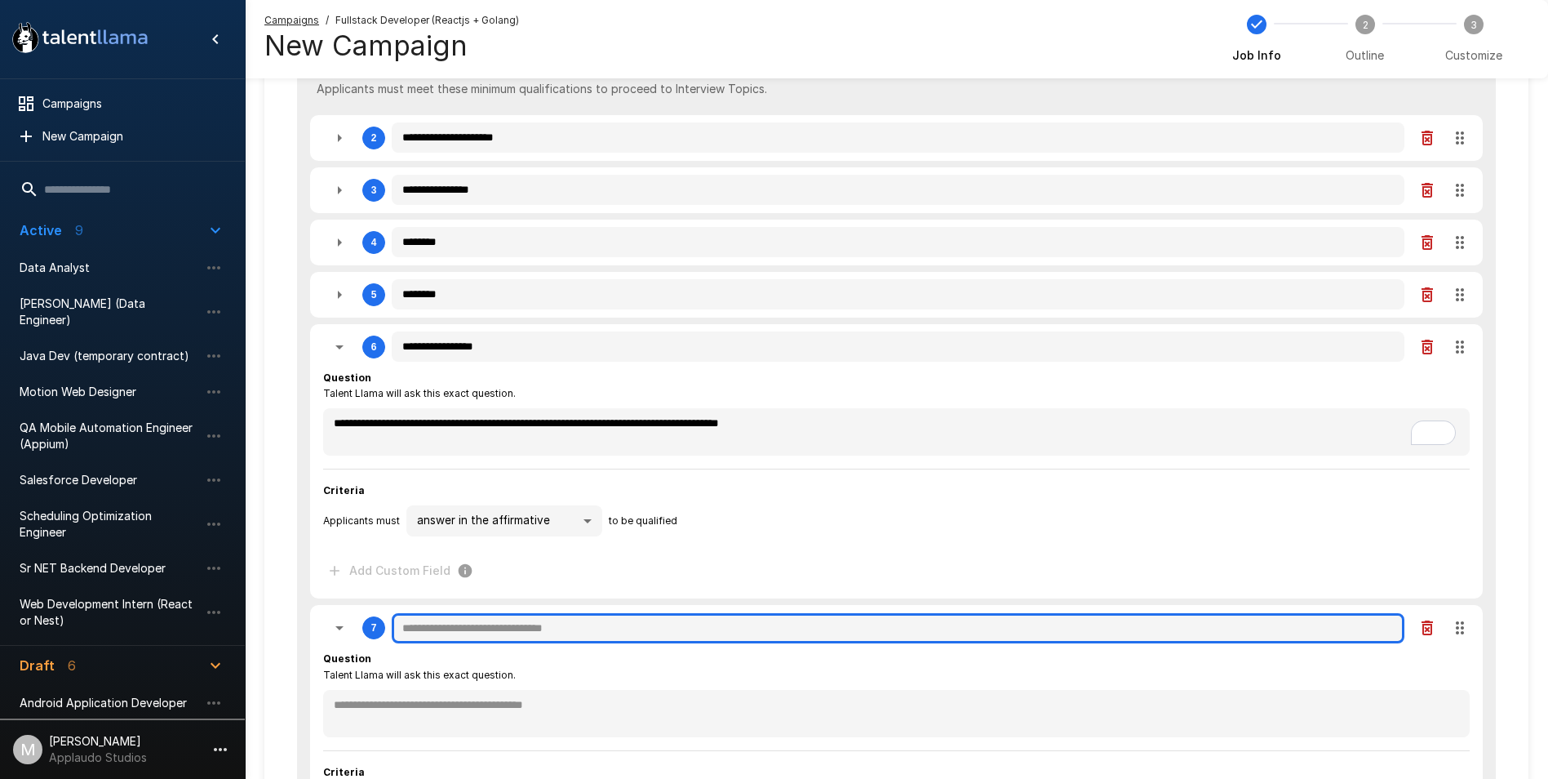
click at [522, 622] on input "text" at bounding box center [898, 628] width 1013 height 31
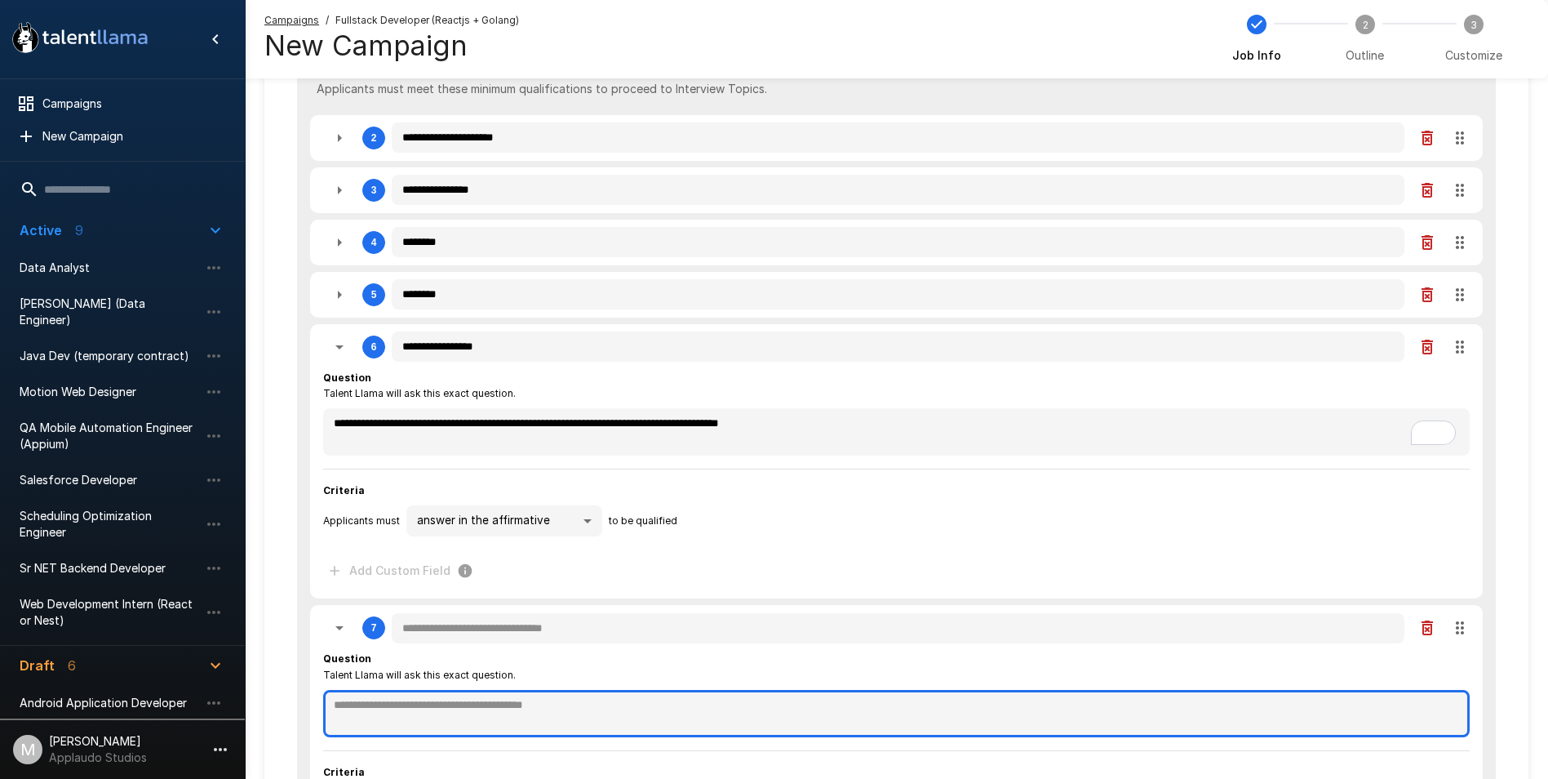
click at [499, 696] on textarea at bounding box center [896, 713] width 1147 height 47
paste textarea "**********"
paste textarea "********"
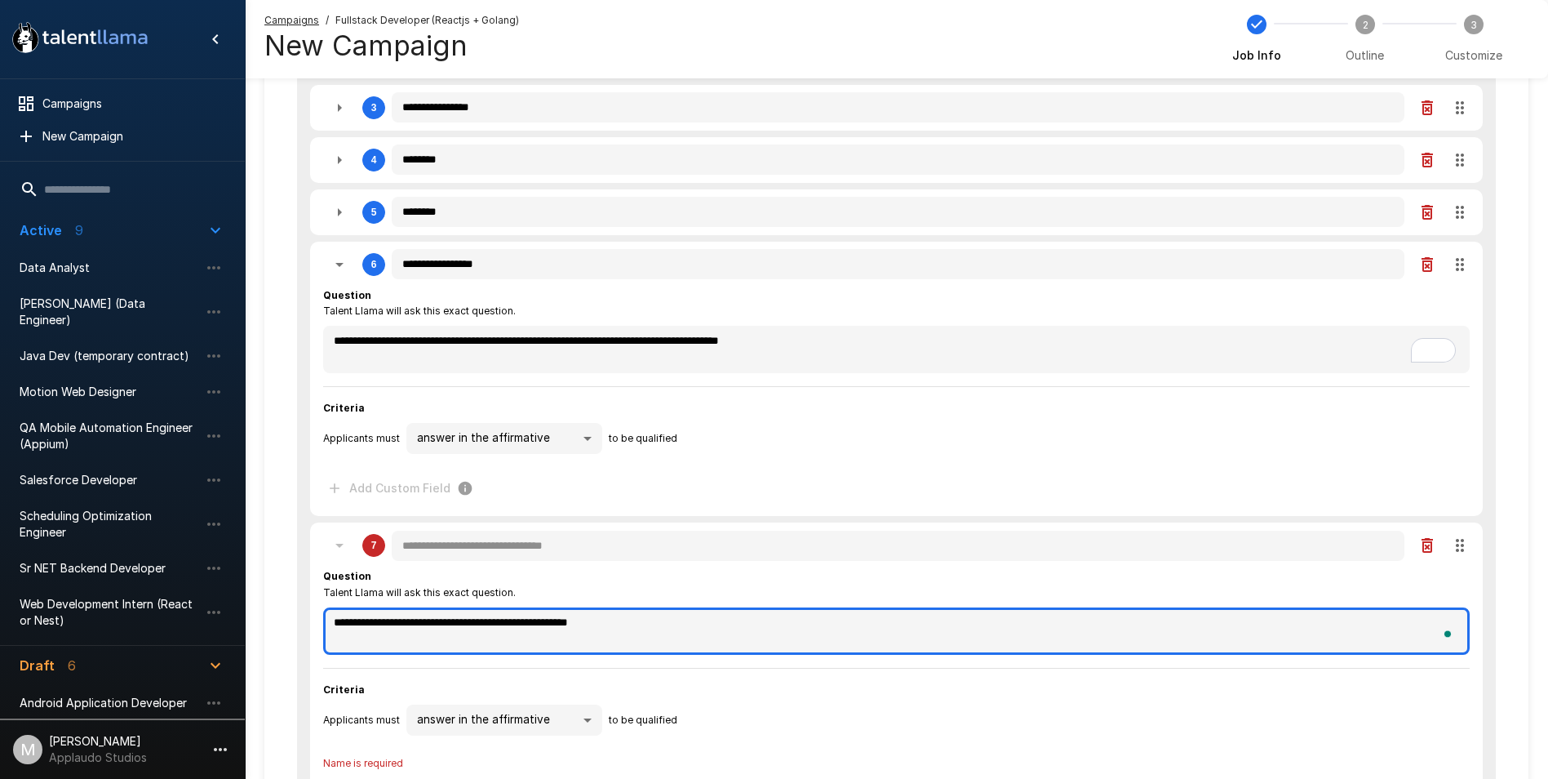
scroll to position [408, 0]
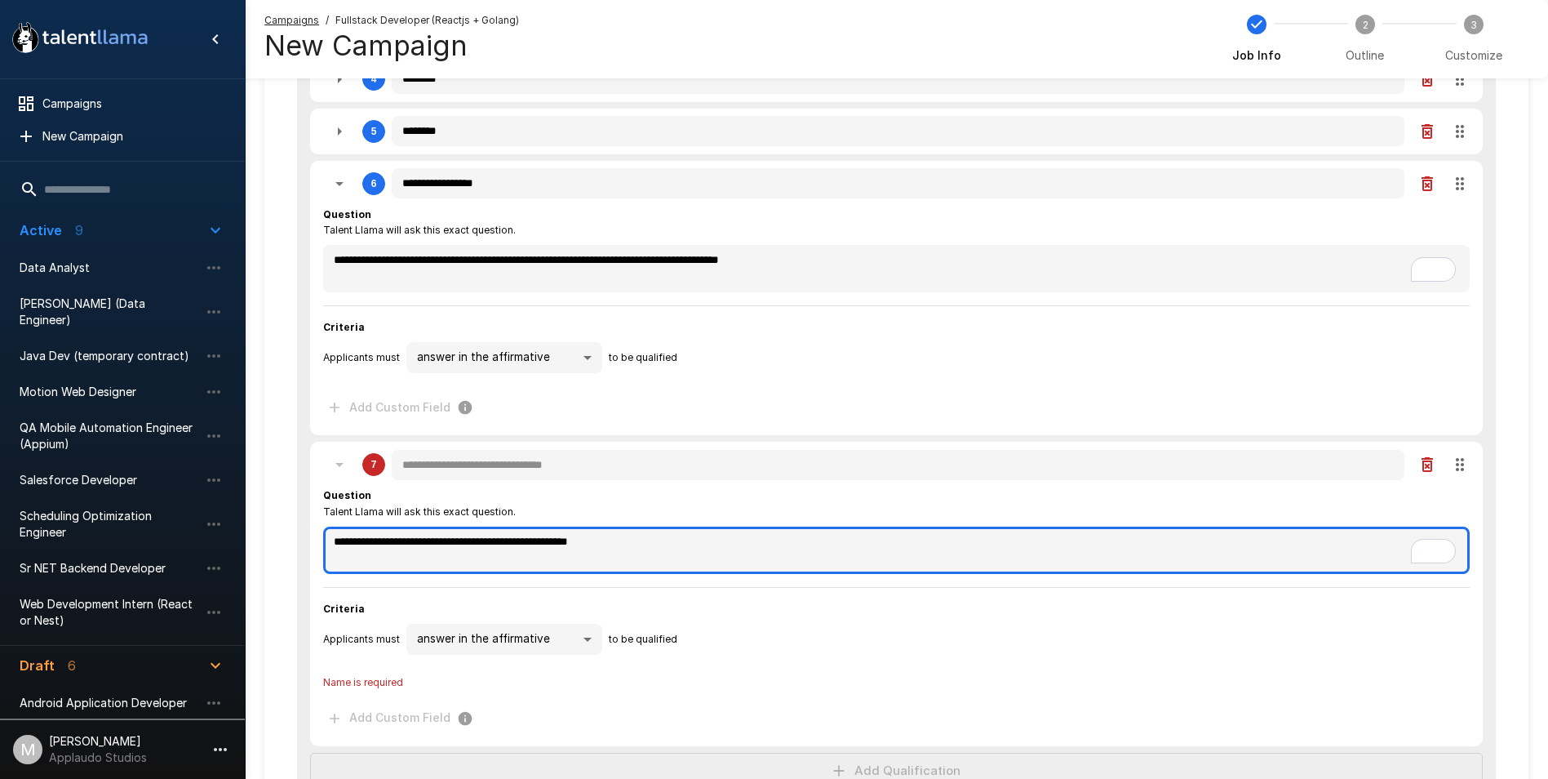
click at [644, 549] on textarea "**********" at bounding box center [896, 549] width 1147 height 47
paste textarea "To enrich screen reader interactions, please activate Accessibility in Grammarl…"
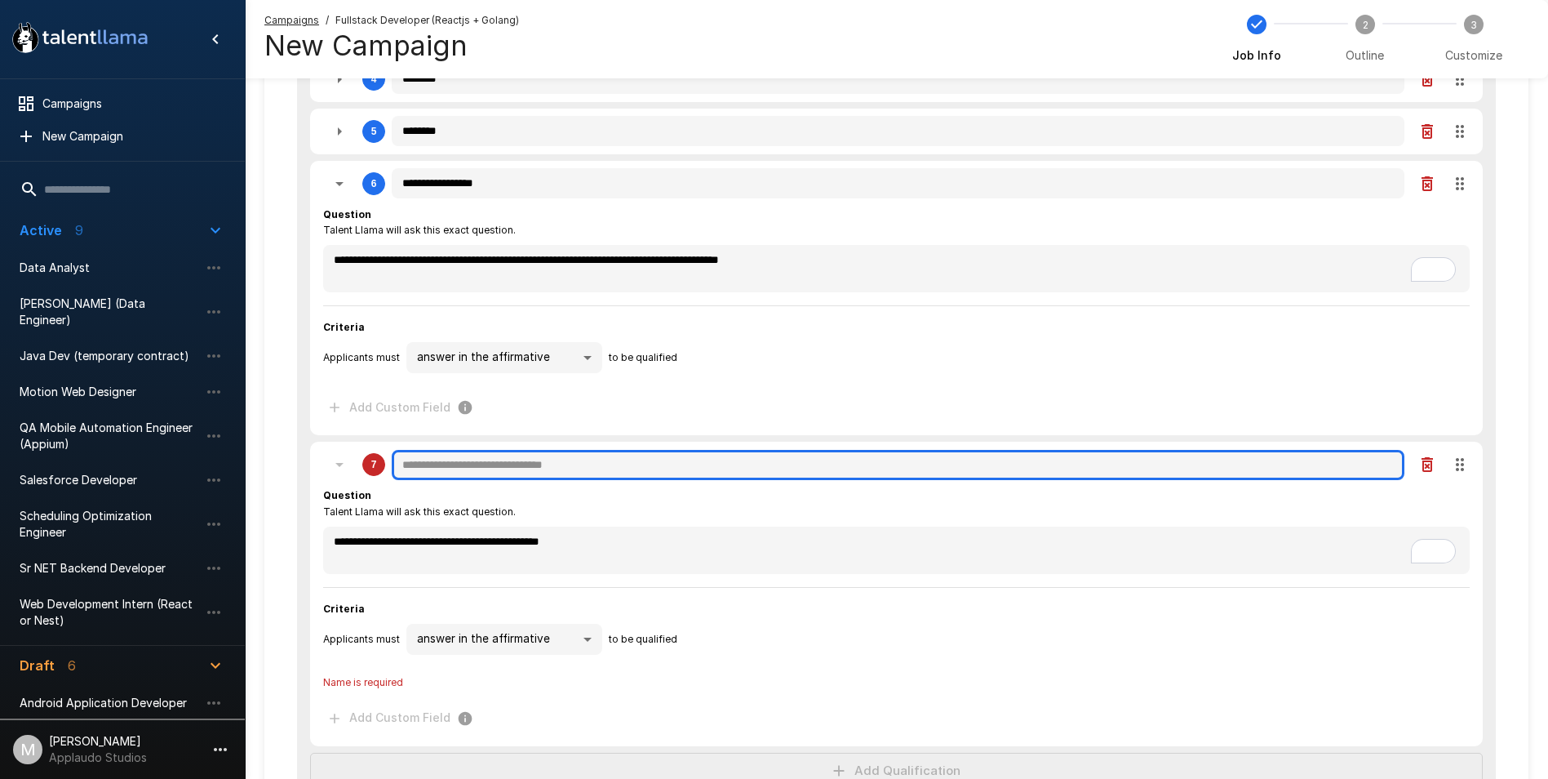
click at [508, 459] on input "text" at bounding box center [898, 465] width 1013 height 31
paste input "**********"
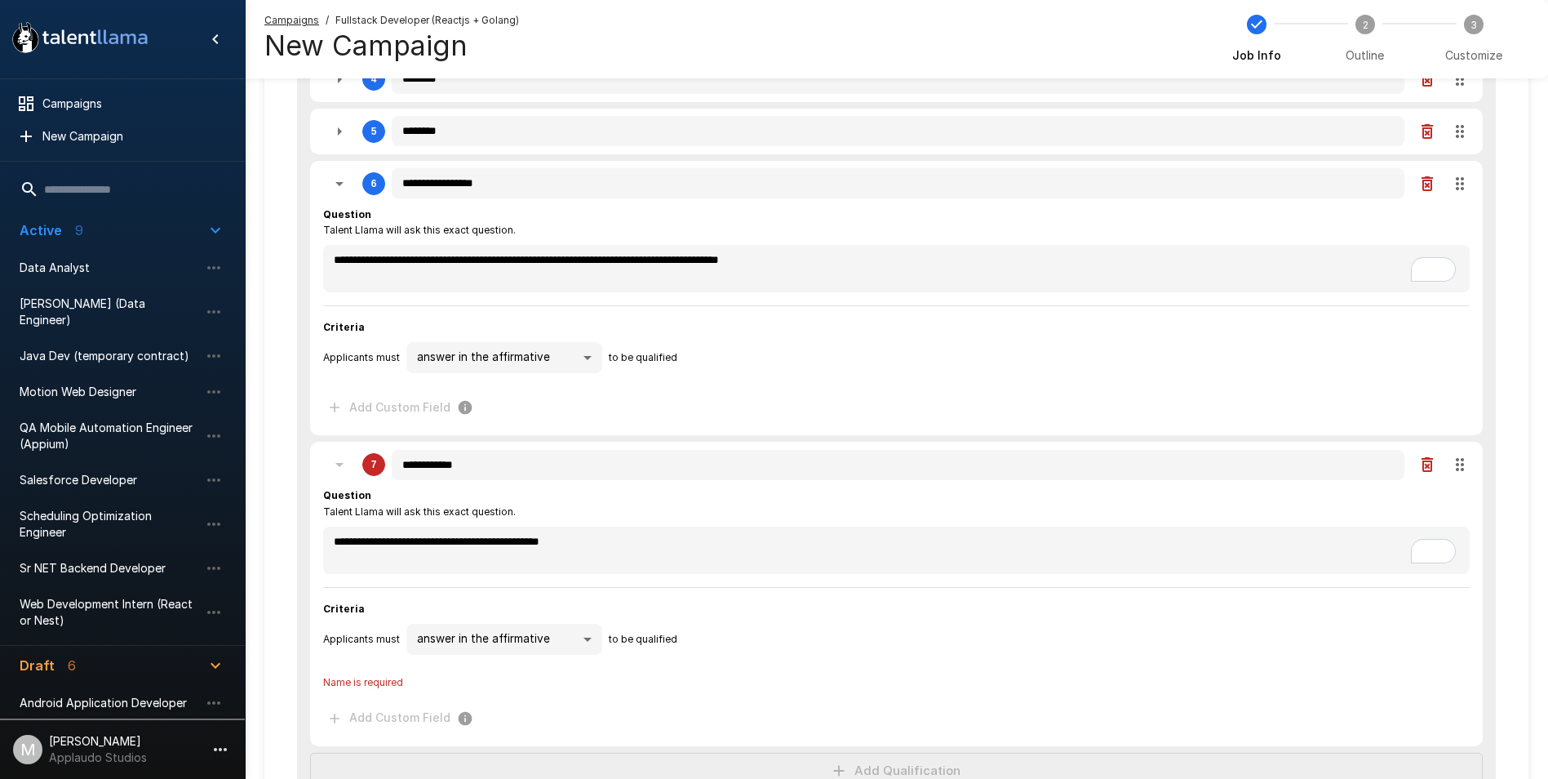
click at [470, 481] on div "**********" at bounding box center [896, 610] width 1147 height 259
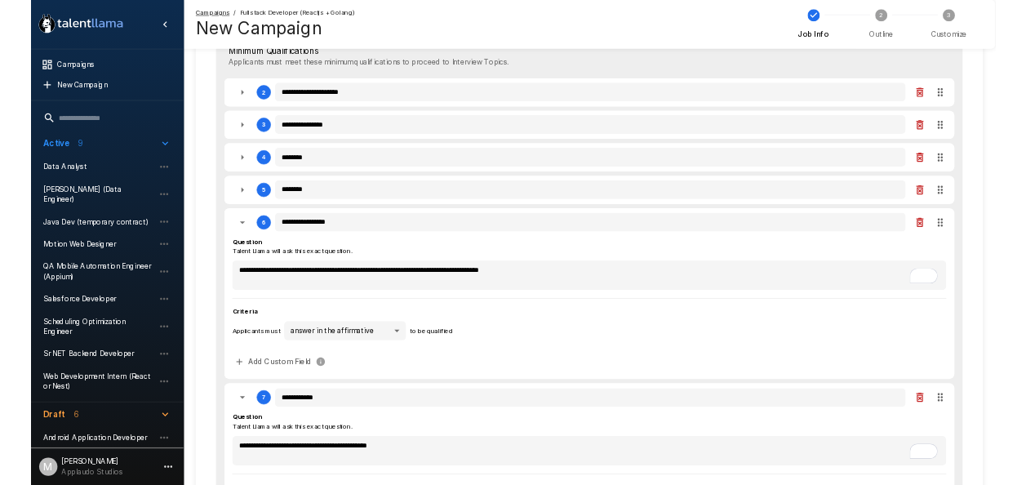
scroll to position [0, 0]
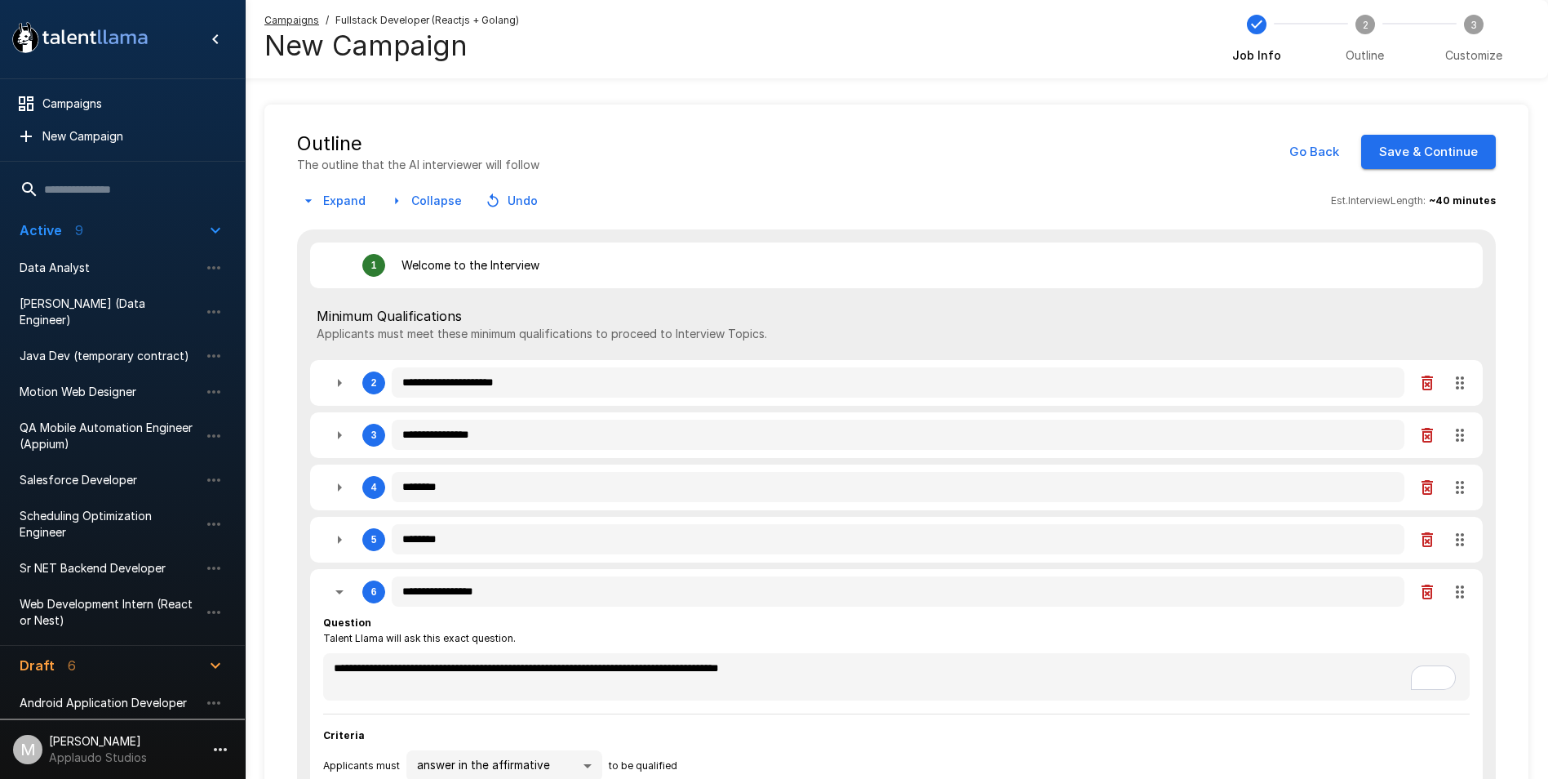
click at [1417, 160] on button "Save & Continue" at bounding box center [1428, 152] width 135 height 34
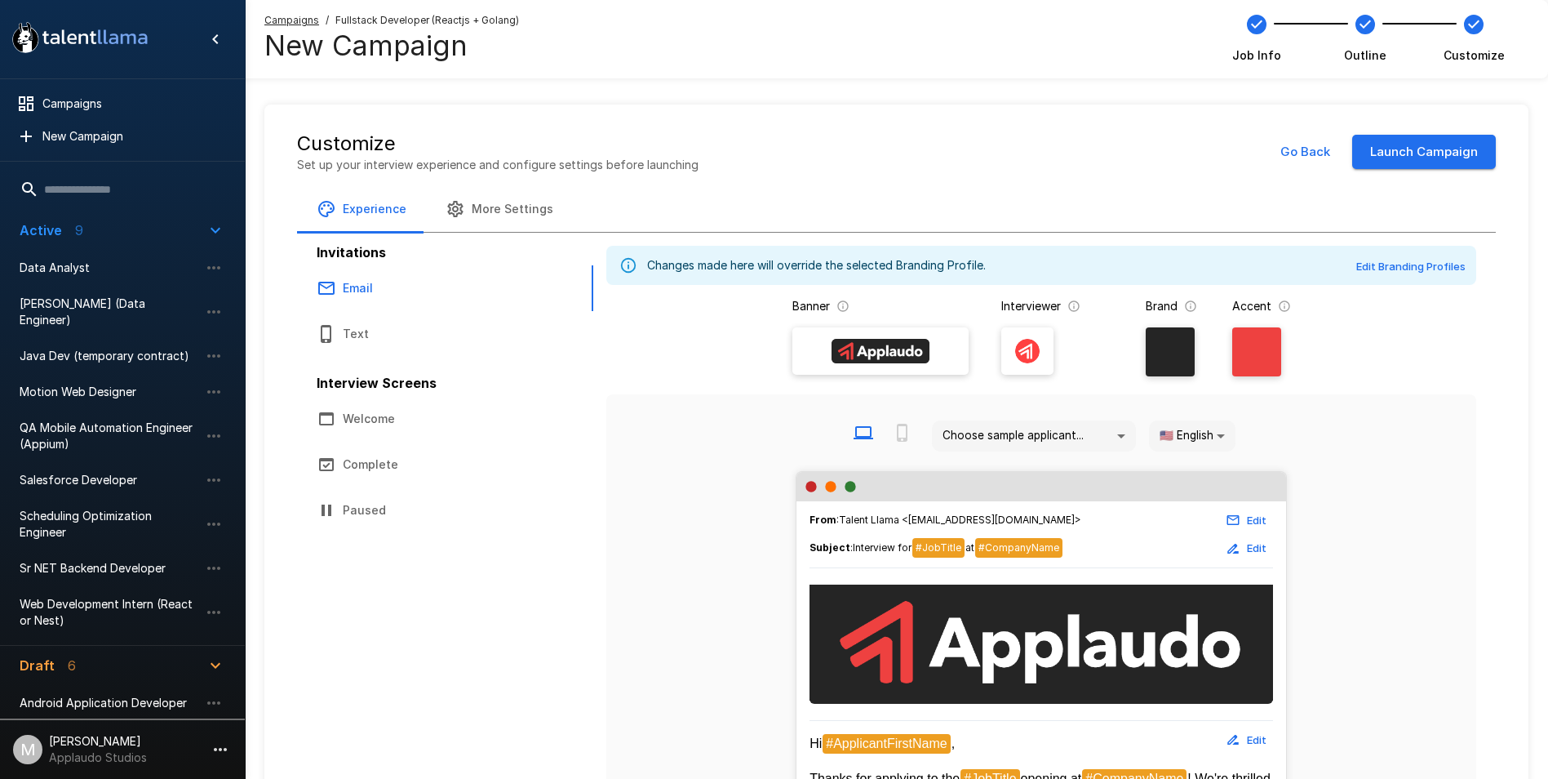
click at [1458, 153] on button "Launch Campaign" at bounding box center [1424, 152] width 144 height 34
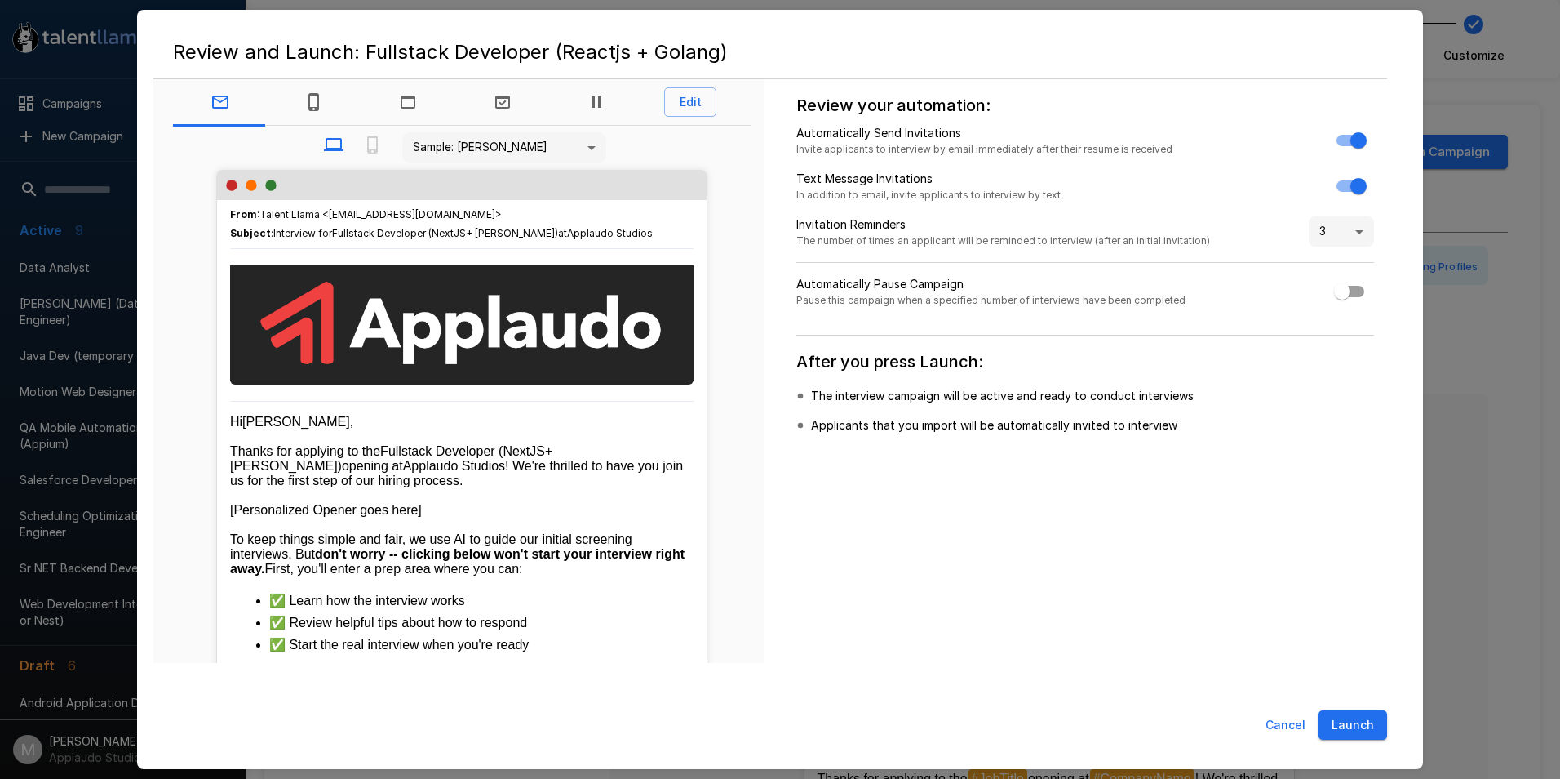
click at [1358, 716] on button "Launch" at bounding box center [1353, 725] width 69 height 30
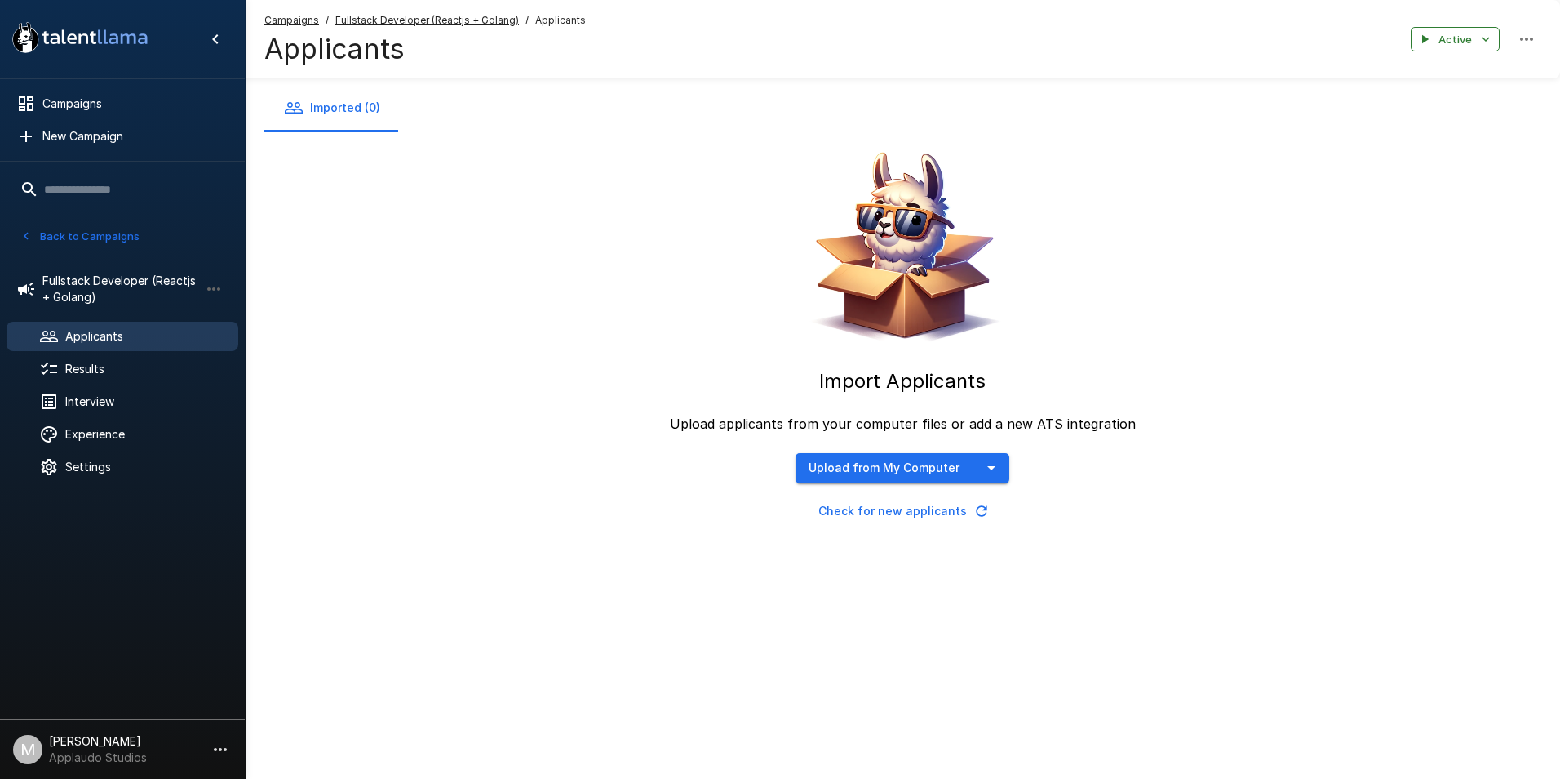
click at [646, 443] on div "Import Applicants Upload applicants from your computer files or add a new ATS i…" at bounding box center [902, 328] width 1276 height 394
click at [486, 27] on span "Fullstack Developer (Reactjs + Golang)" at bounding box center [427, 20] width 184 height 16
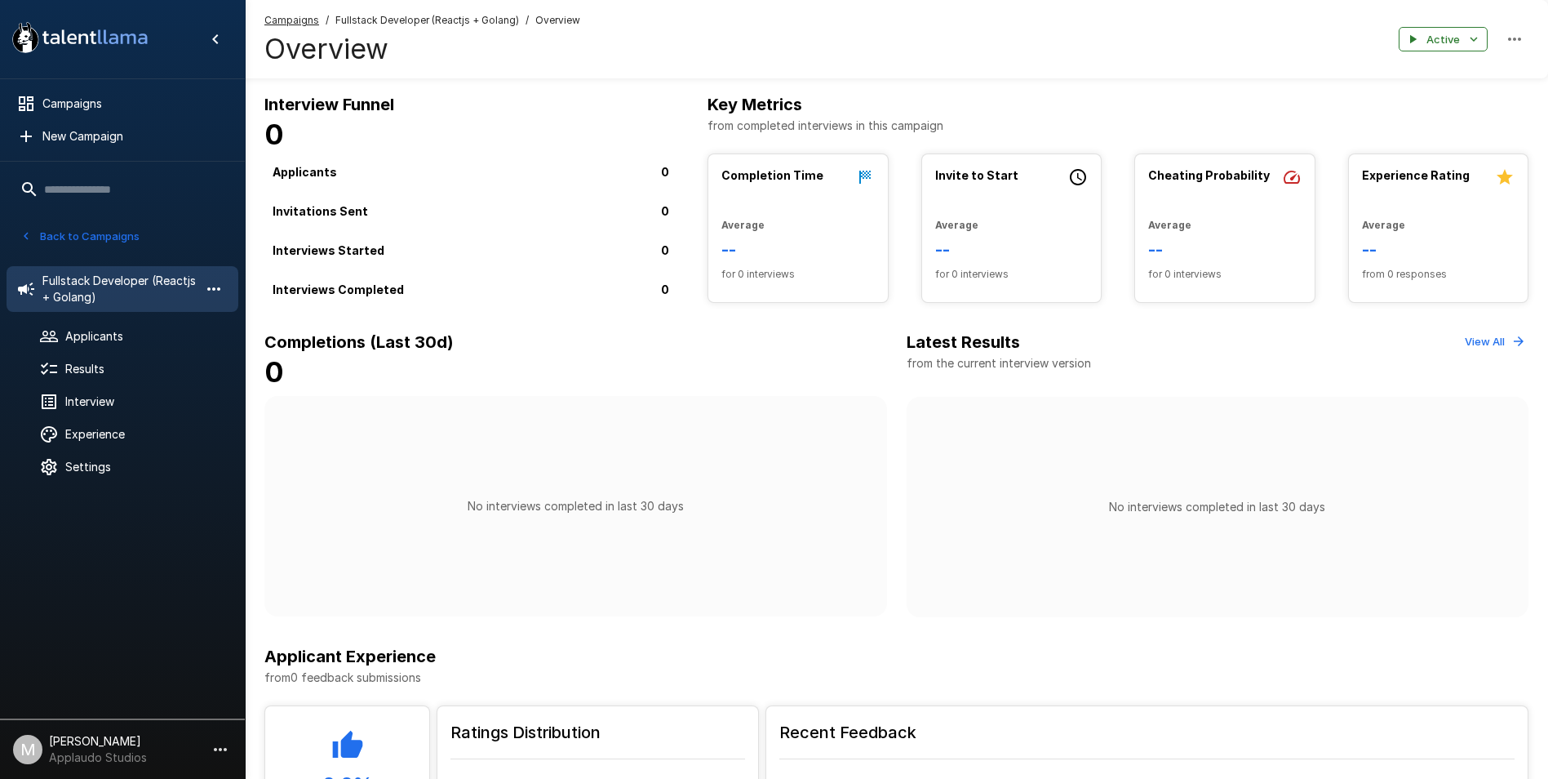
click at [220, 298] on icon "button" at bounding box center [214, 289] width 20 height 20
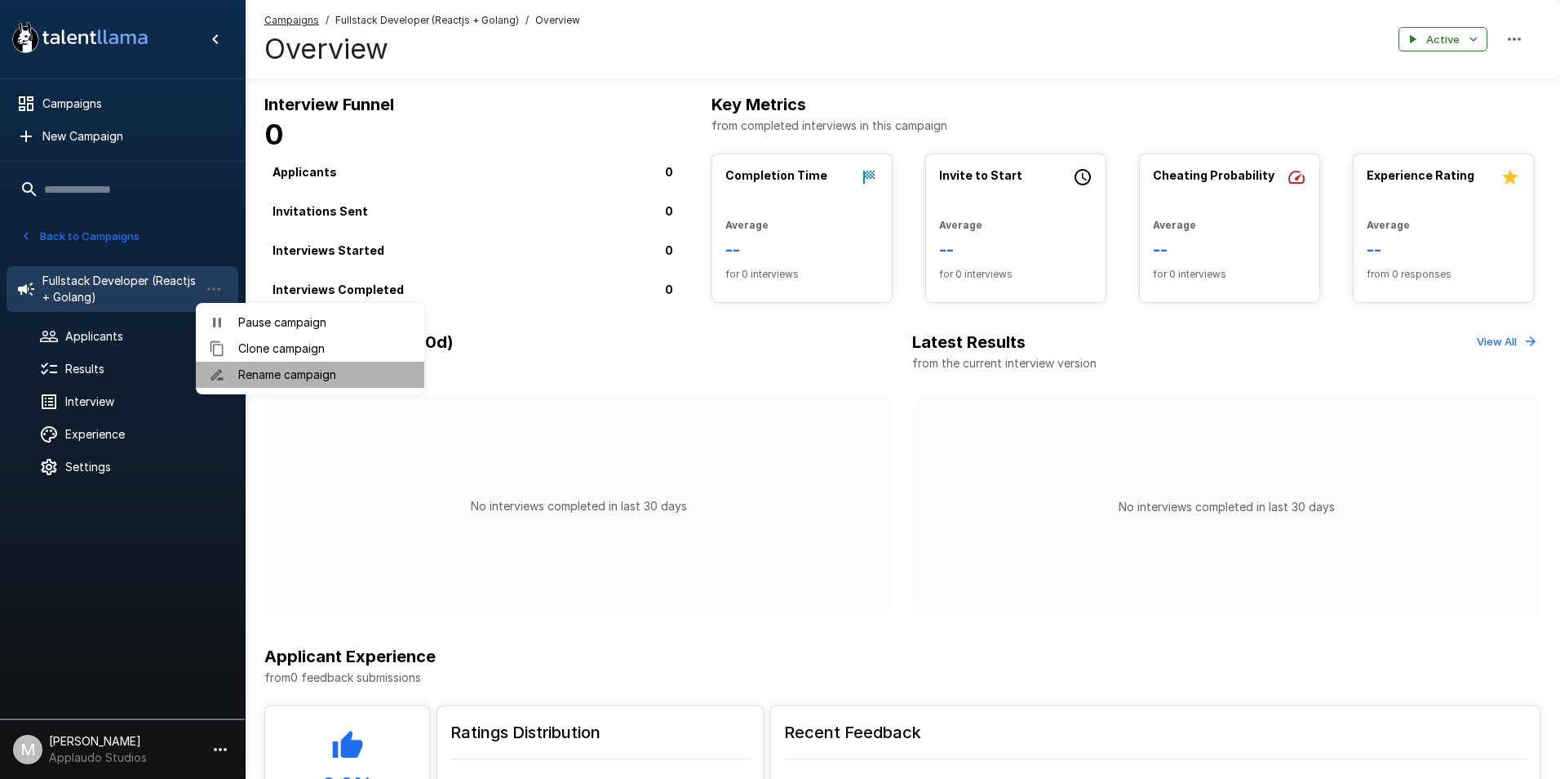
click at [271, 372] on span "Rename campaign" at bounding box center [324, 374] width 173 height 16
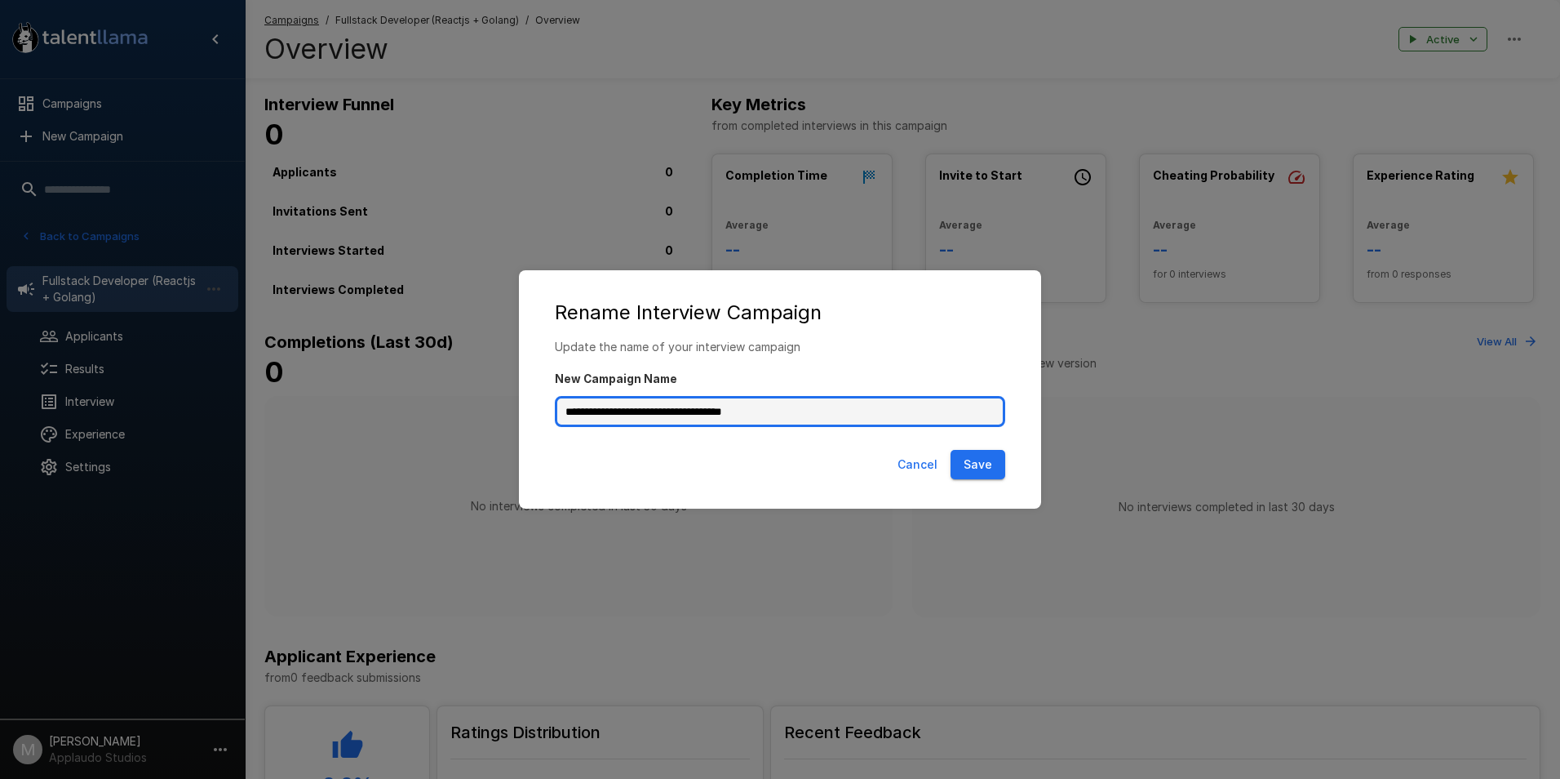
click at [694, 414] on input "**********" at bounding box center [780, 411] width 451 height 31
click at [690, 412] on input "**********" at bounding box center [780, 411] width 451 height 31
paste input "*"
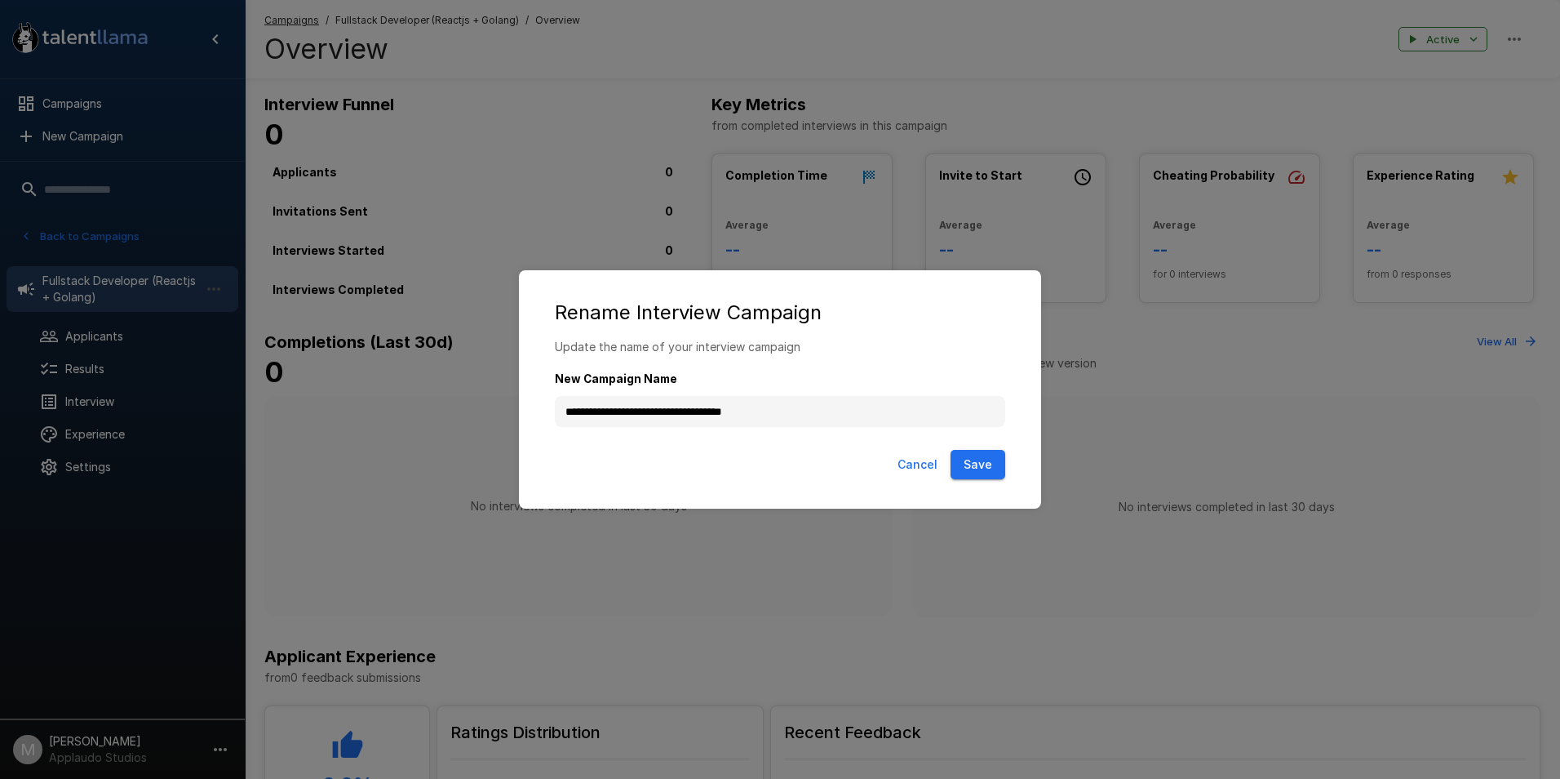
click at [986, 462] on button "Save" at bounding box center [978, 465] width 55 height 30
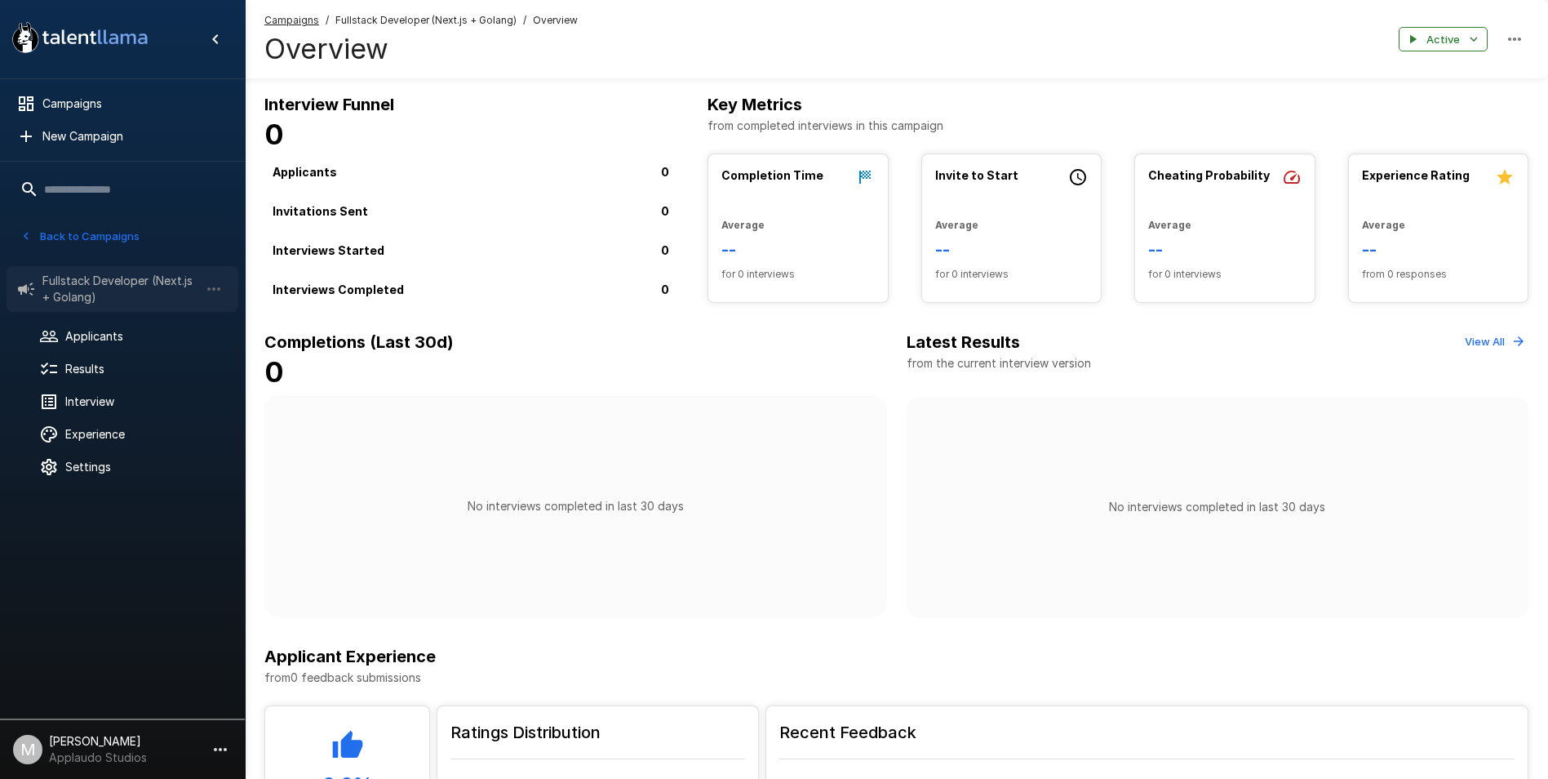
drag, startPoint x: 102, startPoint y: 293, endPoint x: 46, endPoint y: 284, distance: 57.0
click at [46, 284] on span "Fullstack Developer (Next.js + Golang)" at bounding box center [120, 289] width 157 height 33
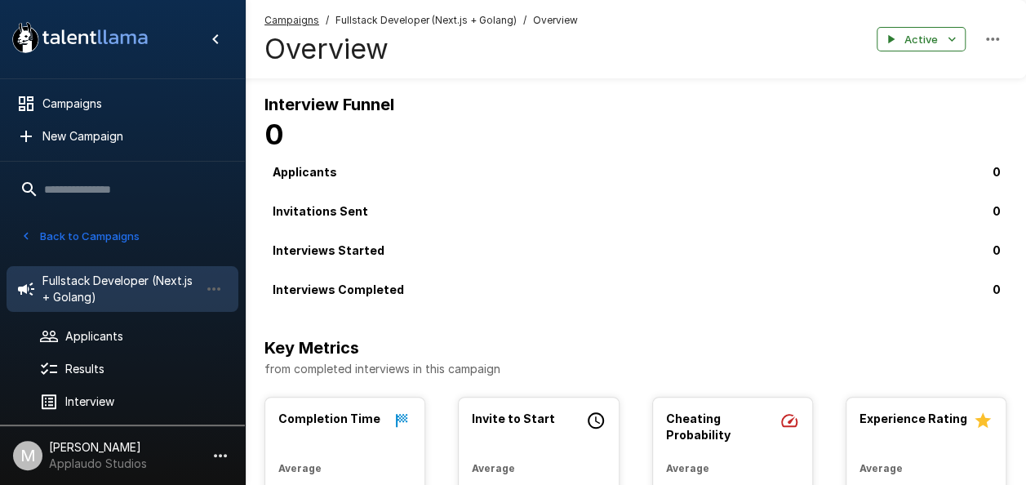
click at [111, 282] on span "Fullstack Developer (Next.js + Golang)" at bounding box center [120, 289] width 157 height 33
click at [162, 340] on span "Applicants" at bounding box center [145, 336] width 160 height 16
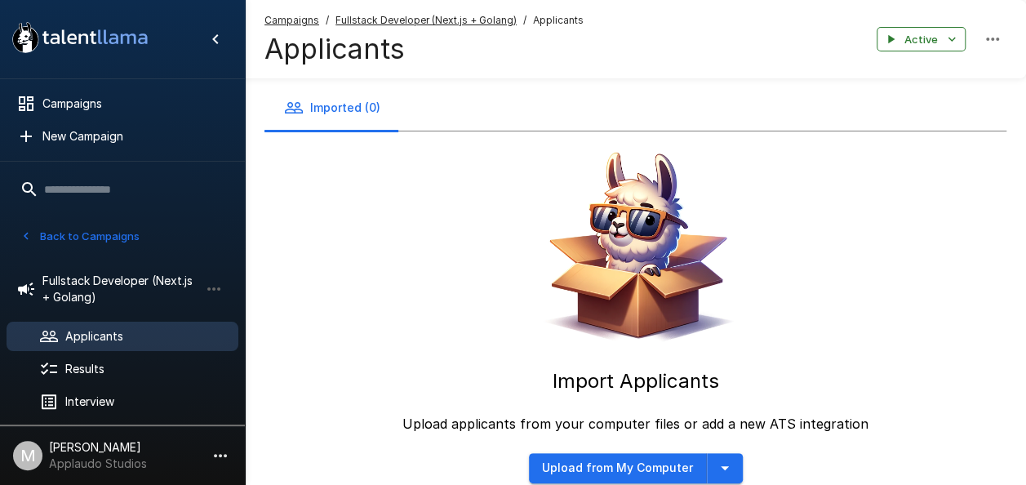
scroll to position [72, 0]
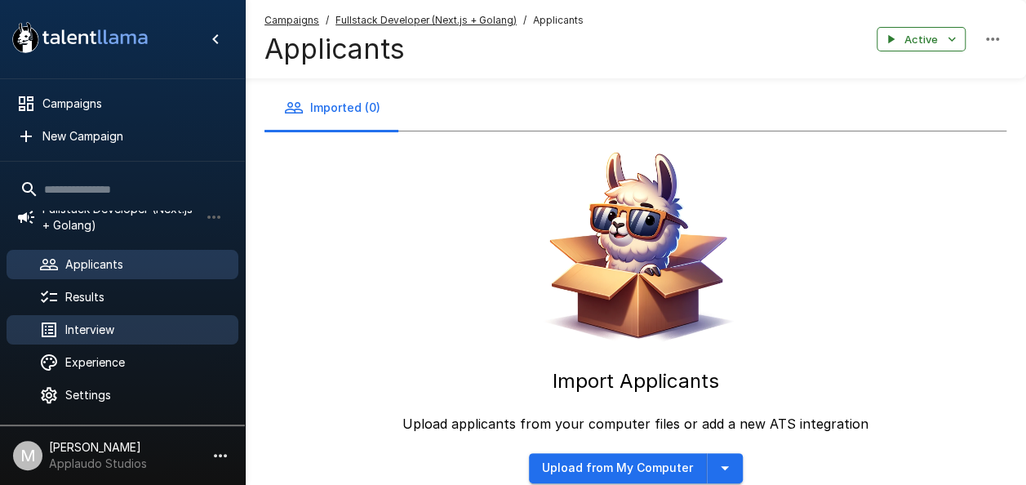
click at [104, 327] on span "Interview" at bounding box center [145, 330] width 160 height 16
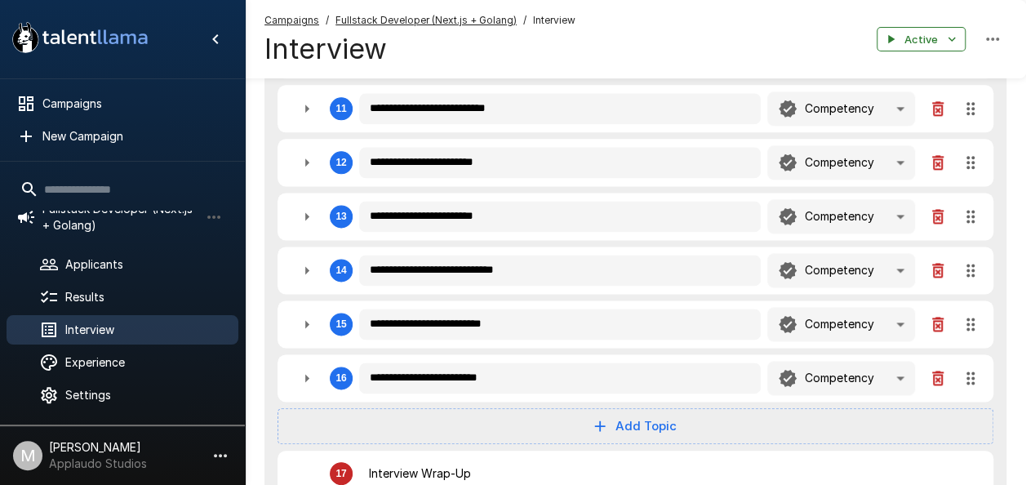
scroll to position [979, 0]
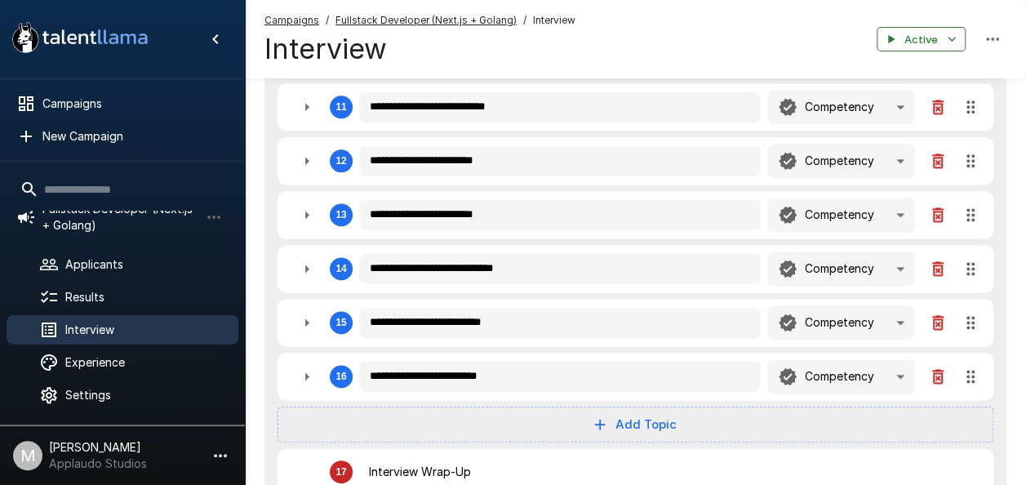
click at [291, 374] on button "button" at bounding box center [307, 376] width 33 height 33
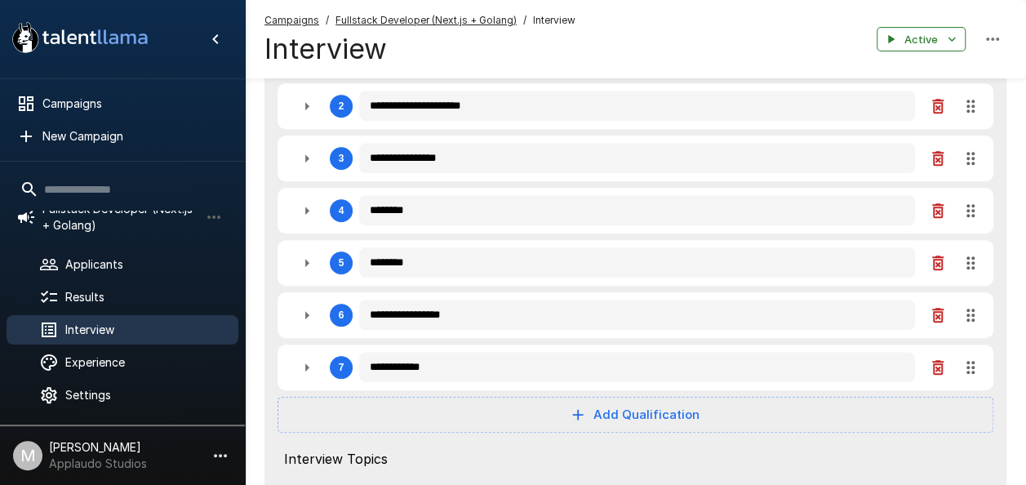
scroll to position [326, 0]
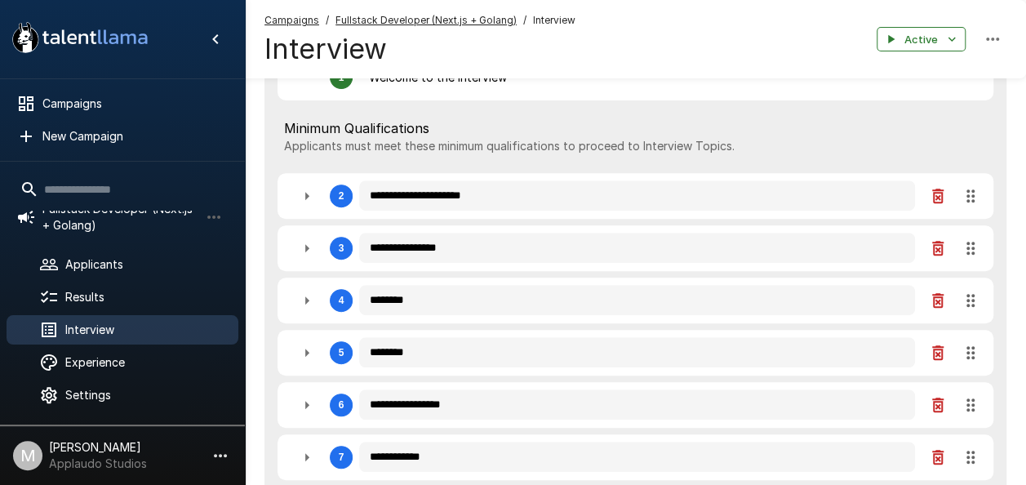
click at [304, 188] on icon "button" at bounding box center [307, 196] width 20 height 20
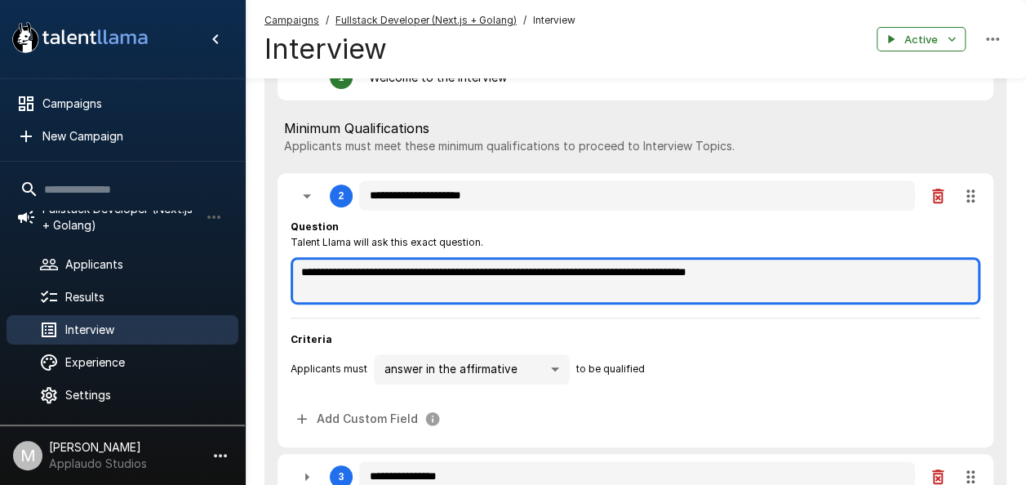
click at [712, 266] on textarea "**********" at bounding box center [636, 280] width 690 height 47
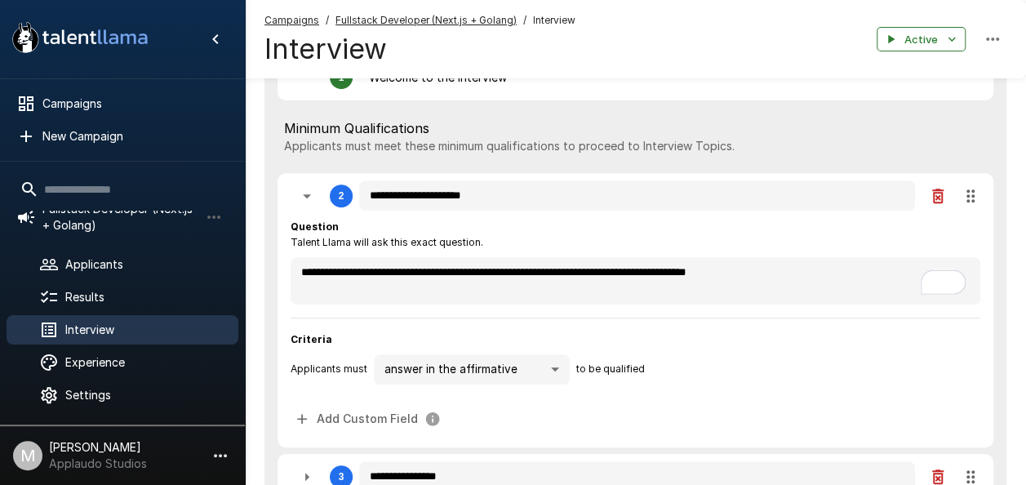
click at [305, 202] on icon "button" at bounding box center [307, 196] width 20 height 20
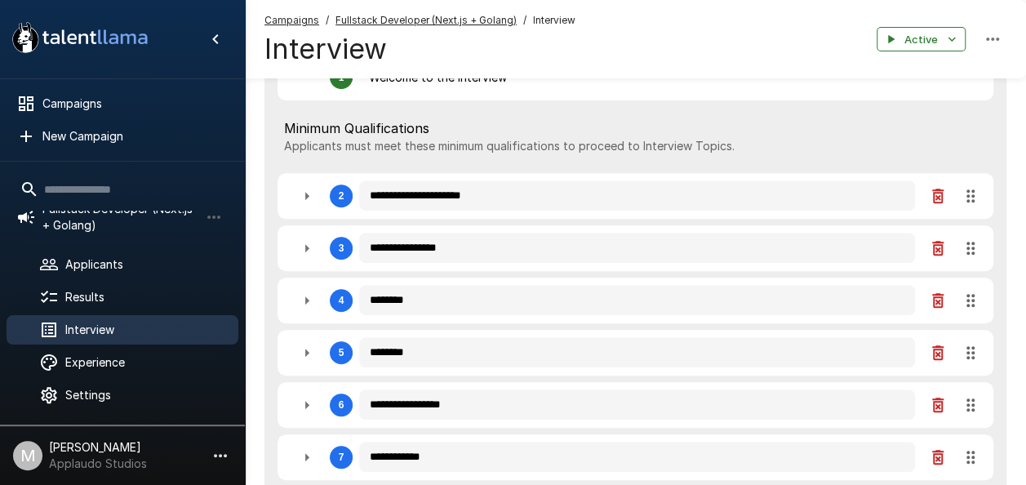
click at [304, 242] on icon "button" at bounding box center [307, 248] width 20 height 20
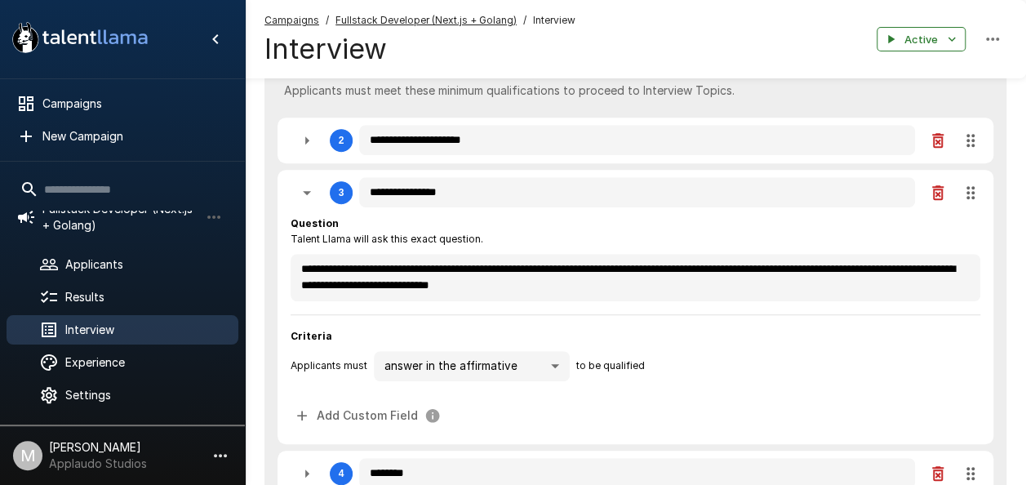
scroll to position [408, 0]
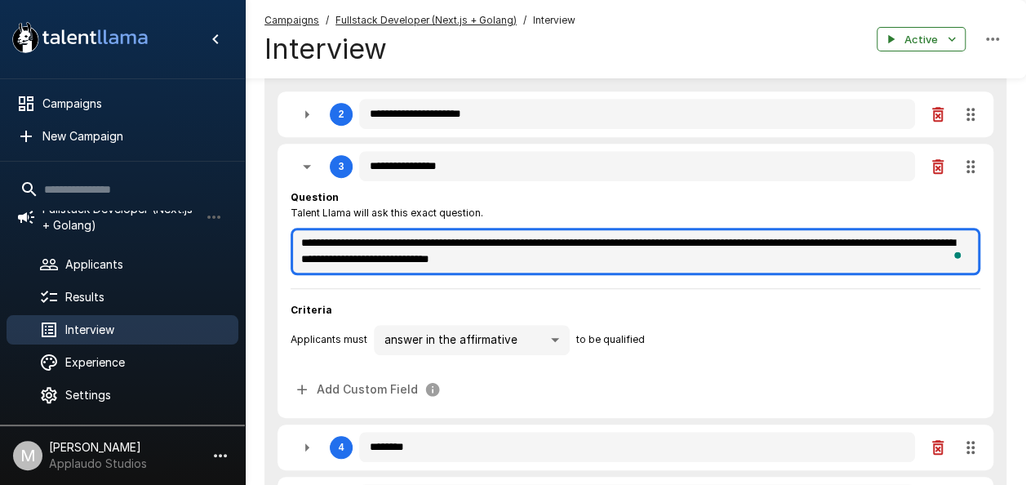
drag, startPoint x: 429, startPoint y: 239, endPoint x: 302, endPoint y: 235, distance: 127.4
click at [302, 235] on textarea "**********" at bounding box center [636, 251] width 690 height 47
click at [596, 257] on textarea "**********" at bounding box center [636, 251] width 690 height 47
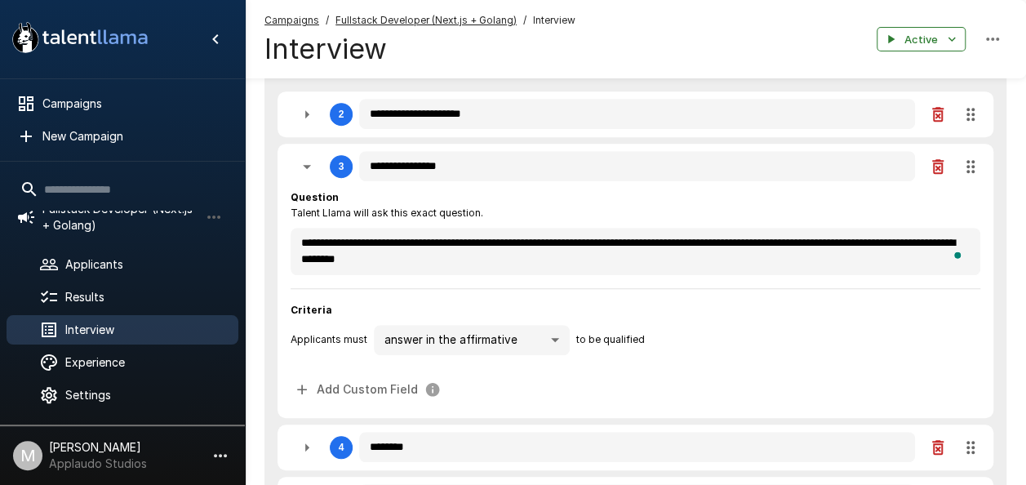
click at [299, 171] on icon "button" at bounding box center [307, 167] width 20 height 20
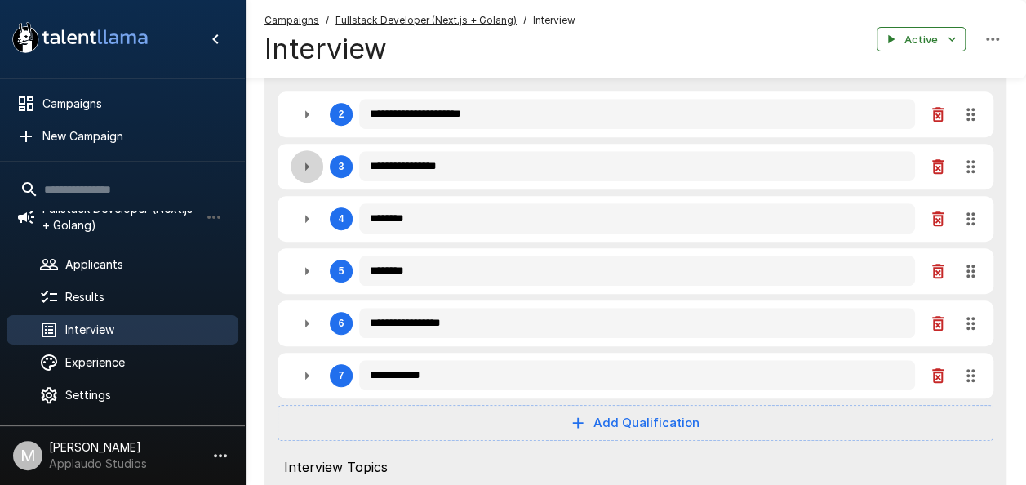
click at [315, 160] on icon "button" at bounding box center [307, 167] width 20 height 20
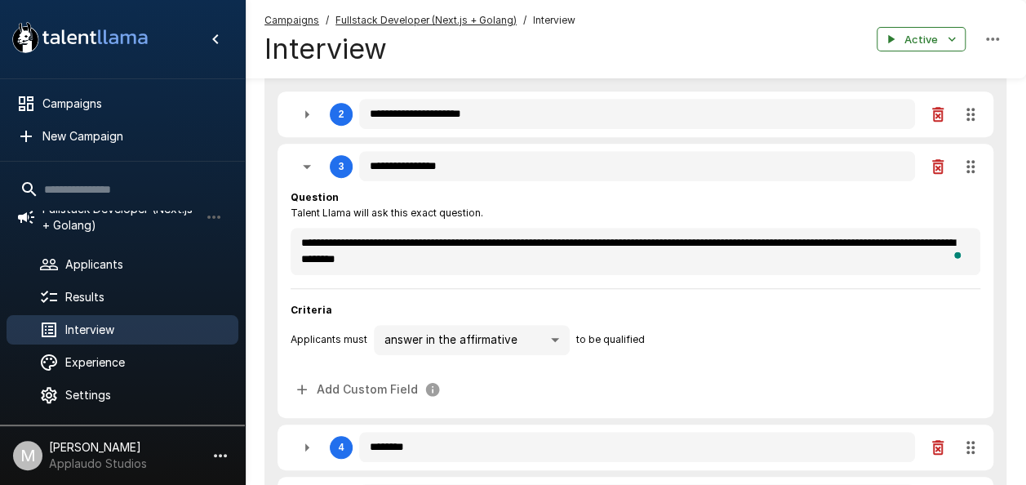
click at [307, 166] on icon "button" at bounding box center [307, 167] width 20 height 20
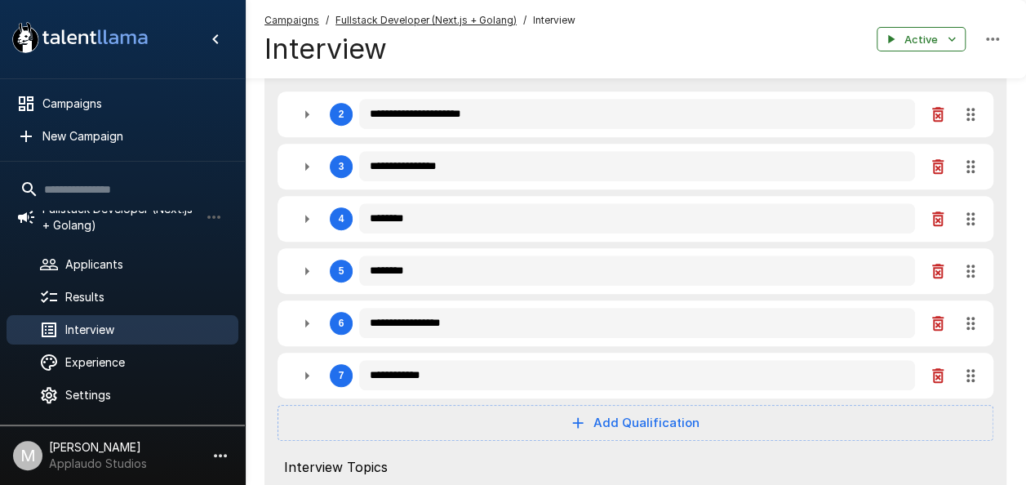
click at [288, 212] on div "**********" at bounding box center [635, 219] width 716 height 46
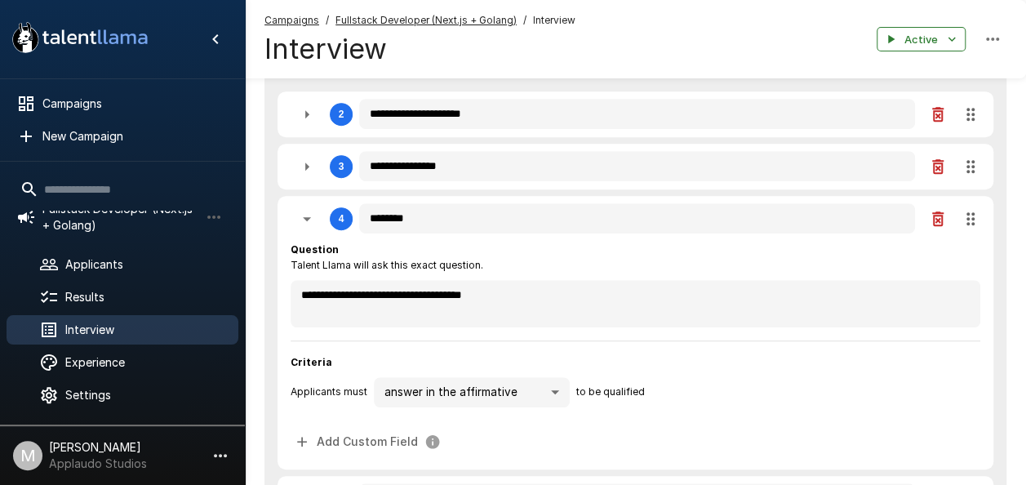
click at [310, 213] on icon "button" at bounding box center [307, 219] width 20 height 20
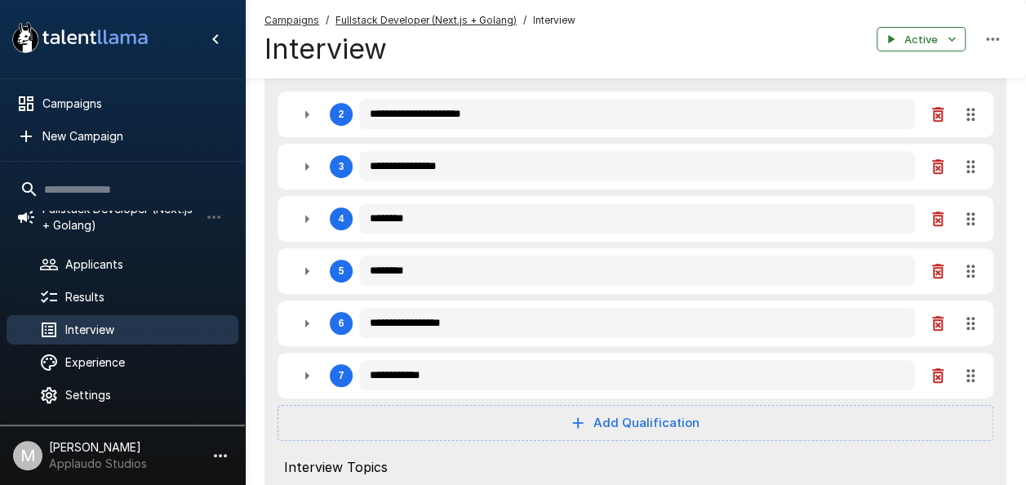
click at [310, 213] on icon "button" at bounding box center [307, 219] width 20 height 20
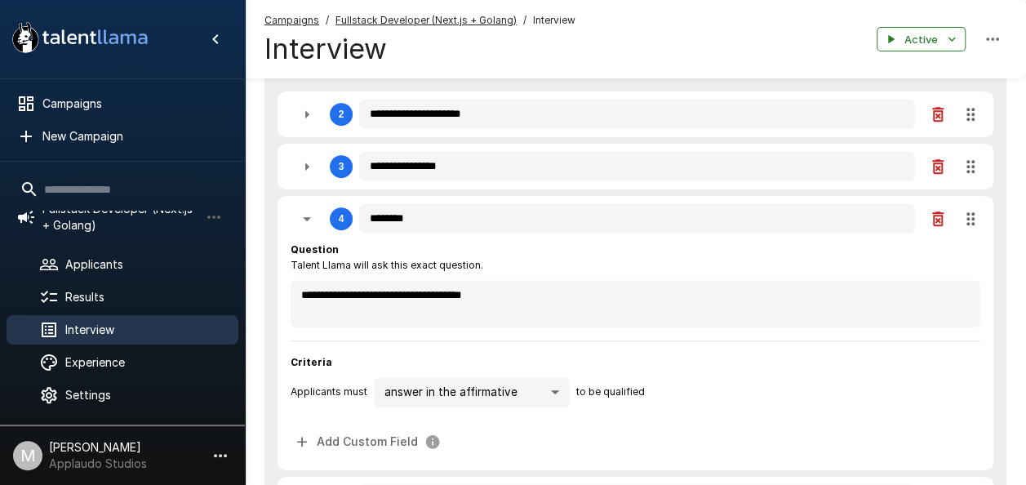
click at [310, 213] on icon "button" at bounding box center [307, 219] width 20 height 20
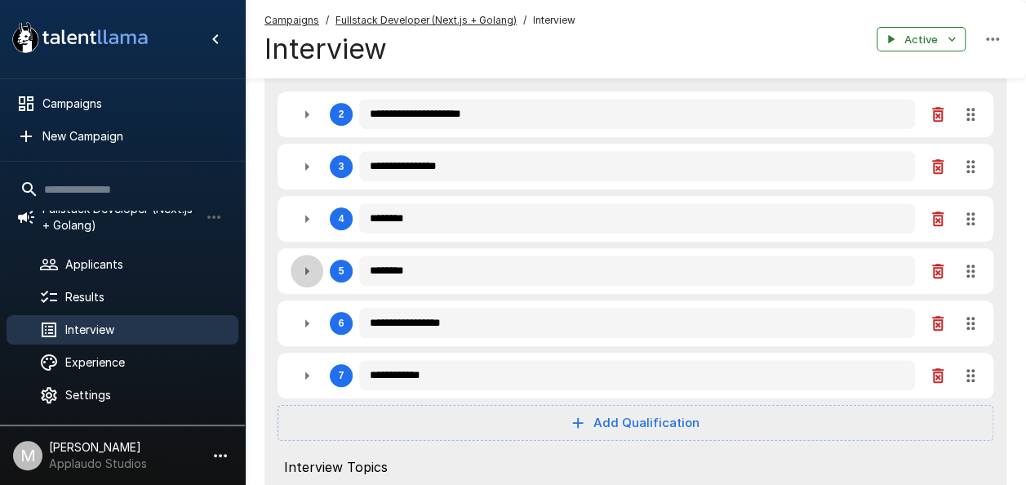
click at [318, 271] on button "button" at bounding box center [307, 271] width 33 height 33
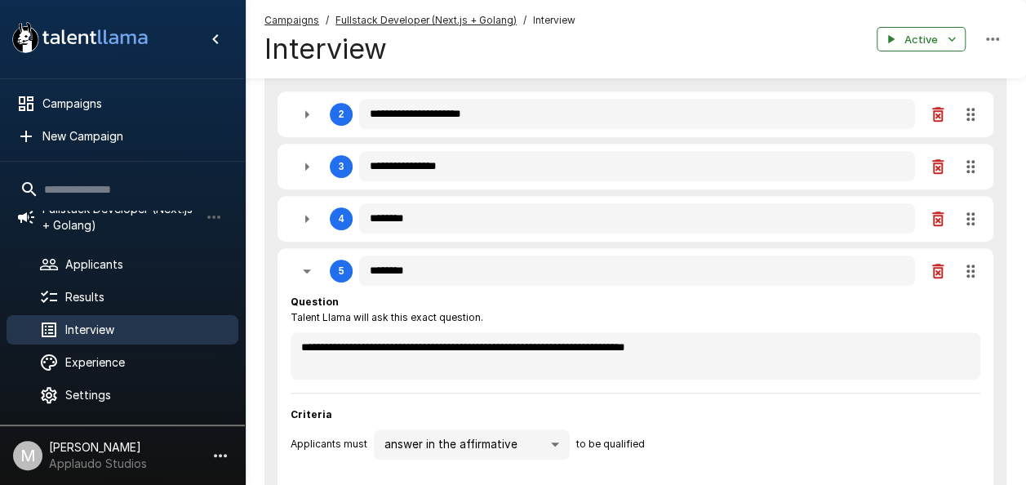
scroll to position [490, 0]
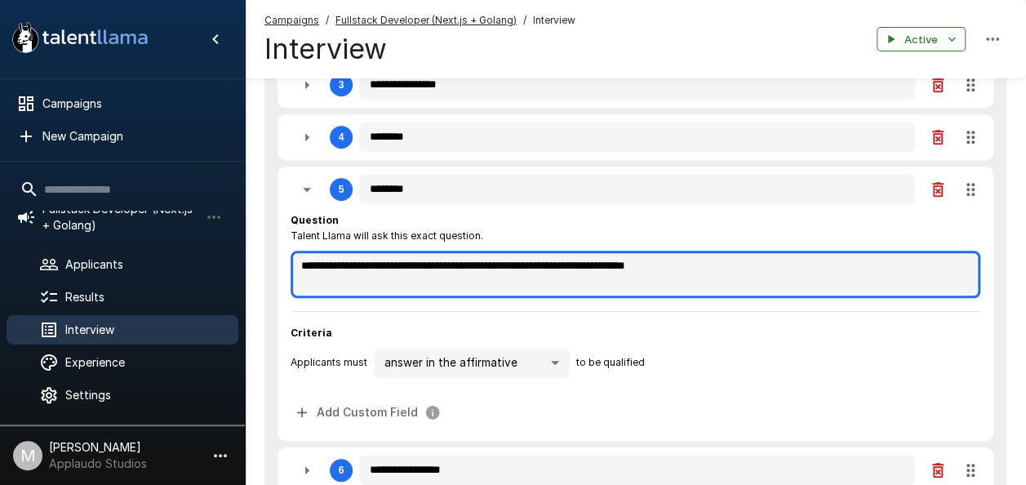
click at [566, 276] on textarea "**********" at bounding box center [636, 274] width 690 height 47
click at [596, 263] on textarea "**********" at bounding box center [636, 274] width 690 height 47
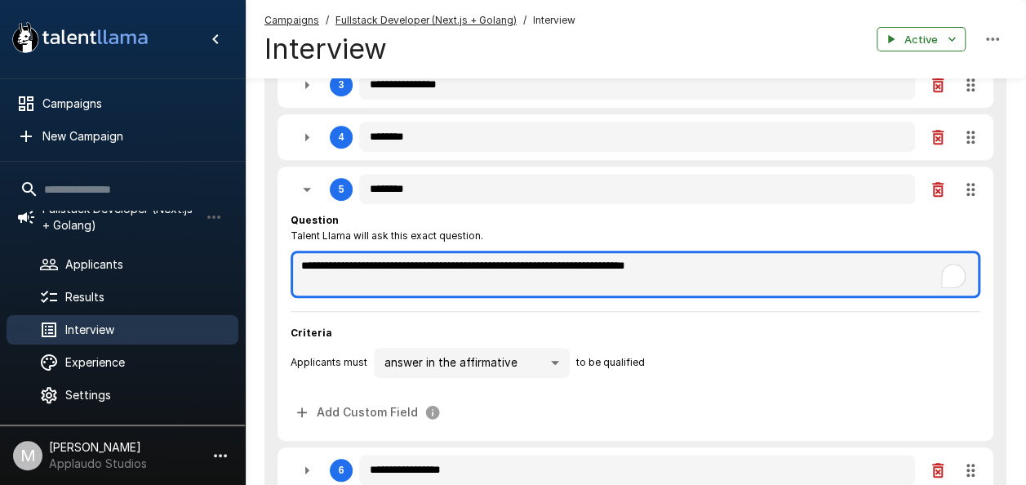
click at [596, 263] on textarea "**********" at bounding box center [636, 274] width 690 height 47
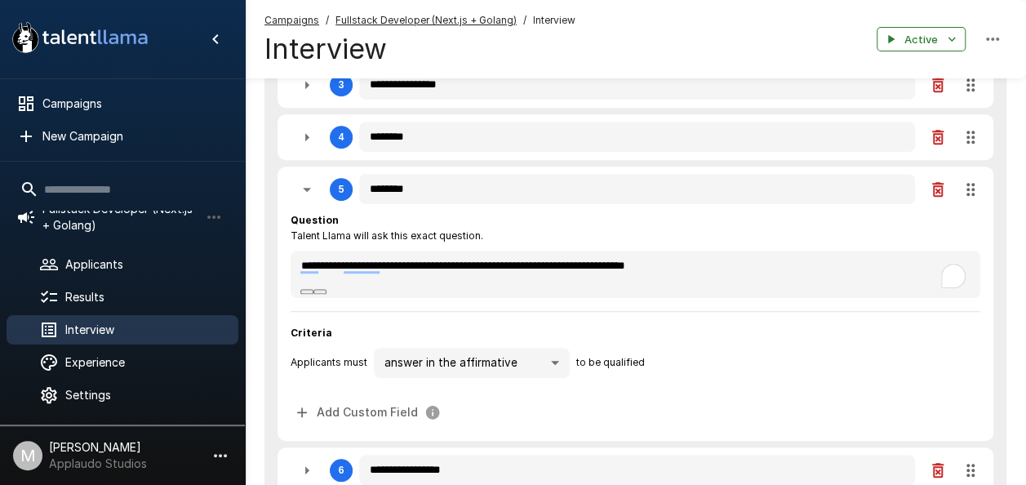
click at [316, 197] on icon "button" at bounding box center [307, 190] width 20 height 20
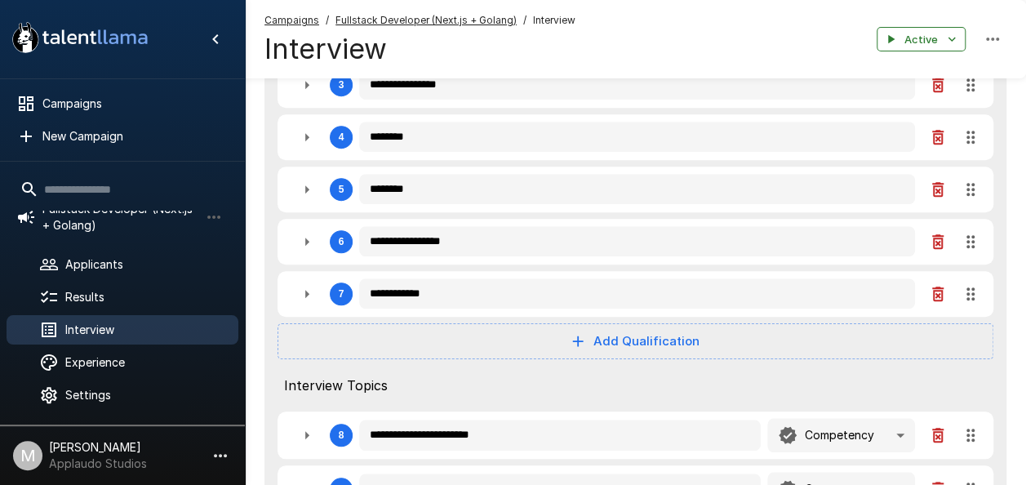
click at [313, 242] on icon "button" at bounding box center [307, 242] width 20 height 20
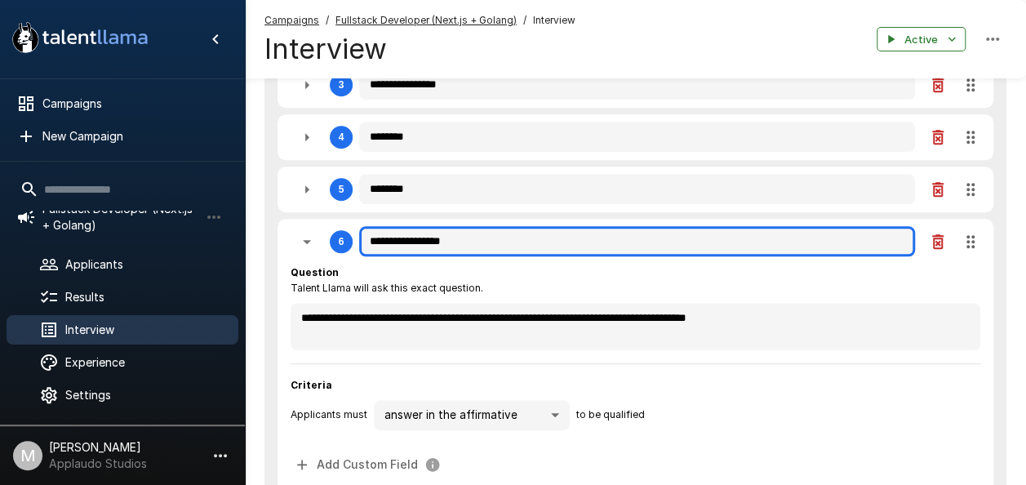
click at [468, 248] on input "**********" at bounding box center [637, 241] width 556 height 31
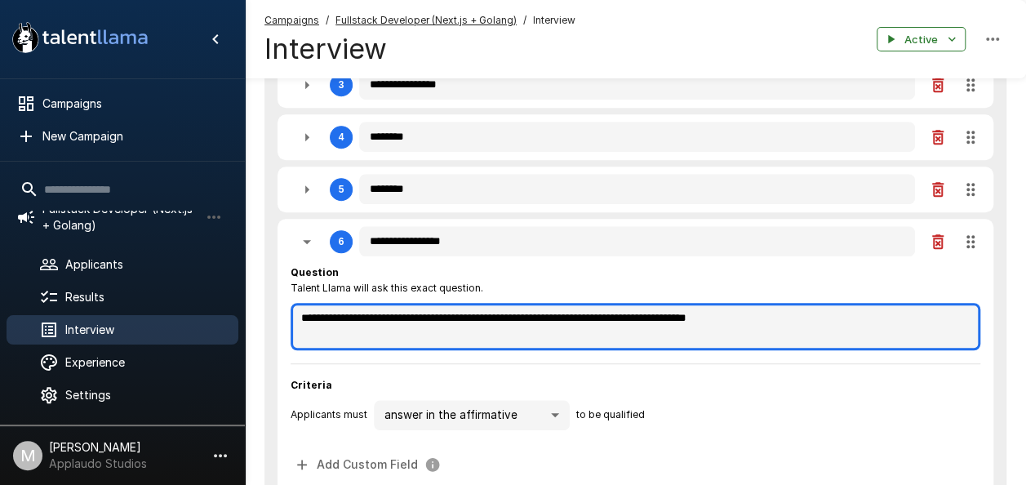
click at [470, 317] on textarea "**********" at bounding box center [636, 326] width 690 height 47
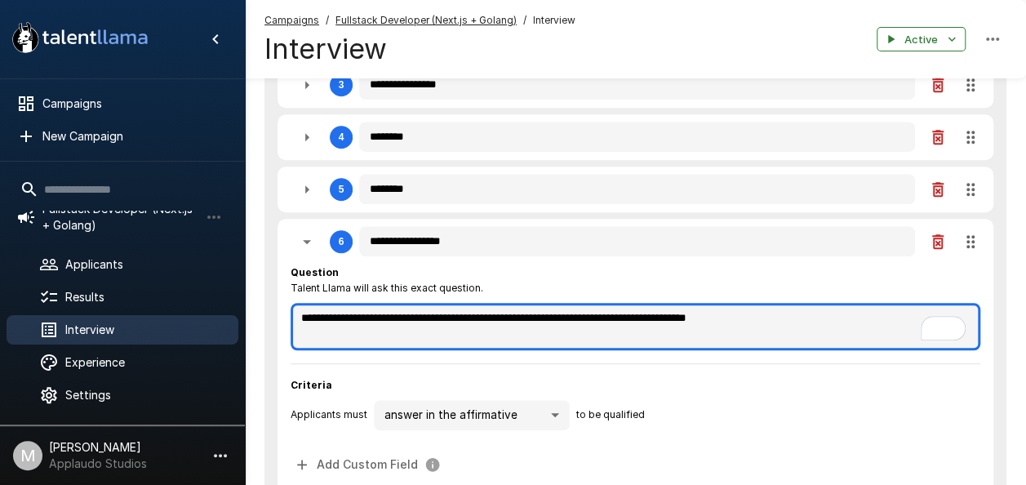
click at [555, 323] on textarea "**********" at bounding box center [636, 326] width 690 height 47
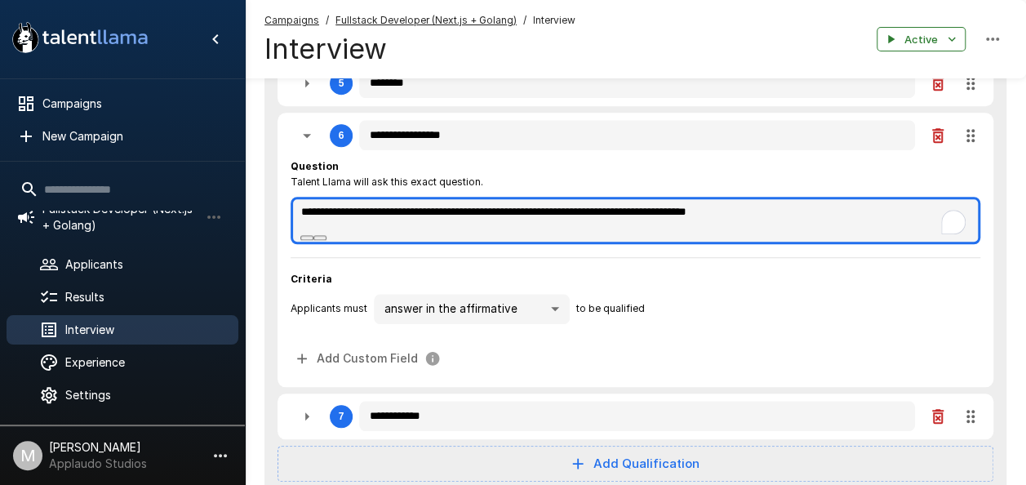
scroll to position [571, 0]
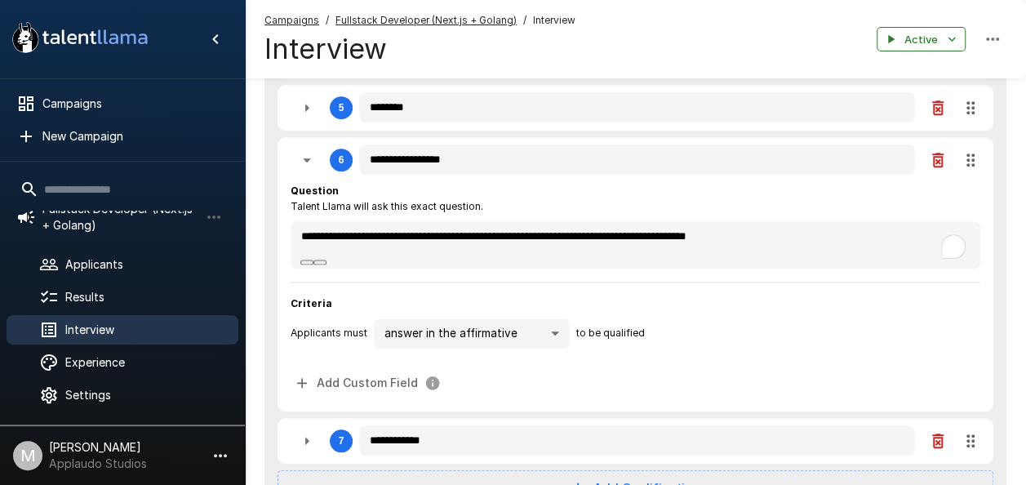
drag, startPoint x: 301, startPoint y: 437, endPoint x: 326, endPoint y: 229, distance: 210.4
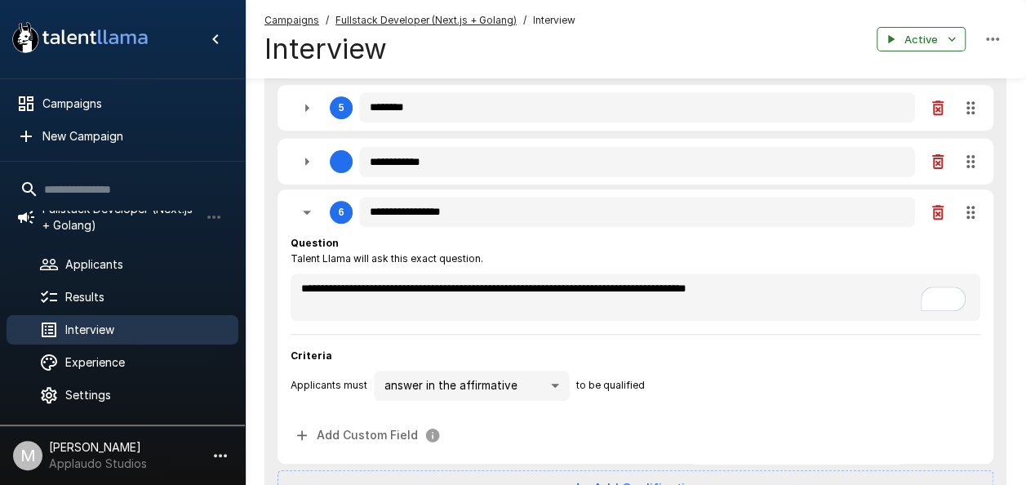
drag, startPoint x: 968, startPoint y: 419, endPoint x: 973, endPoint y: 206, distance: 213.1
click at [323, 219] on div "7" at bounding box center [322, 212] width 62 height 33
click at [316, 215] on icon "button" at bounding box center [307, 212] width 20 height 20
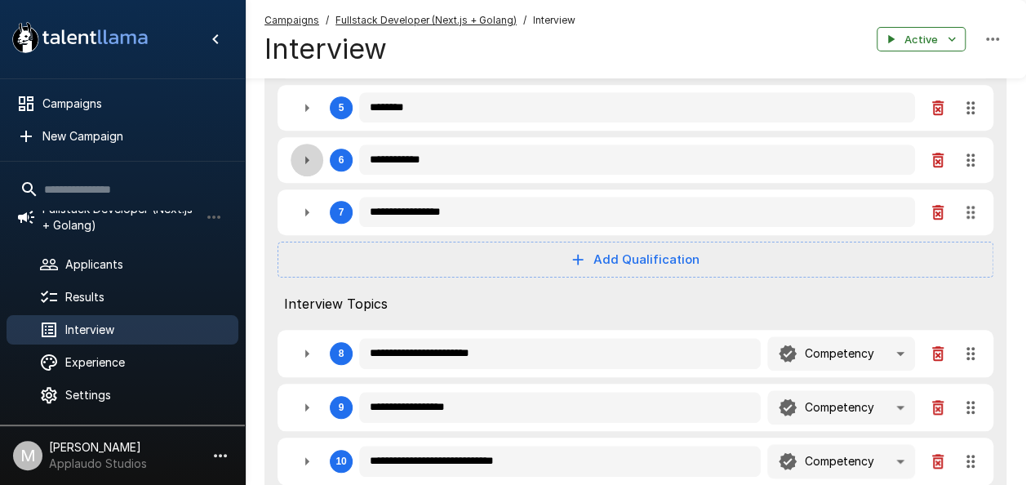
click at [310, 158] on icon "button" at bounding box center [307, 160] width 20 height 20
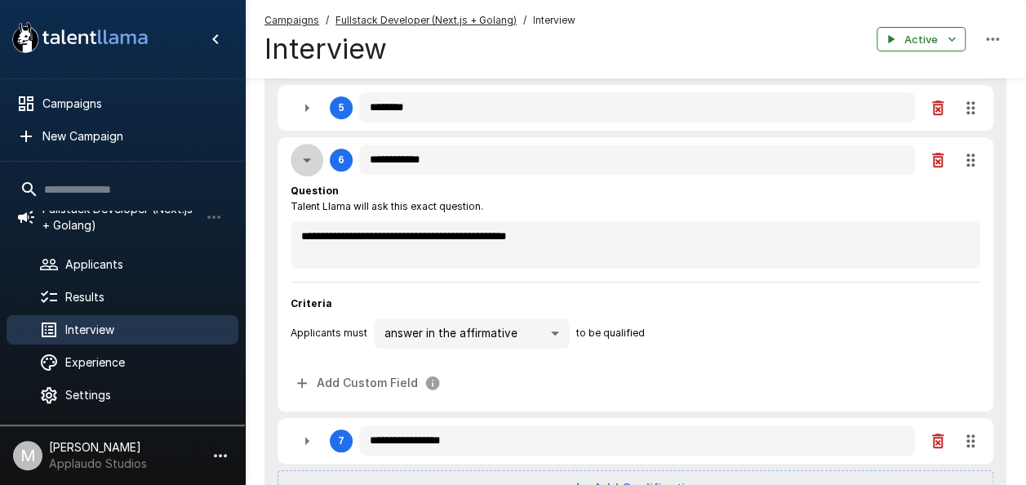
click at [308, 166] on icon "button" at bounding box center [307, 160] width 20 height 20
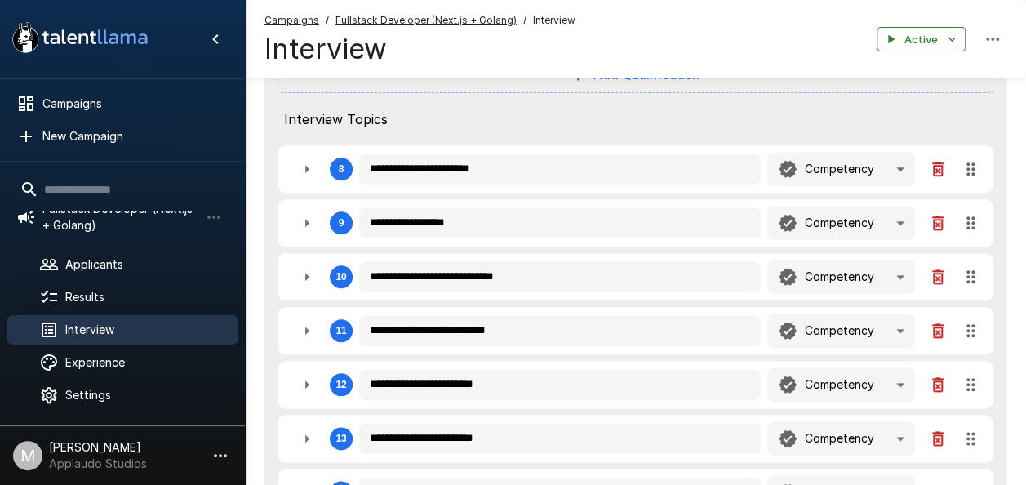
scroll to position [735, 0]
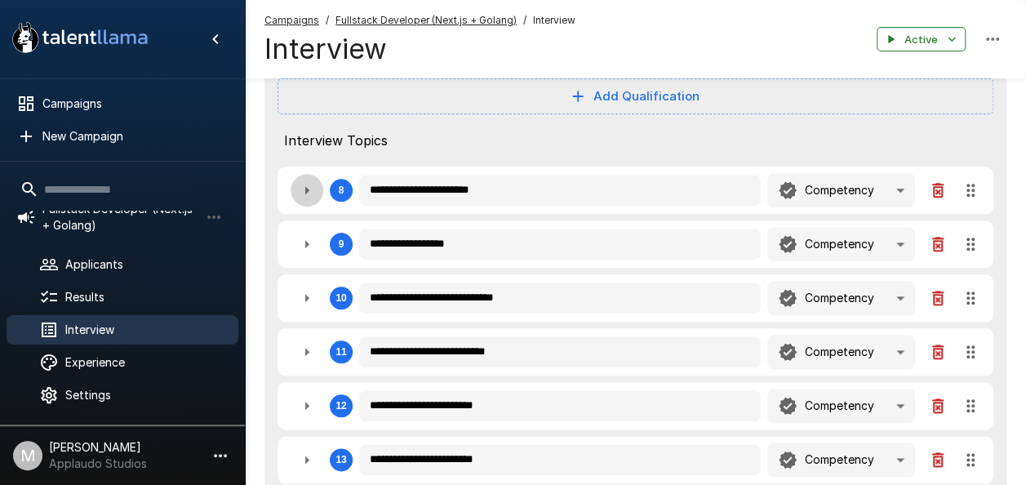
click at [311, 194] on icon "button" at bounding box center [307, 190] width 20 height 20
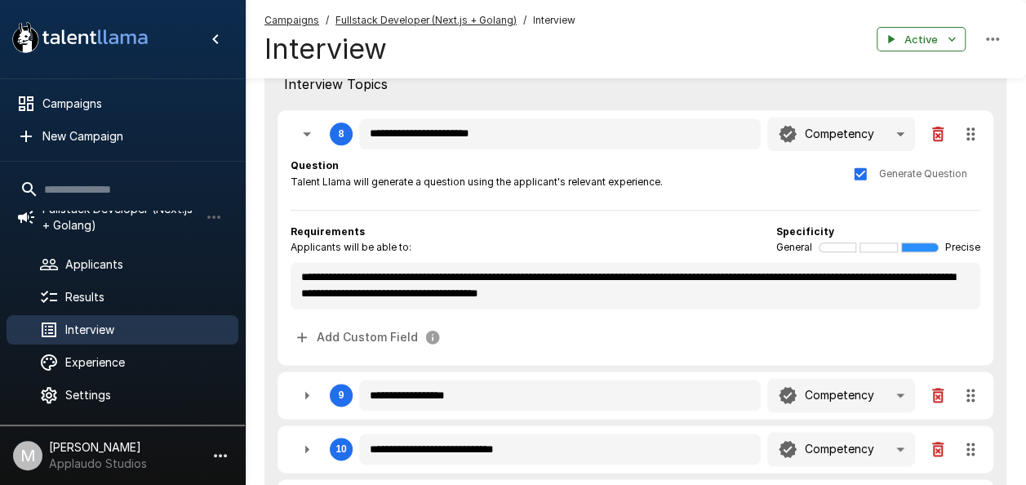
scroll to position [816, 0]
